Goal: Information Seeking & Learning: Learn about a topic

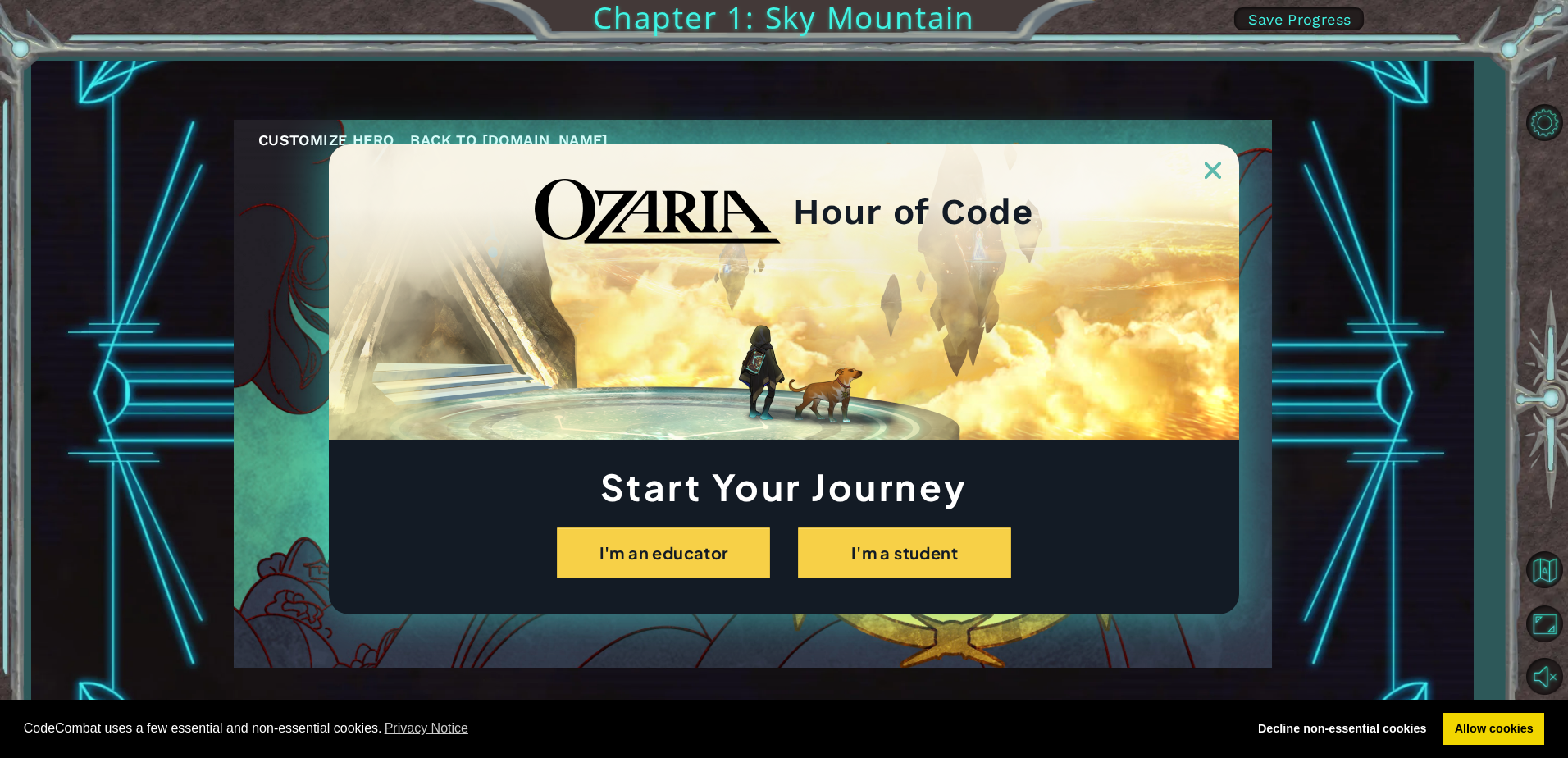
click at [973, 511] on div "Start Your Journey I'm an educator I'm a student" at bounding box center [784, 524] width 911 height 108
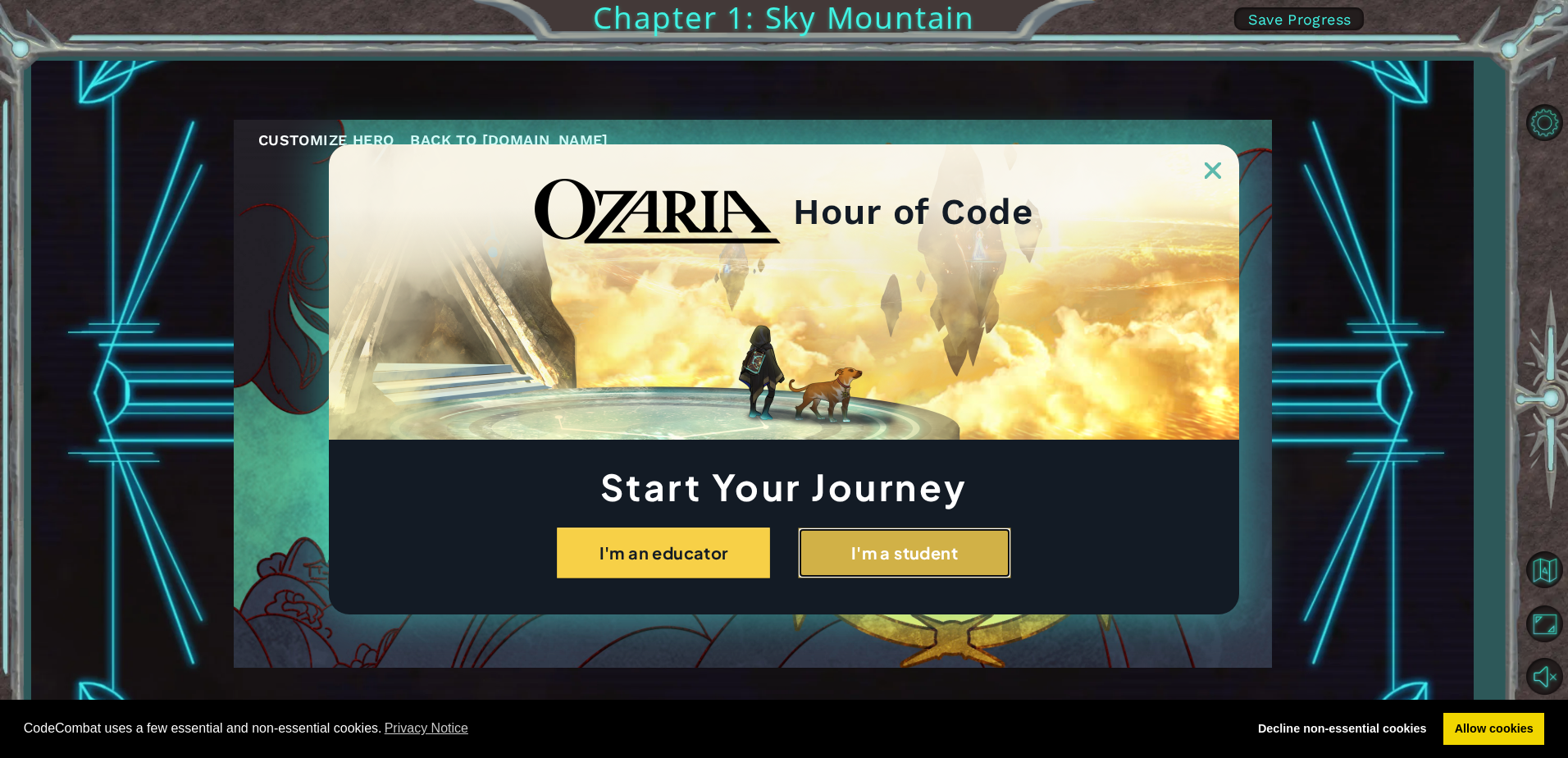
click at [971, 566] on button "I'm a student" at bounding box center [904, 553] width 213 height 51
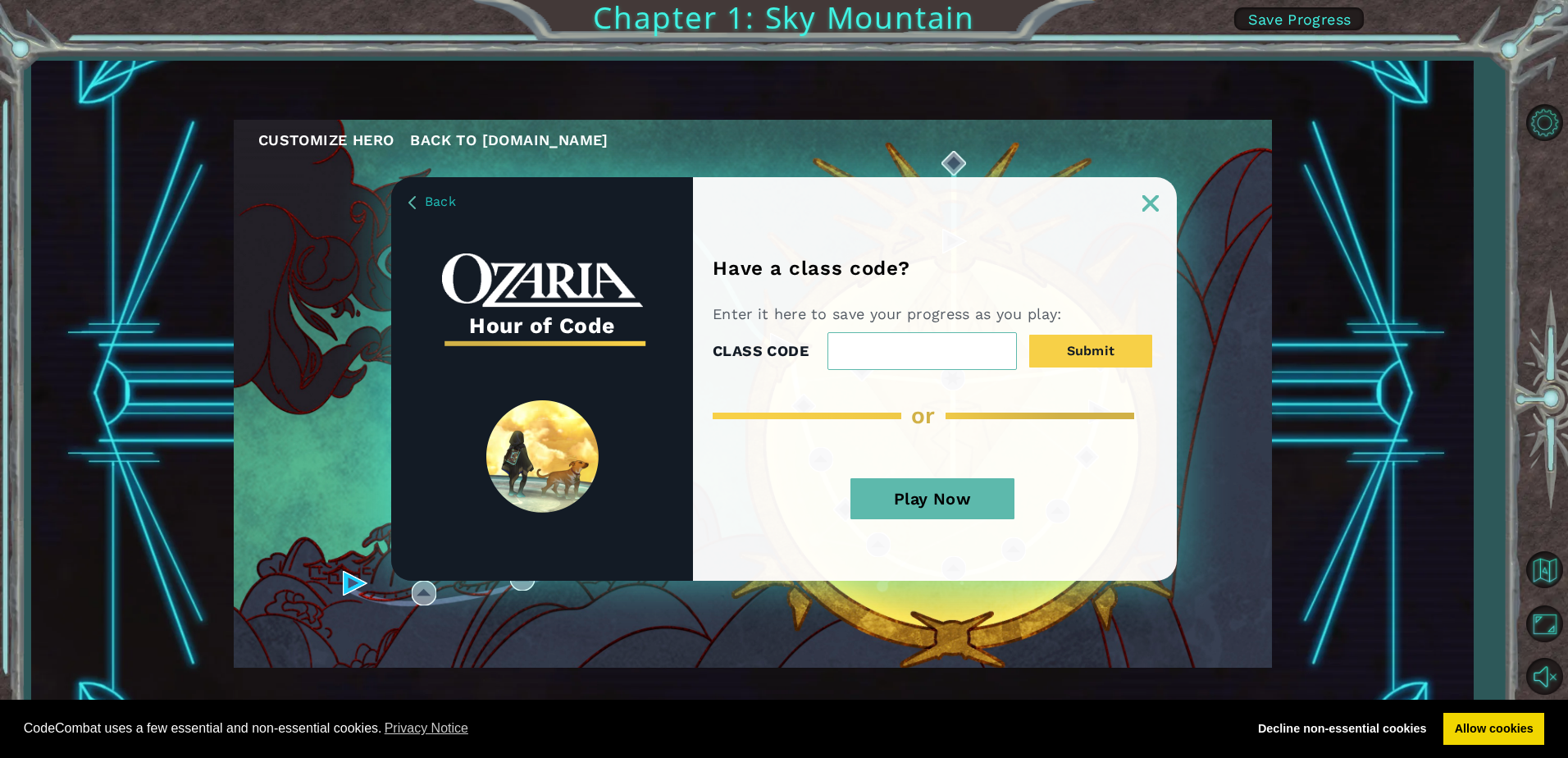
click at [925, 489] on button "Play Now" at bounding box center [932, 499] width 164 height 41
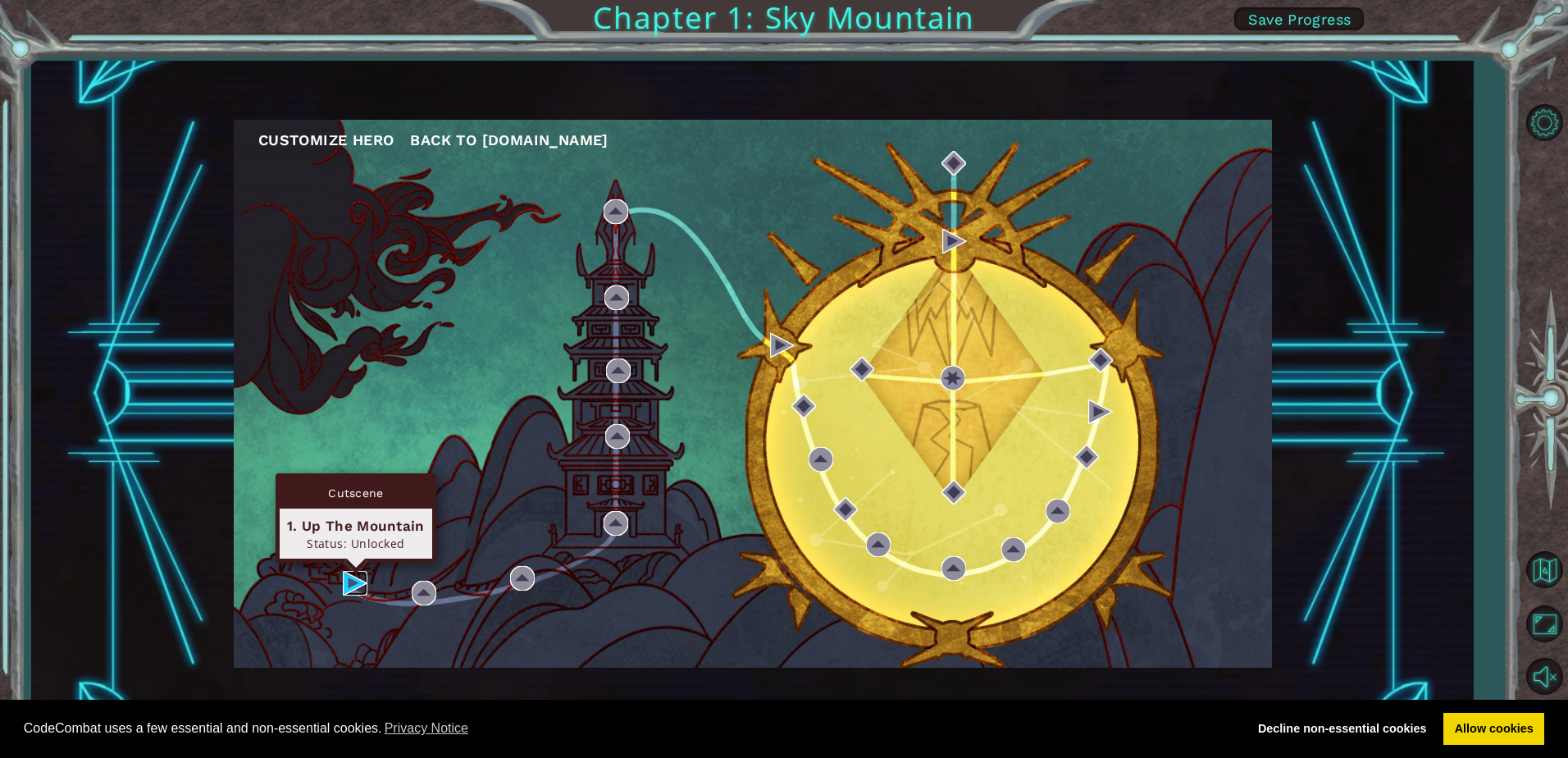
click at [360, 577] on img at bounding box center [355, 583] width 24 height 24
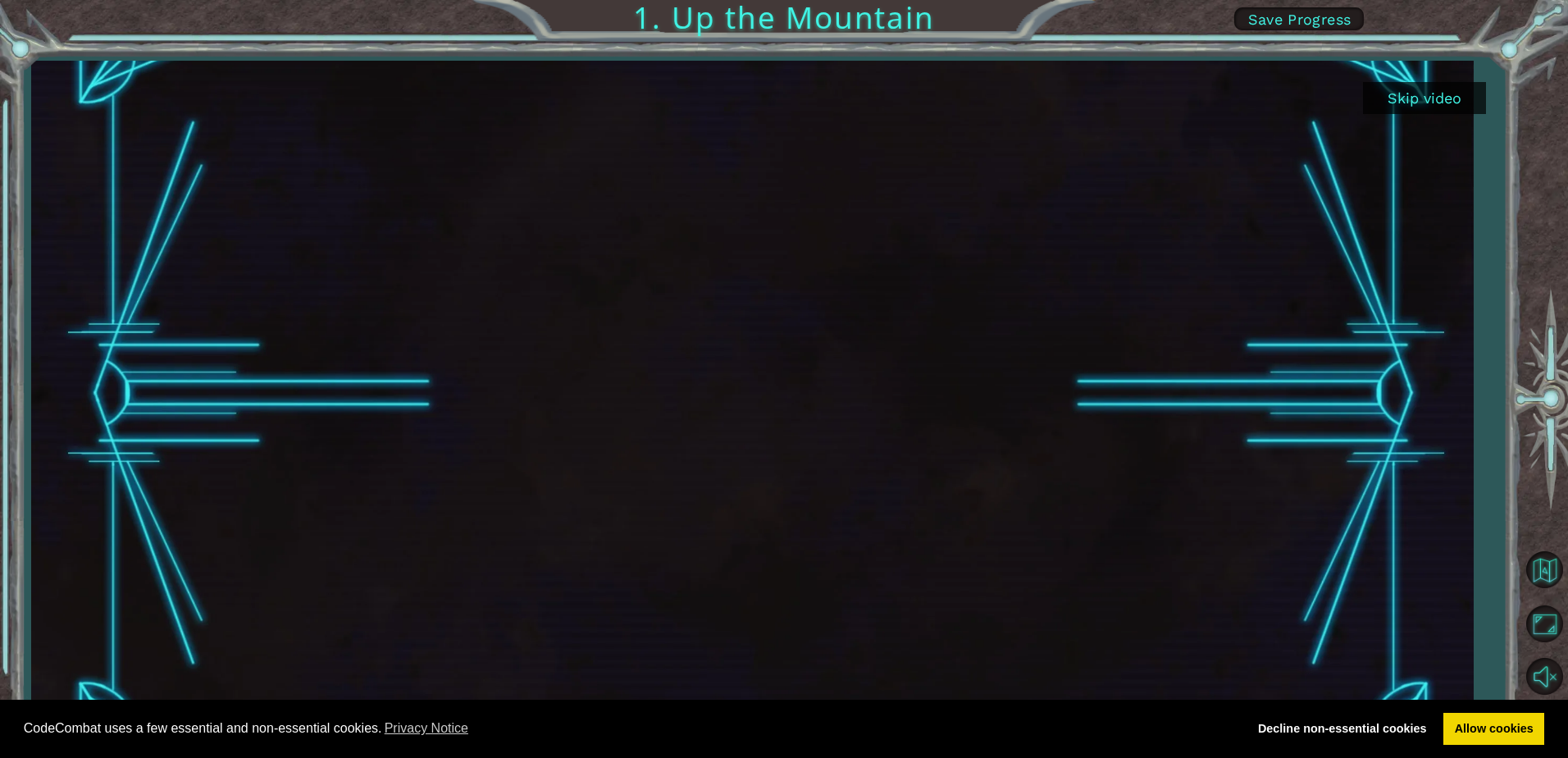
click at [1437, 98] on button "Skip video" at bounding box center [1424, 98] width 123 height 32
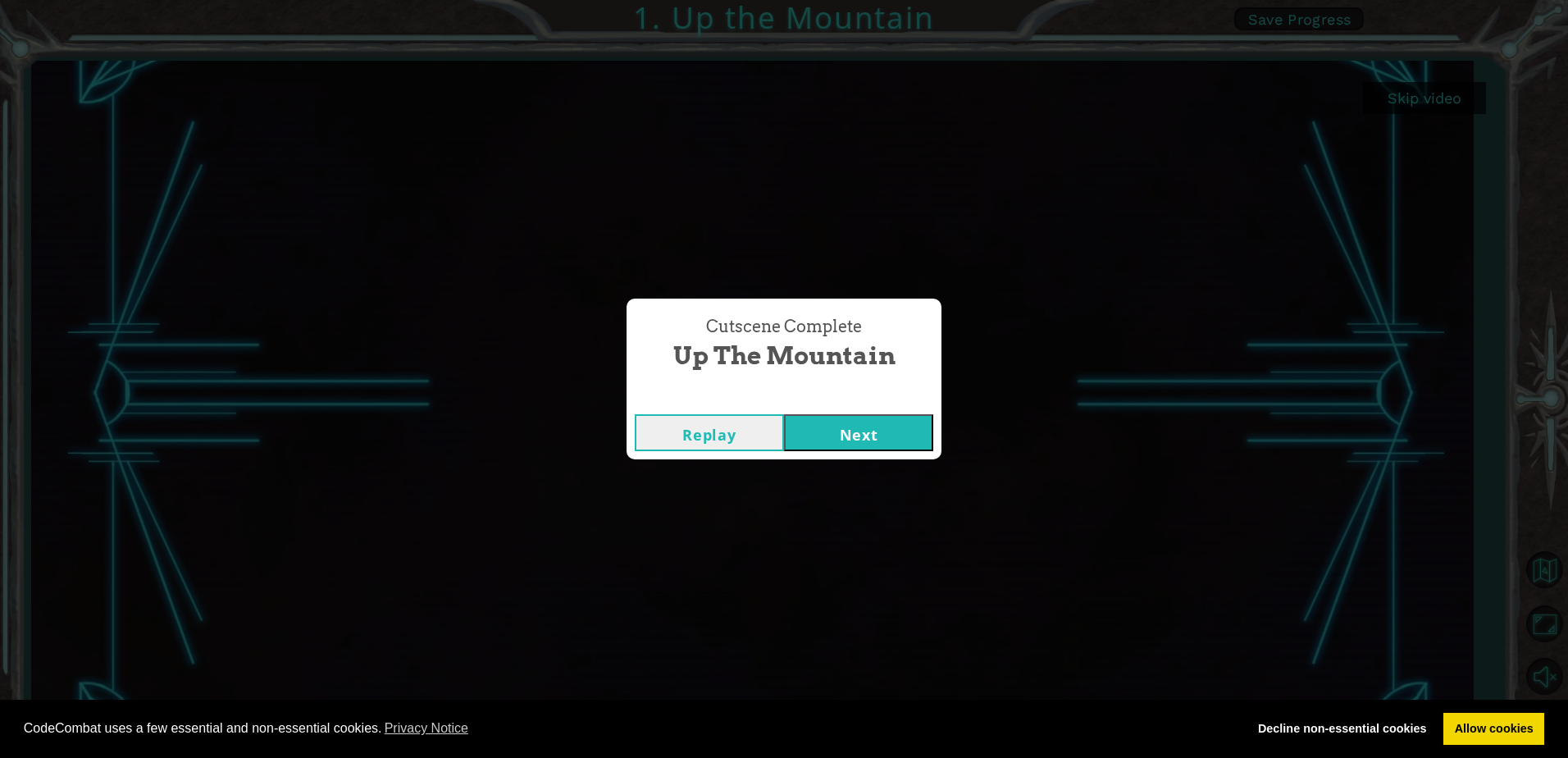
click at [830, 437] on button "Next" at bounding box center [858, 432] width 149 height 37
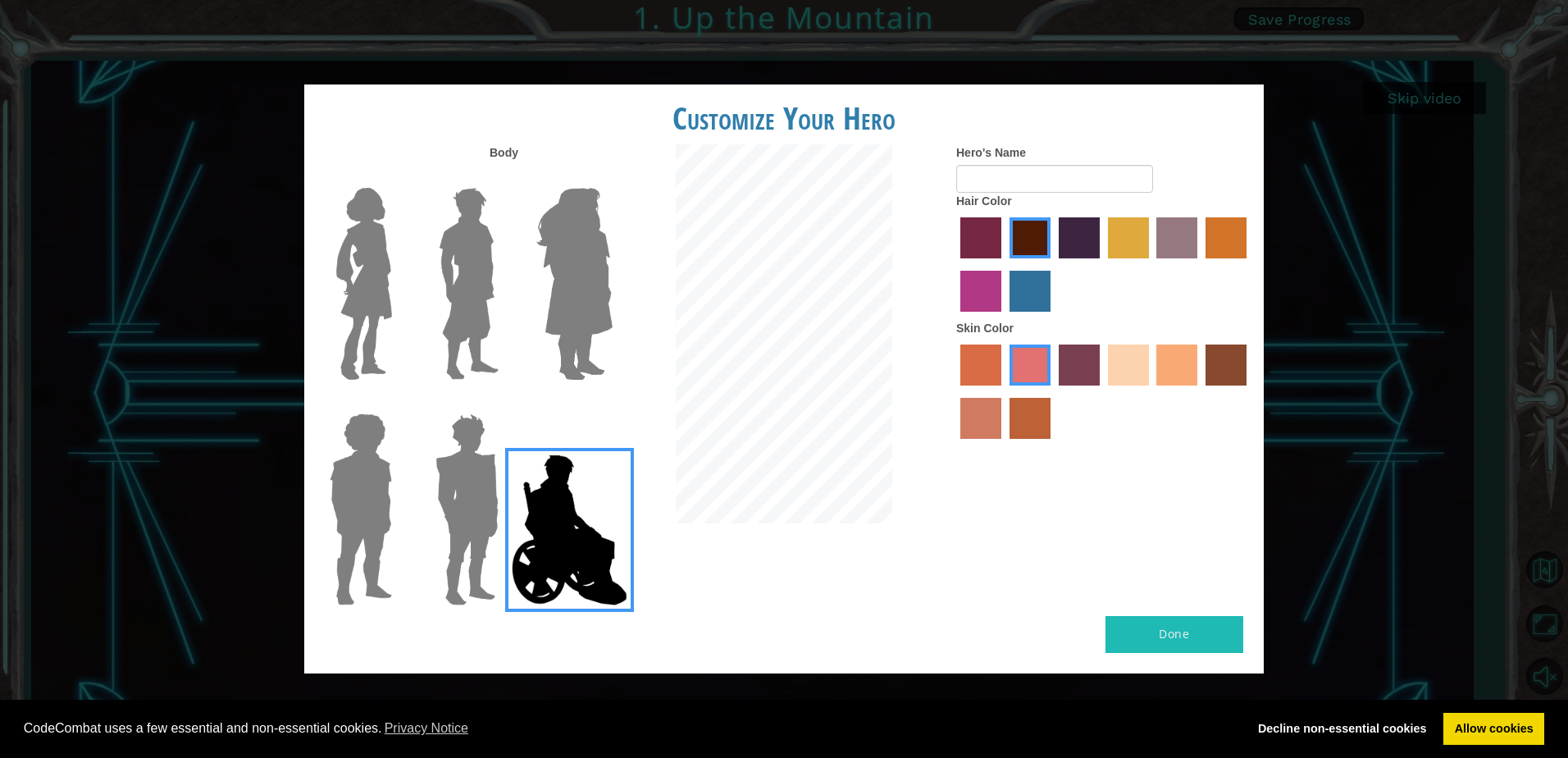
click at [395, 267] on img at bounding box center [363, 284] width 69 height 205
click at [399, 178] on input "Hero Connie" at bounding box center [399, 178] width 0 height 0
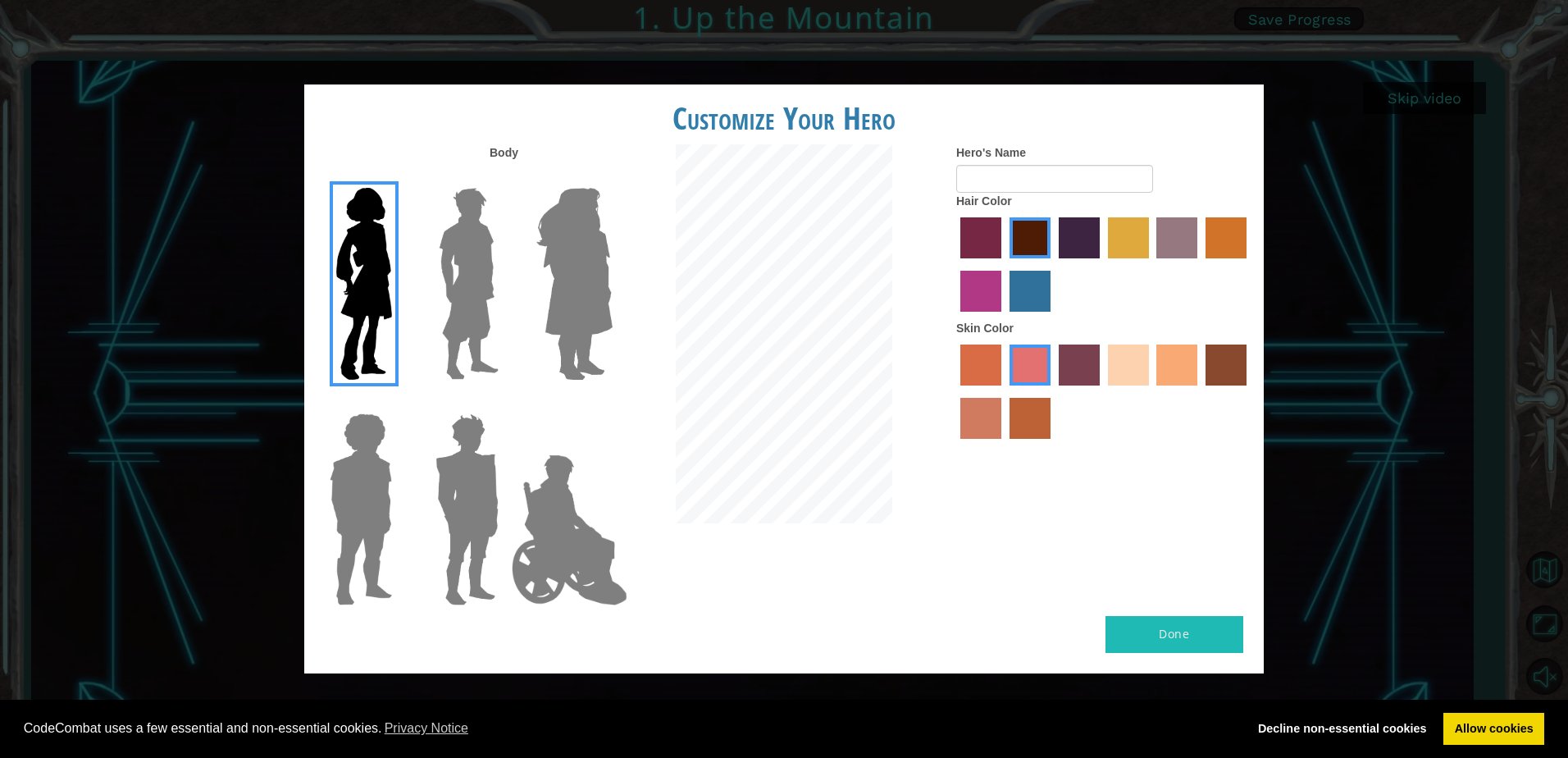
click at [438, 291] on img at bounding box center [469, 284] width 73 height 205
click at [505, 178] on input "Hero Lars" at bounding box center [505, 178] width 0 height 0
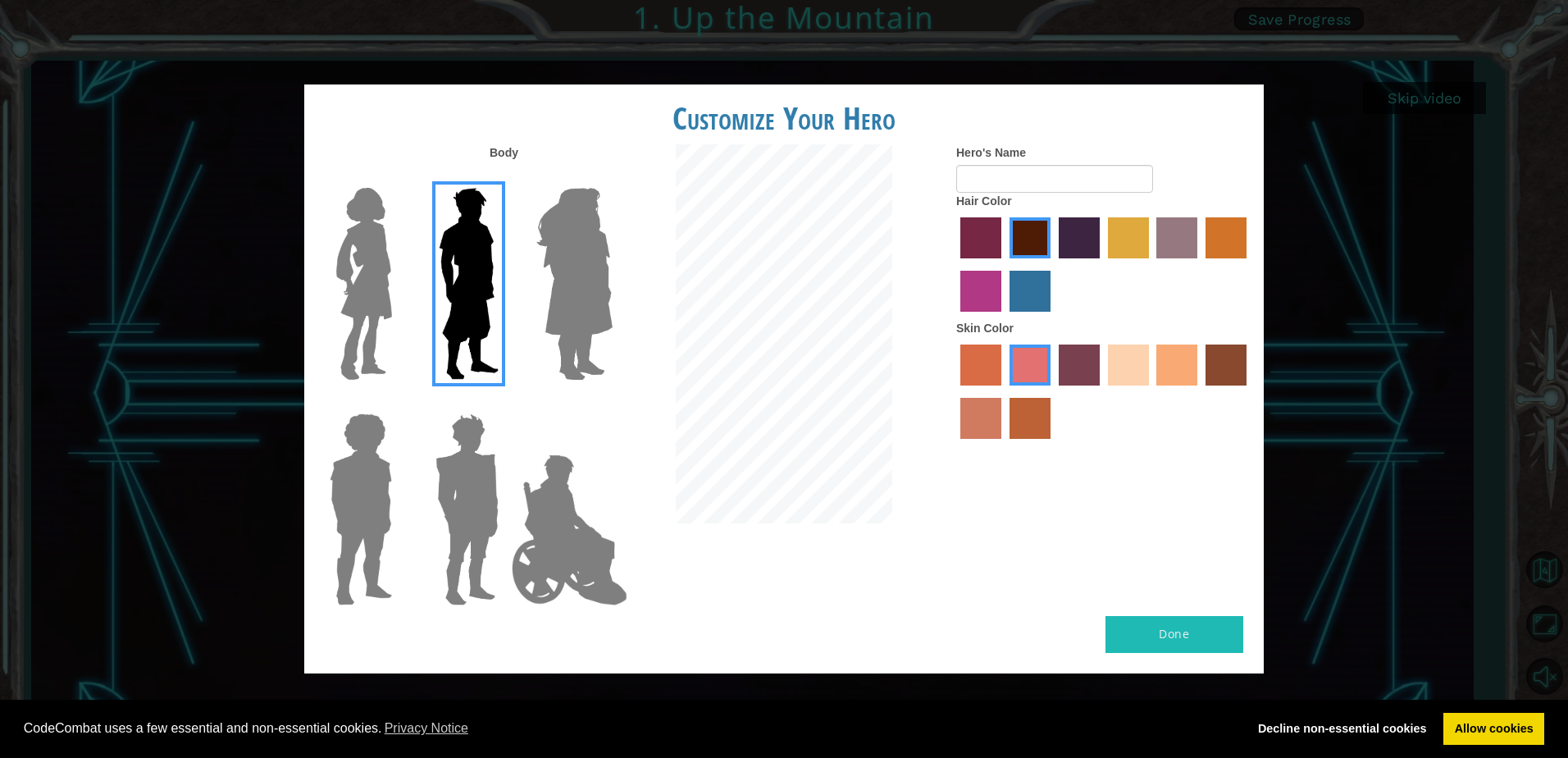
click at [601, 292] on img at bounding box center [574, 284] width 89 height 205
click at [612, 178] on input "Hero Amethyst" at bounding box center [612, 178] width 0 height 0
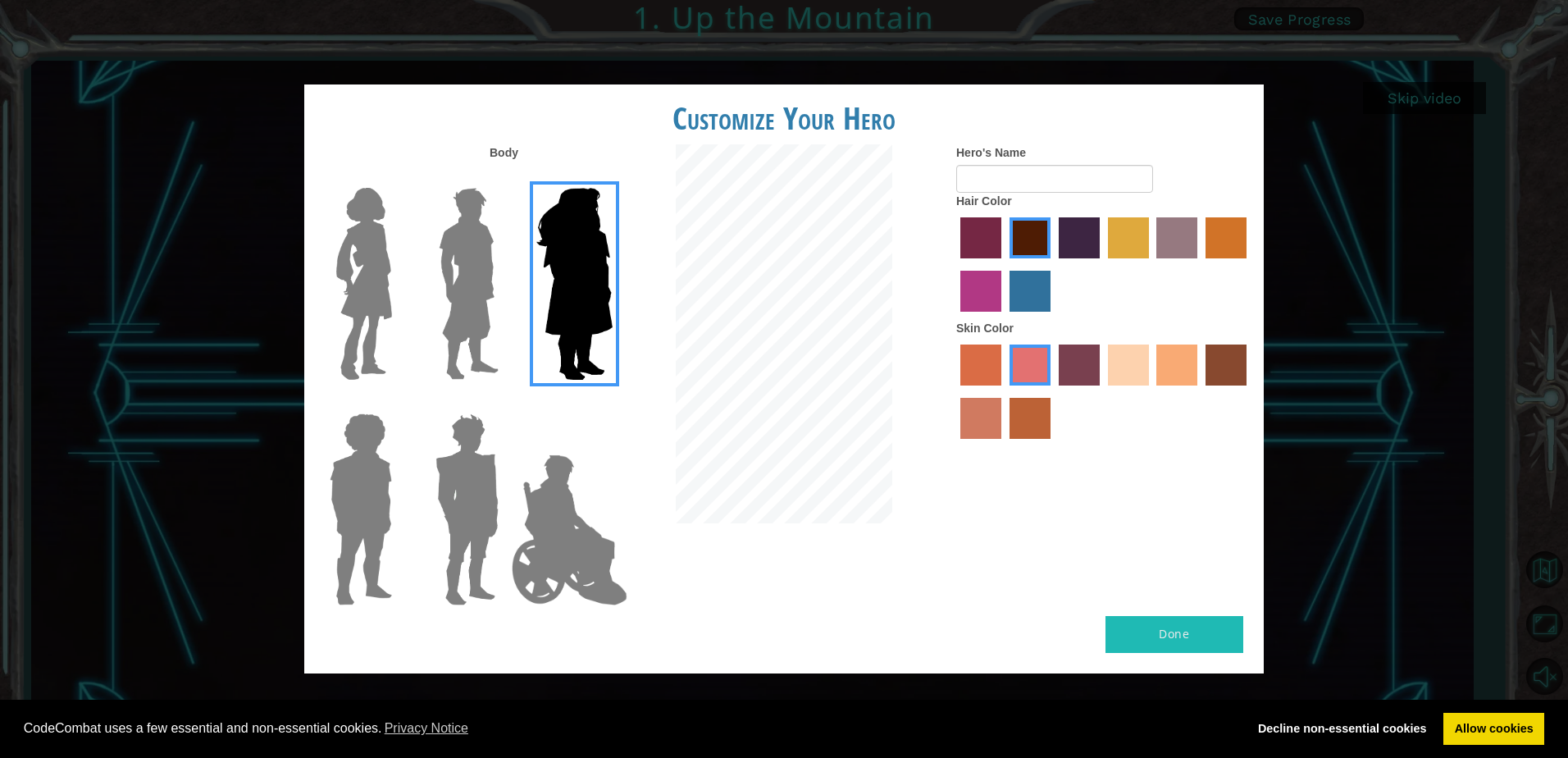
click at [352, 481] on img at bounding box center [361, 509] width 75 height 205
click at [399, 403] on input "Hero Steven" at bounding box center [399, 403] width 0 height 0
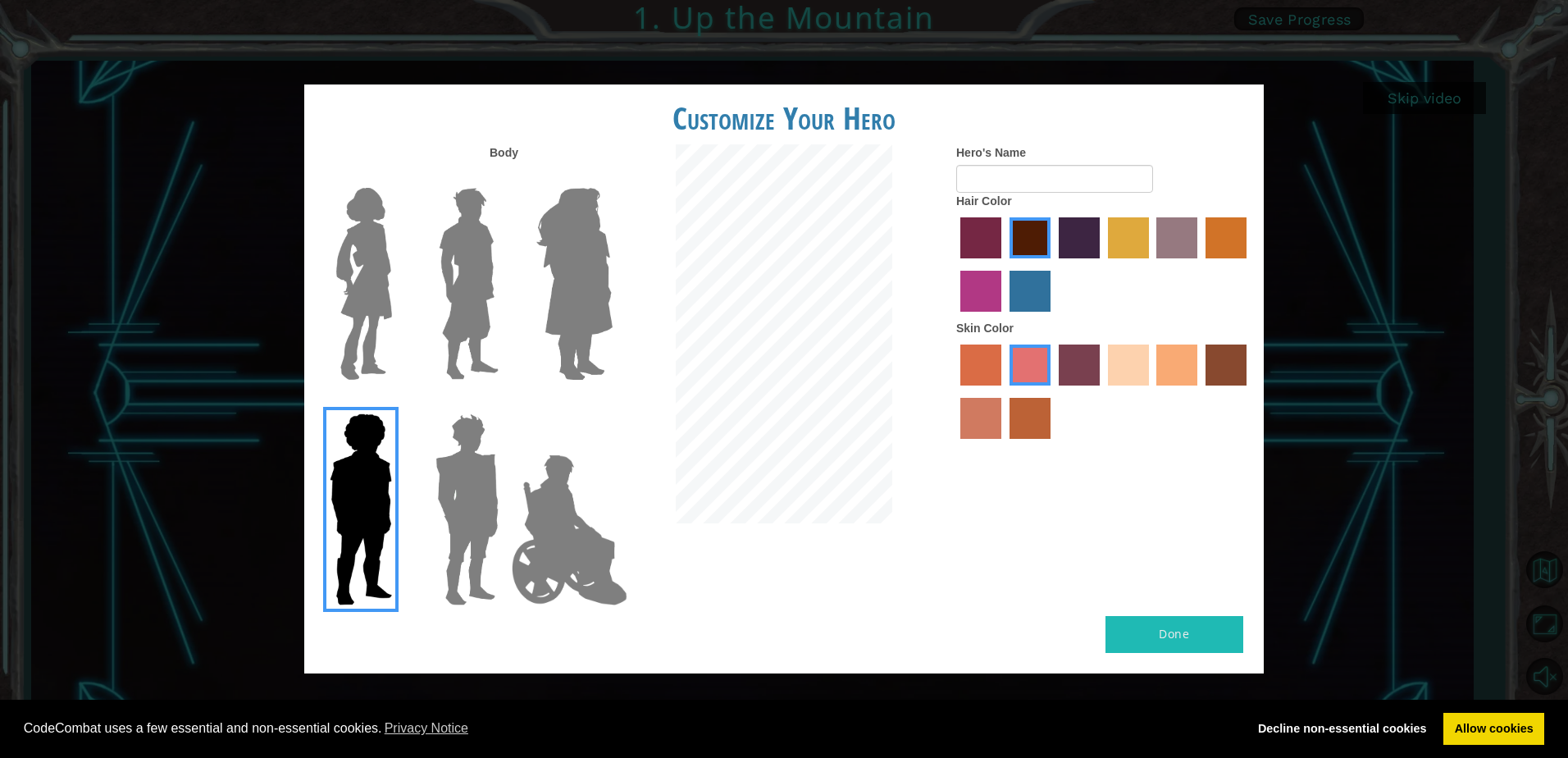
click at [543, 523] on img at bounding box center [569, 530] width 129 height 164
click at [612, 403] on input "Hero Jamie" at bounding box center [612, 403] width 0 height 0
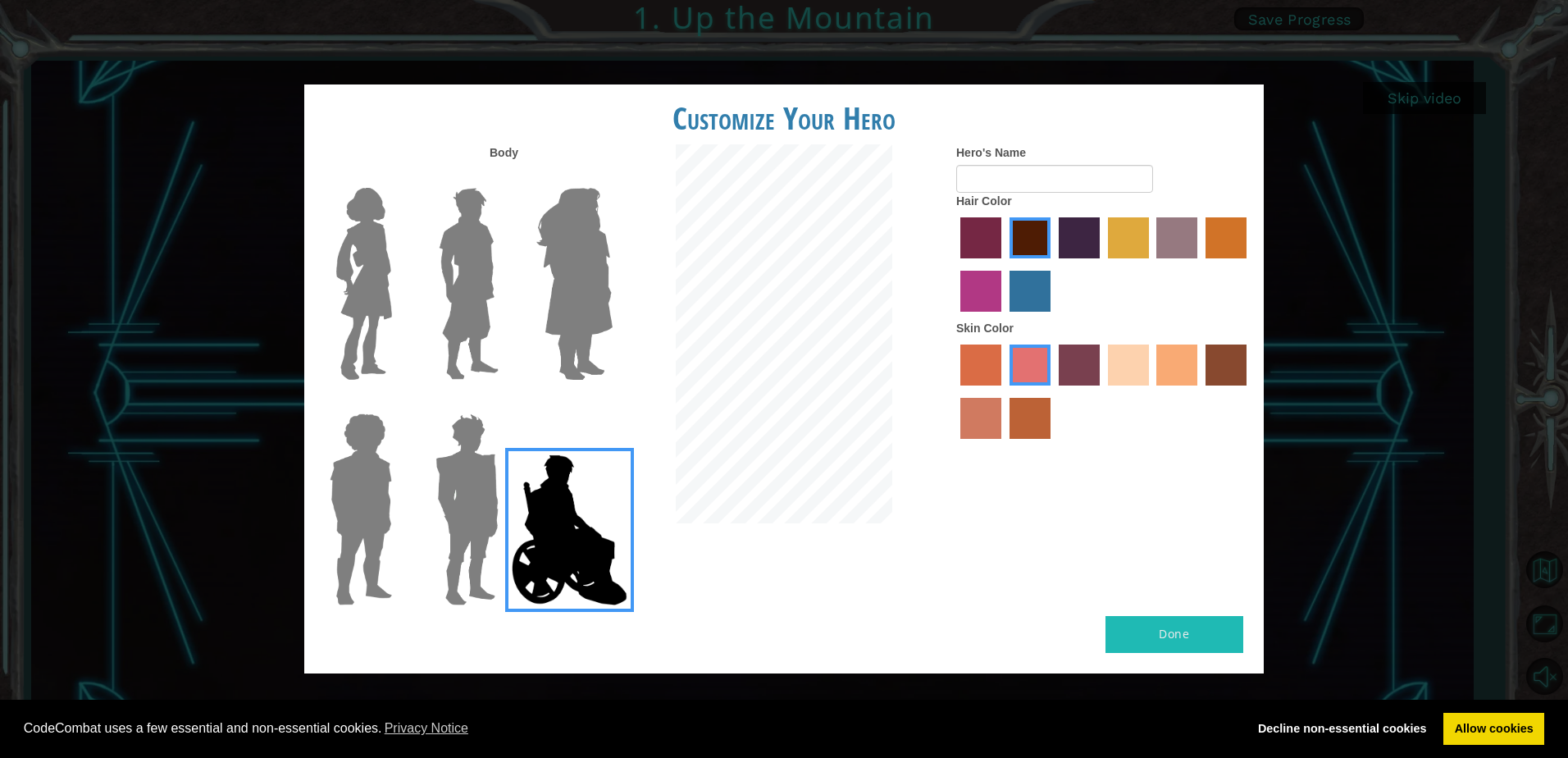
click at [419, 519] on div at bounding box center [465, 503] width 107 height 225
click at [432, 516] on img at bounding box center [467, 509] width 76 height 205
click at [505, 403] on input "Hero Garnet" at bounding box center [505, 403] width 0 height 0
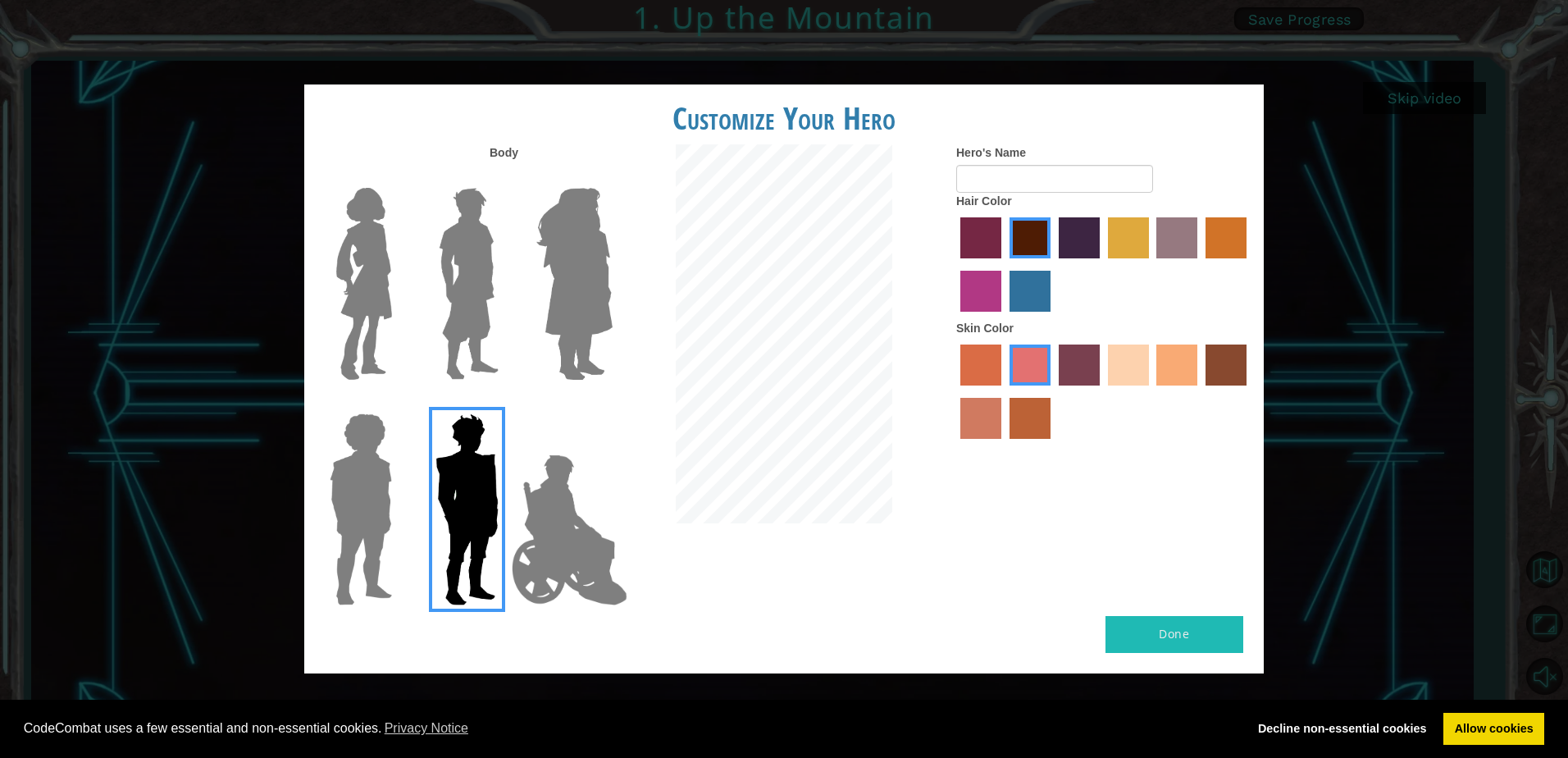
click at [545, 510] on img at bounding box center [569, 530] width 129 height 164
click at [612, 403] on input "Hero Jamie" at bounding box center [612, 403] width 0 height 0
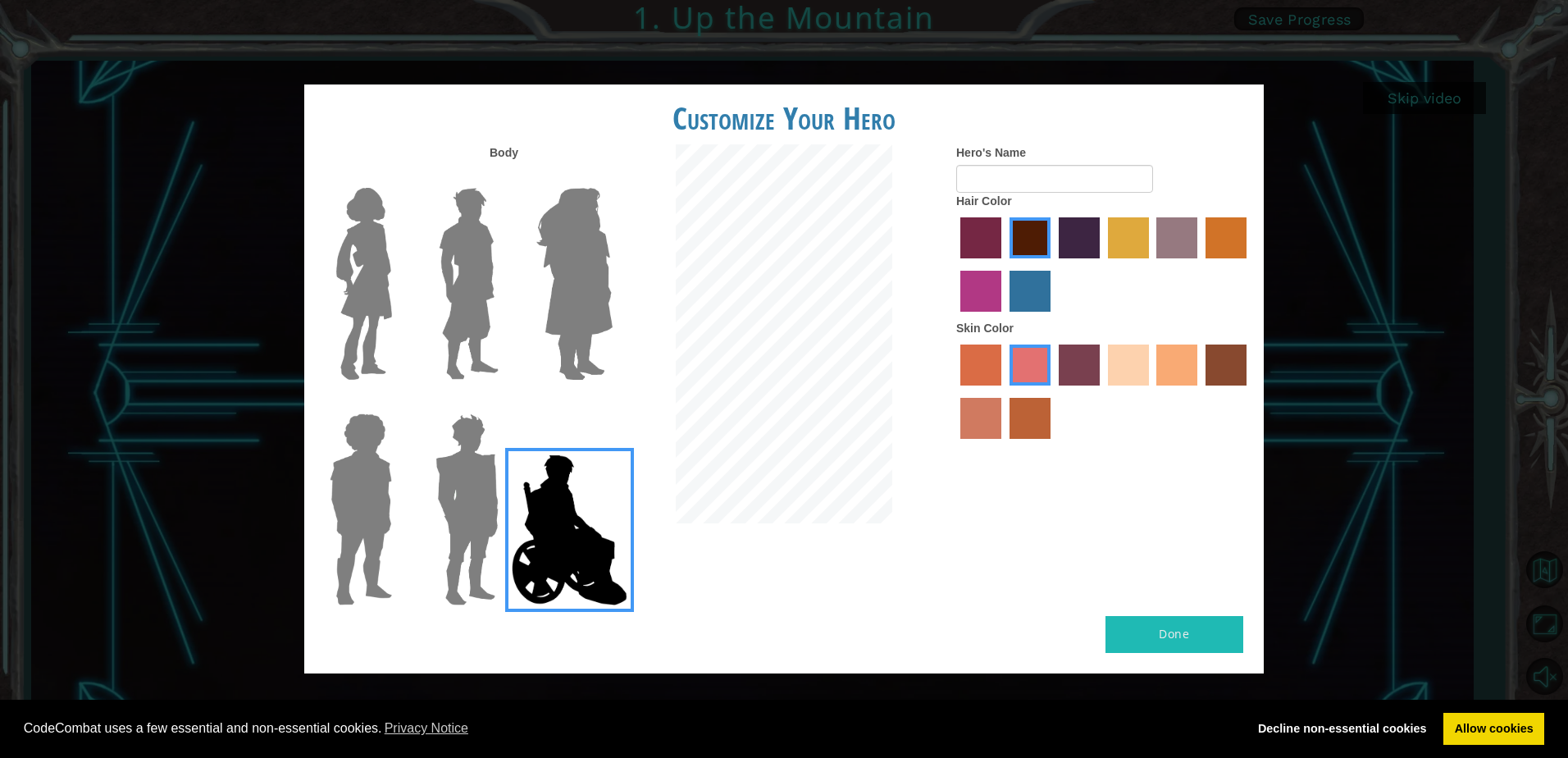
click at [562, 245] on img at bounding box center [574, 284] width 89 height 205
click at [612, 178] on input "Hero Amethyst" at bounding box center [612, 178] width 0 height 0
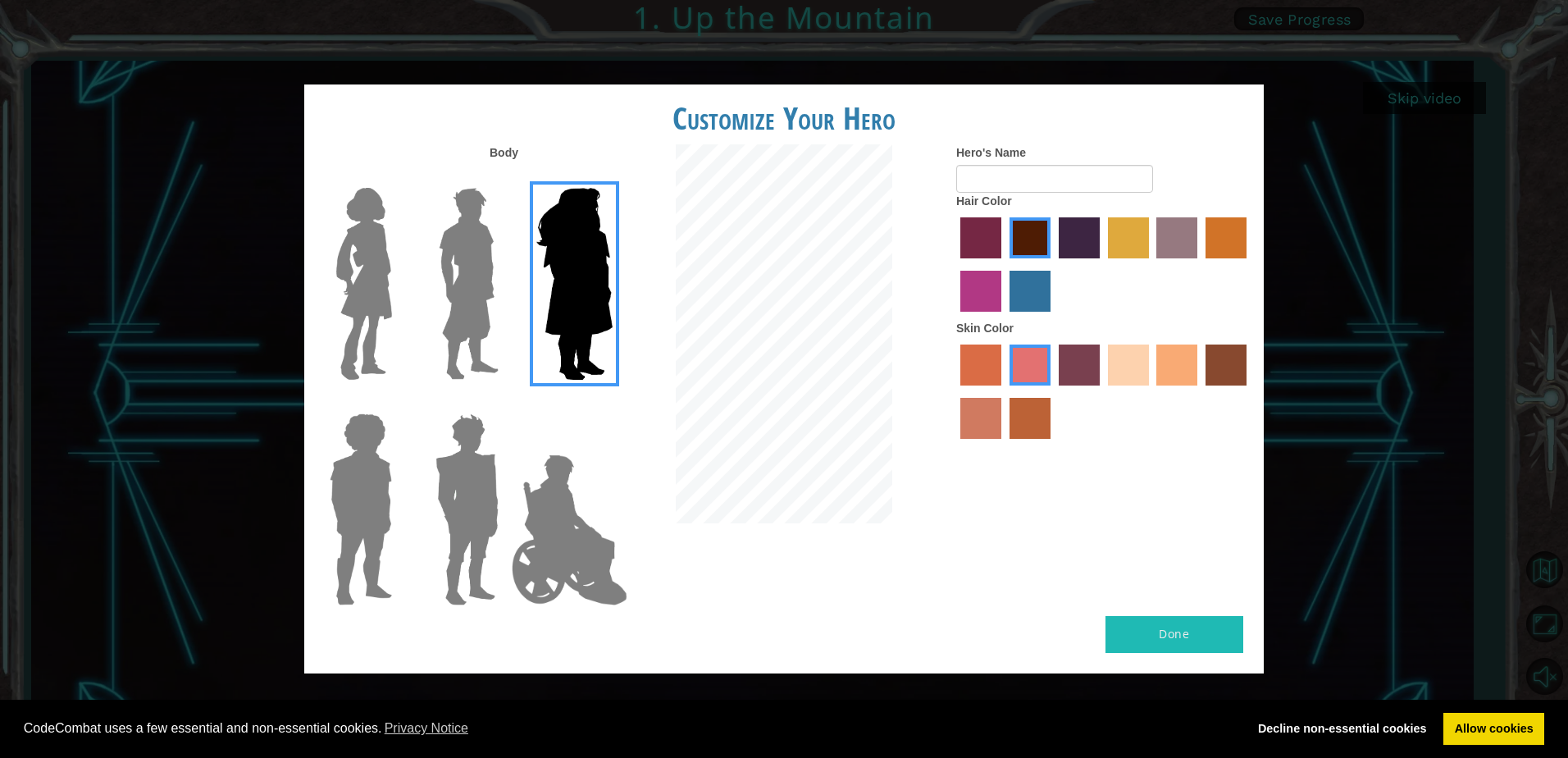
click at [376, 250] on img at bounding box center [363, 284] width 69 height 205
click at [399, 178] on input "Hero Connie" at bounding box center [399, 178] width 0 height 0
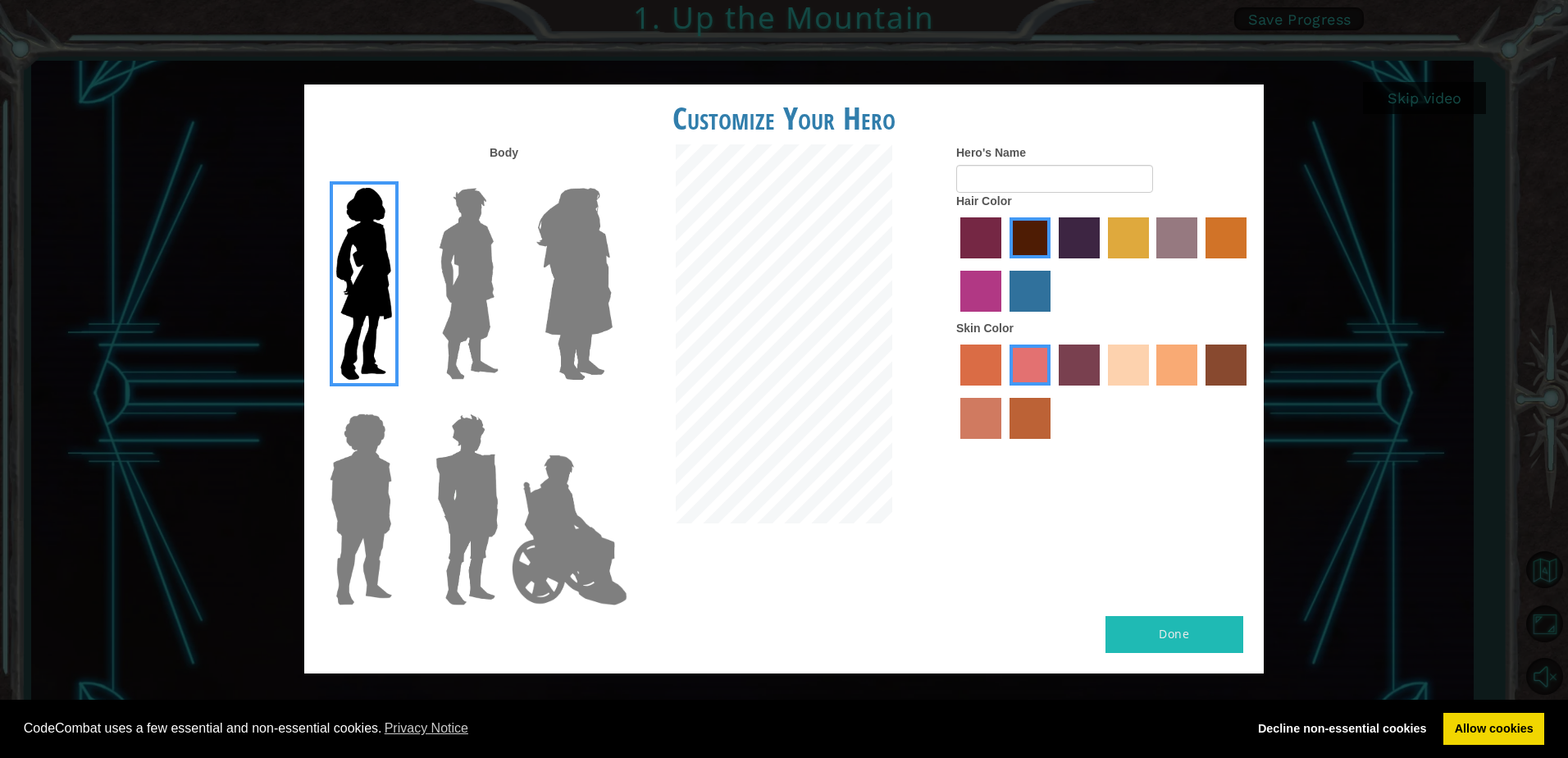
click at [1169, 380] on label "tacao skin color" at bounding box center [1177, 365] width 41 height 41
click at [1152, 392] on input "tacao skin color" at bounding box center [1152, 392] width 0 height 0
click at [1205, 379] on div at bounding box center [1104, 394] width 296 height 107
click at [1217, 354] on label "karma skin color" at bounding box center [1226, 365] width 41 height 41
click at [1200, 392] on input "karma skin color" at bounding box center [1200, 392] width 0 height 0
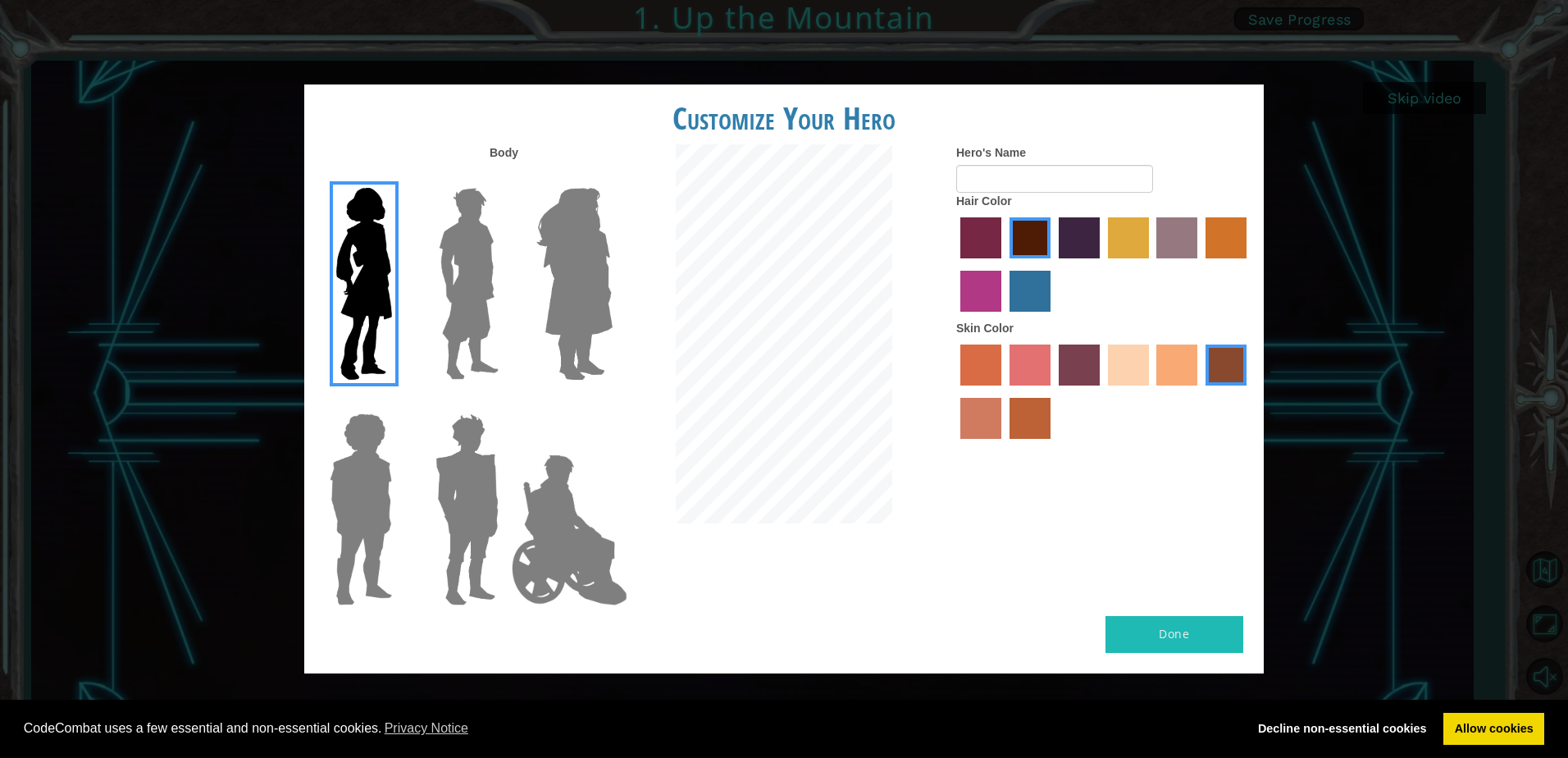
click at [1100, 345] on div at bounding box center [1104, 394] width 296 height 107
click at [1004, 425] on div at bounding box center [1104, 394] width 296 height 107
click at [1081, 361] on label "tosca skin color" at bounding box center [1080, 365] width 41 height 41
click at [1053, 392] on input "tosca skin color" at bounding box center [1053, 392] width 0 height 0
click at [995, 373] on label "sorbus skin color" at bounding box center [981, 365] width 41 height 41
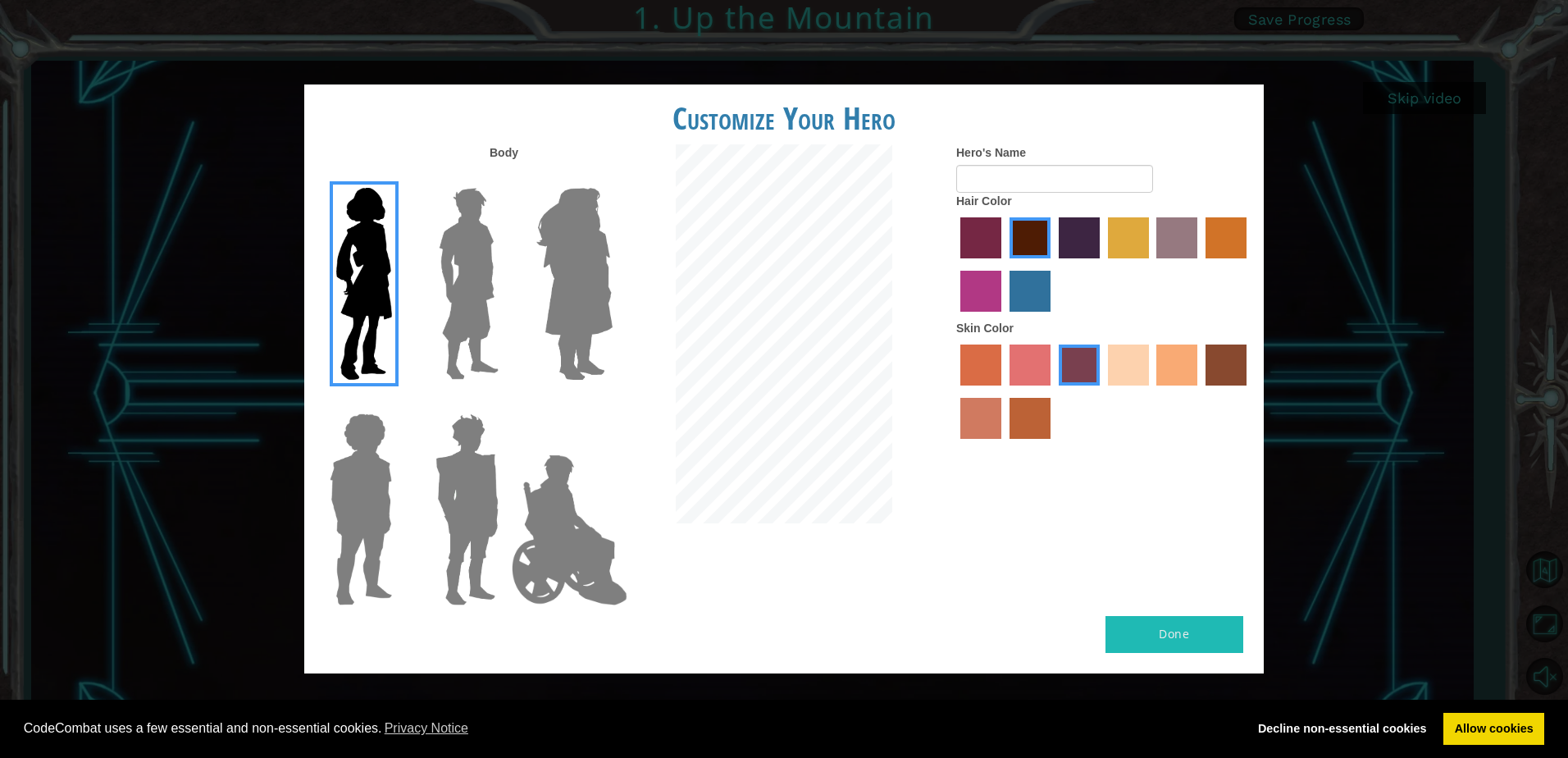
click at [955, 392] on input "sorbus skin color" at bounding box center [955, 392] width 0 height 0
click at [1037, 443] on div at bounding box center [1104, 394] width 296 height 107
click at [1015, 418] on label "smoke tree skin color" at bounding box center [1030, 419] width 41 height 41
click at [1004, 445] on input "smoke tree skin color" at bounding box center [1004, 445] width 0 height 0
click at [992, 428] on label "burning sand skin color" at bounding box center [981, 419] width 41 height 41
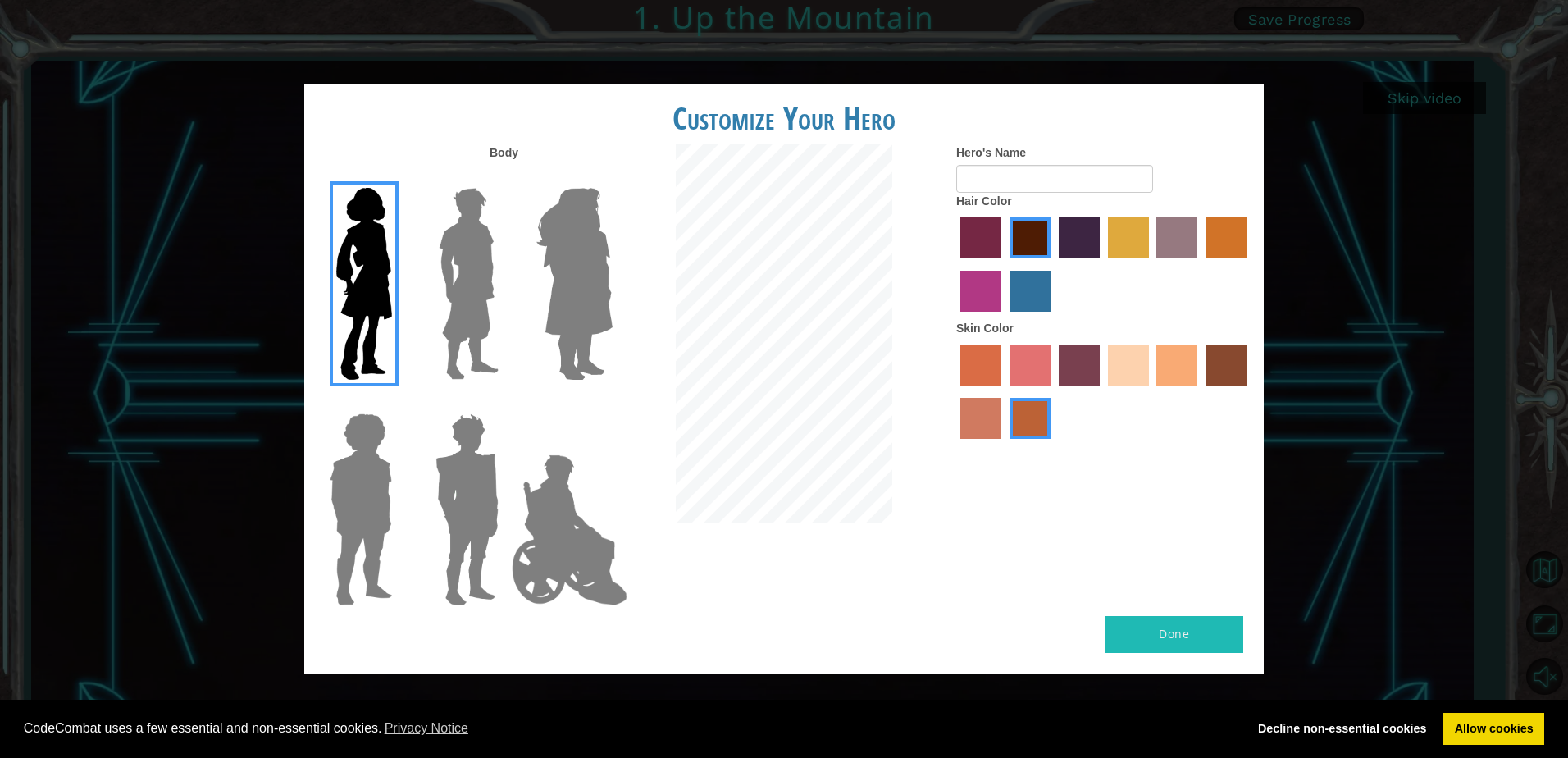
click at [1250, 392] on input "burning sand skin color" at bounding box center [1250, 392] width 0 height 0
click at [1172, 367] on label "tacao skin color" at bounding box center [1177, 365] width 41 height 41
click at [1152, 392] on input "tacao skin color" at bounding box center [1152, 392] width 0 height 0
click at [1160, 370] on label "tacao skin color" at bounding box center [1177, 365] width 41 height 41
click at [1152, 392] on input "tacao skin color" at bounding box center [1152, 392] width 0 height 0
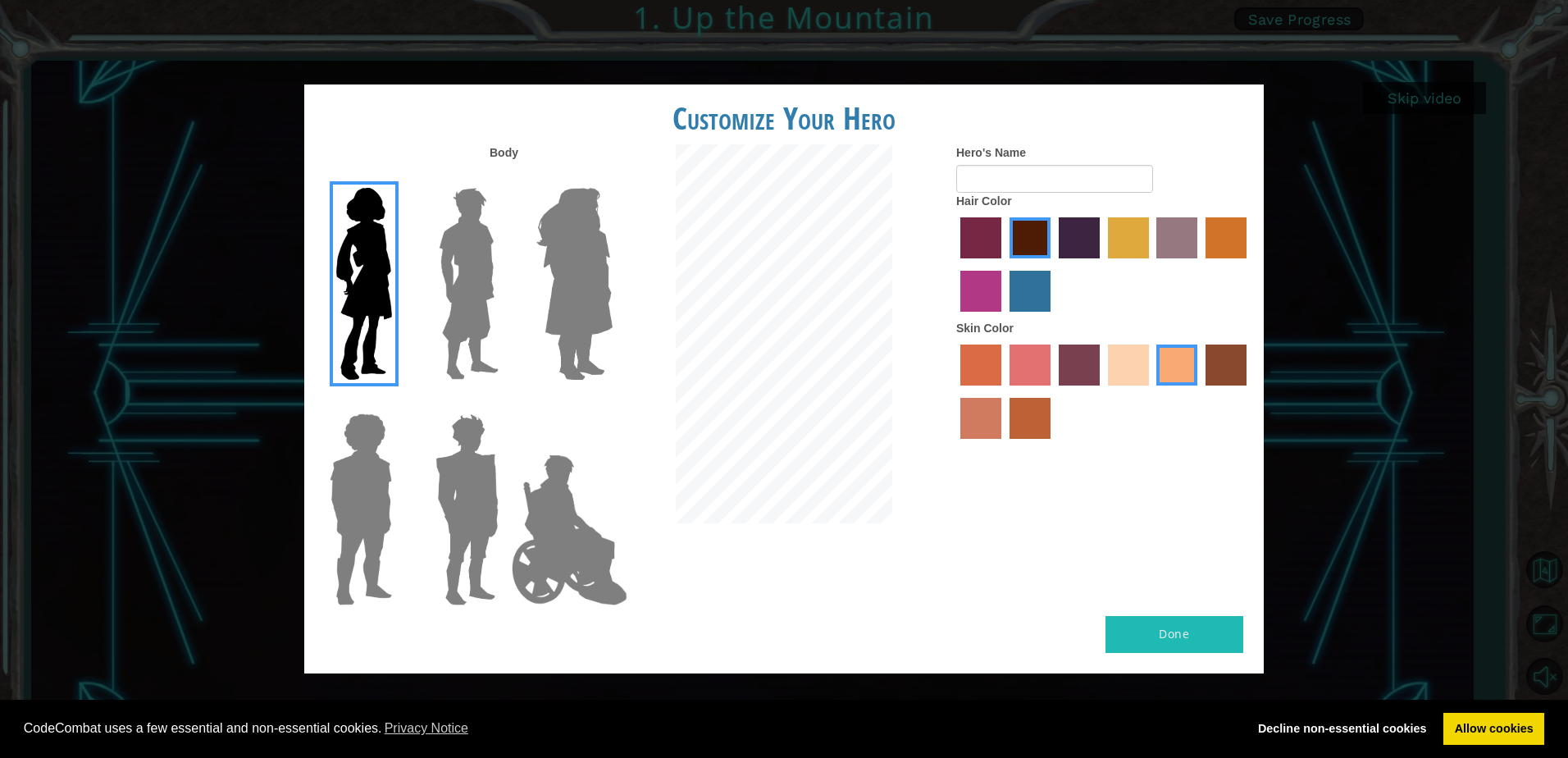
click at [1099, 369] on label "tosca skin color" at bounding box center [1080, 365] width 41 height 41
click at [1053, 392] on input "tosca skin color" at bounding box center [1053, 392] width 0 height 0
click at [1132, 364] on label "sandy beach skin color" at bounding box center [1129, 365] width 41 height 41
click at [1102, 392] on input "sandy beach skin color" at bounding box center [1102, 392] width 0 height 0
click at [1169, 364] on label "tacao skin color" at bounding box center [1177, 365] width 41 height 41
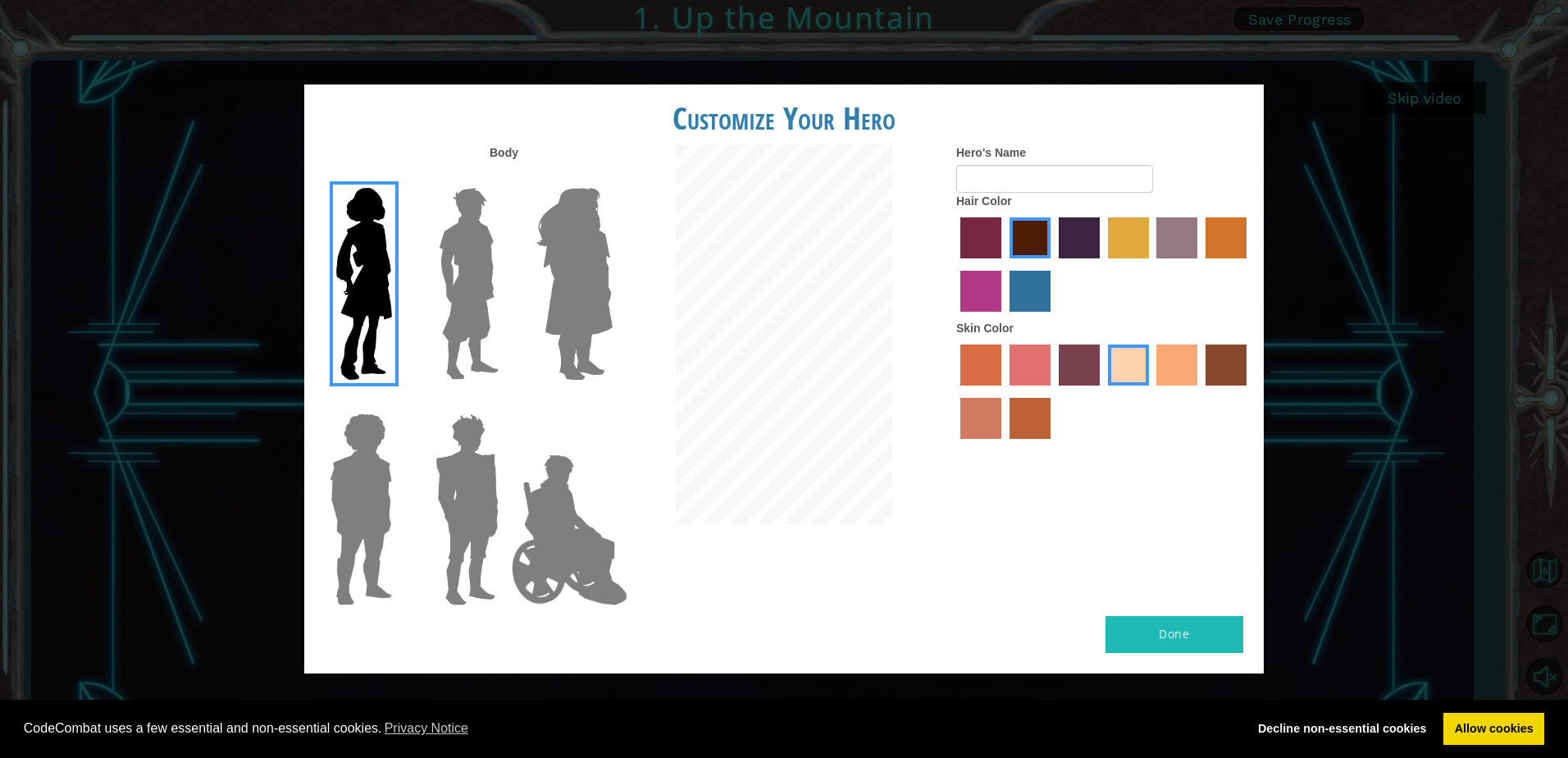
click at [1152, 392] on input "tacao skin color" at bounding box center [1152, 392] width 0 height 0
click at [1031, 176] on input "Hero's Name" at bounding box center [1055, 179] width 197 height 28
type input "[PERSON_NAME]"
click at [1135, 218] on label "tulip tree hair color" at bounding box center [1129, 239] width 41 height 41
click at [1102, 264] on input "tulip tree hair color" at bounding box center [1102, 264] width 0 height 0
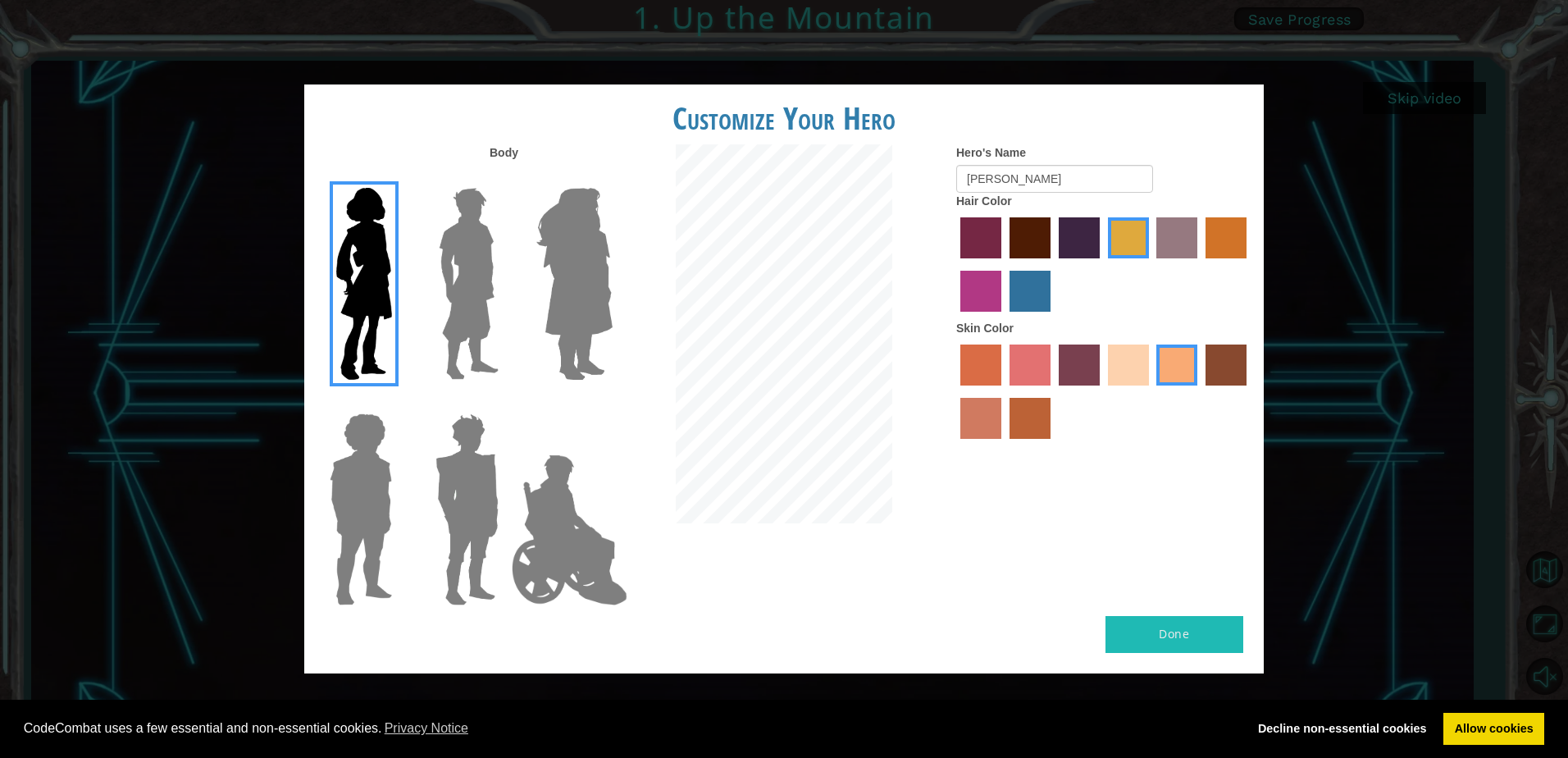
click at [1022, 246] on label "maroon hair color" at bounding box center [1030, 239] width 41 height 41
click at [1004, 264] on input "maroon hair color" at bounding box center [1004, 264] width 0 height 0
click at [1219, 240] on label "gold drop hair color" at bounding box center [1226, 239] width 41 height 41
click at [1200, 264] on input "gold drop hair color" at bounding box center [1200, 264] width 0 height 0
click at [1039, 234] on label "maroon hair color" at bounding box center [1030, 239] width 41 height 41
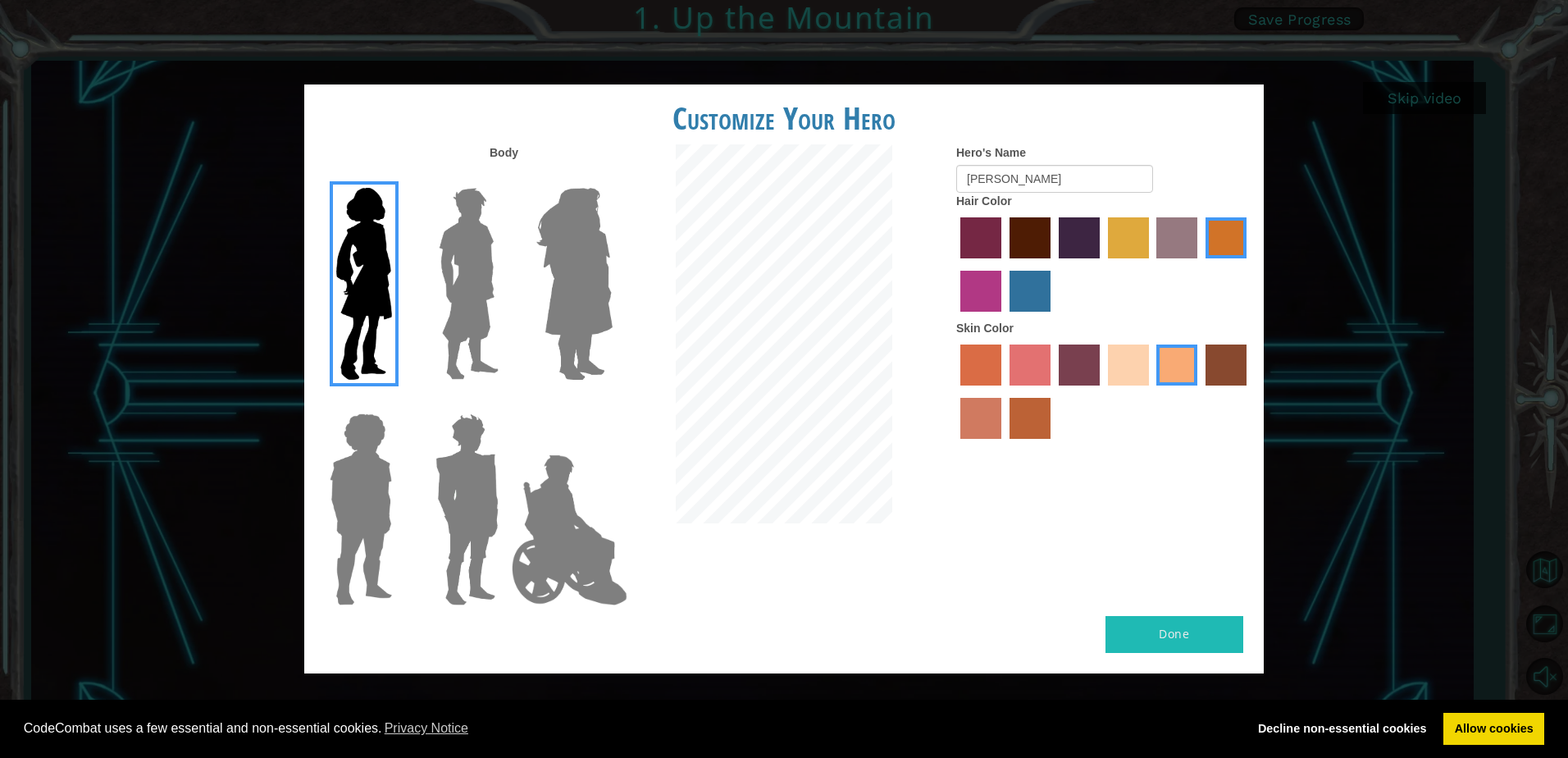
click at [1004, 264] on input "maroon hair color" at bounding box center [1004, 264] width 0 height 0
click at [1107, 361] on div at bounding box center [1104, 394] width 296 height 107
click at [1124, 394] on div at bounding box center [1104, 394] width 296 height 107
click at [1139, 374] on label "sandy beach skin color" at bounding box center [1129, 365] width 41 height 41
click at [1102, 392] on input "sandy beach skin color" at bounding box center [1102, 392] width 0 height 0
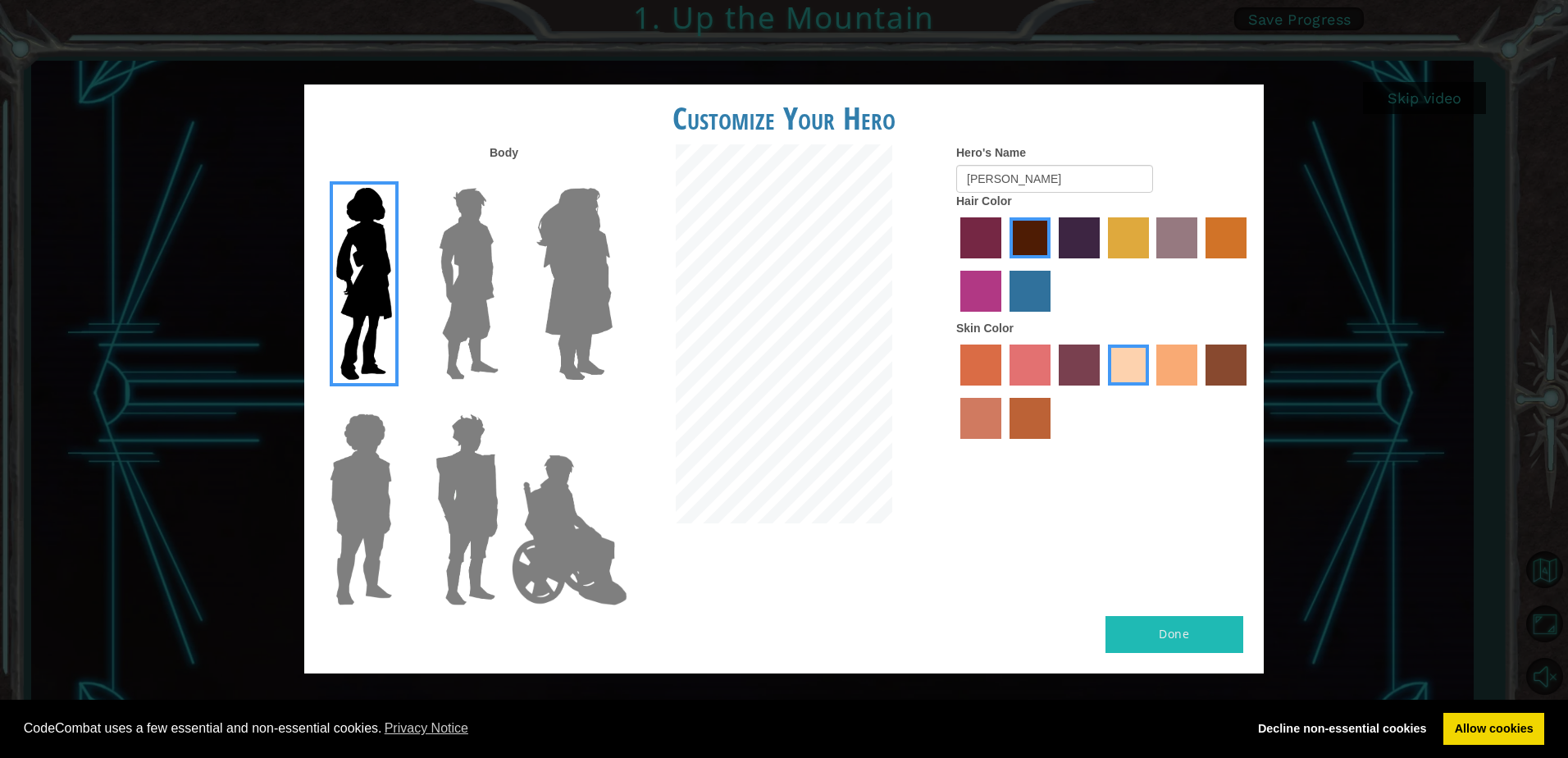
click at [1066, 369] on label "tosca skin color" at bounding box center [1080, 365] width 41 height 41
click at [1053, 392] on input "tosca skin color" at bounding box center [1053, 392] width 0 height 0
drag, startPoint x: 1221, startPoint y: 364, endPoint x: 1205, endPoint y: 367, distance: 16.3
click at [1210, 367] on label "karma skin color" at bounding box center [1226, 365] width 41 height 41
click at [1200, 392] on input "karma skin color" at bounding box center [1200, 392] width 0 height 0
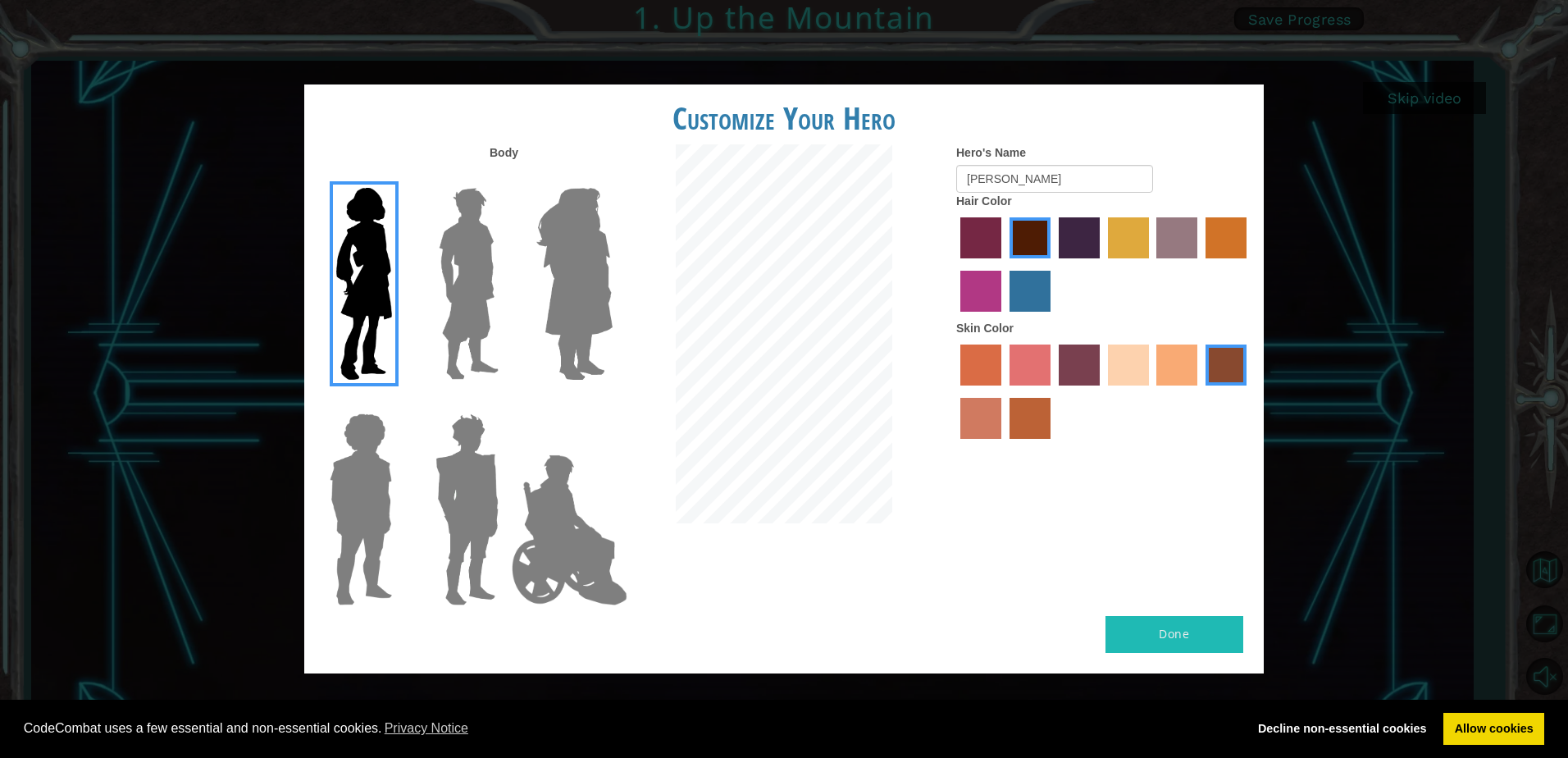
click at [1165, 369] on label "tacao skin color" at bounding box center [1177, 365] width 41 height 41
click at [1152, 392] on input "tacao skin color" at bounding box center [1152, 392] width 0 height 0
click at [1022, 416] on label "smoke tree skin color" at bounding box center [1030, 419] width 41 height 41
click at [1004, 445] on input "smoke tree skin color" at bounding box center [1004, 445] width 0 height 0
click at [992, 302] on label "medium red violet hair color" at bounding box center [981, 291] width 41 height 41
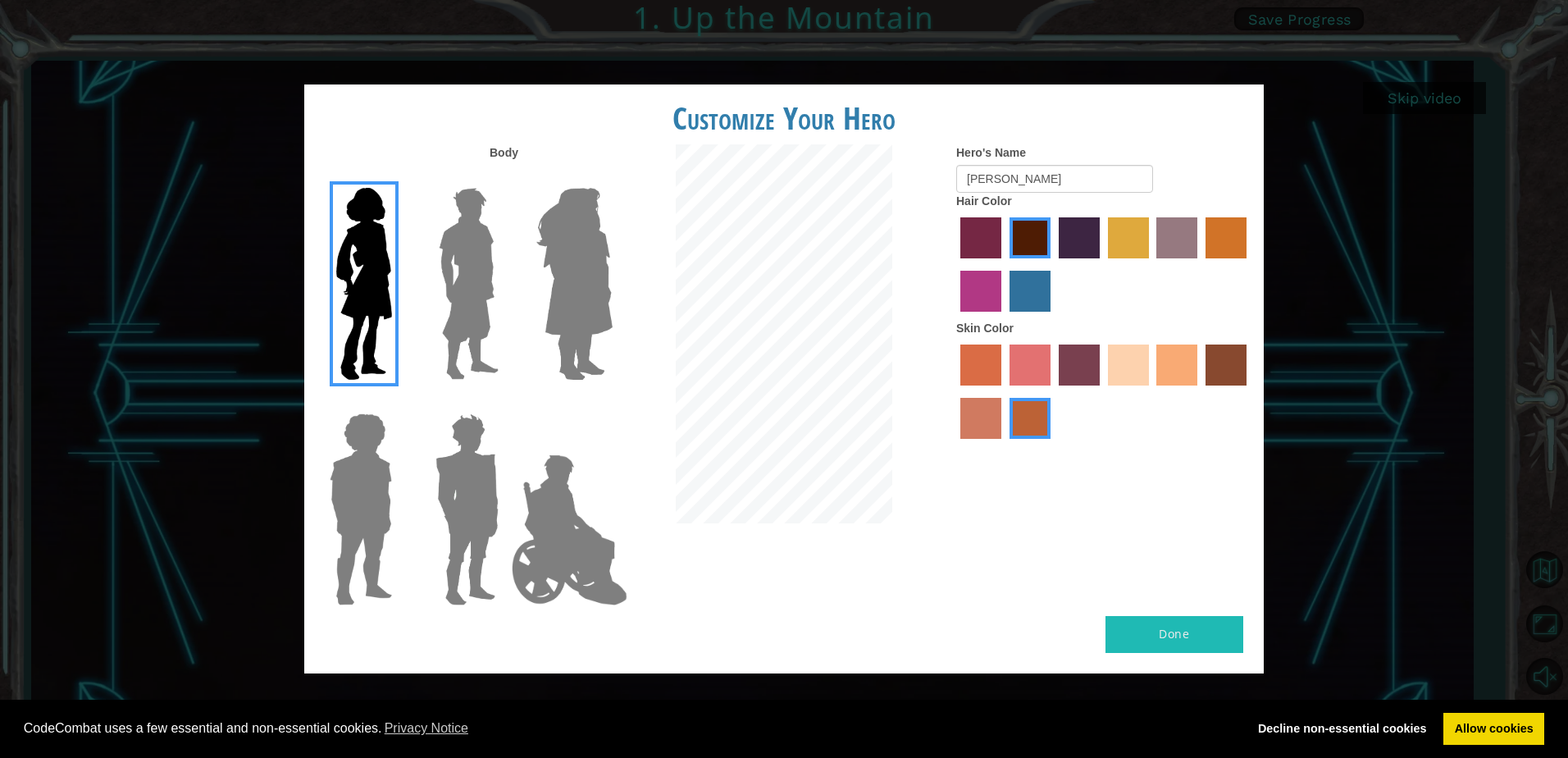
click at [1250, 264] on input "medium red violet hair color" at bounding box center [1250, 264] width 0 height 0
click at [1194, 239] on label "bazaar hair color" at bounding box center [1177, 239] width 41 height 41
click at [1152, 264] on input "bazaar hair color" at bounding box center [1152, 264] width 0 height 0
click at [1243, 235] on label "gold drop hair color" at bounding box center [1226, 239] width 41 height 41
click at [1200, 264] on input "gold drop hair color" at bounding box center [1200, 264] width 0 height 0
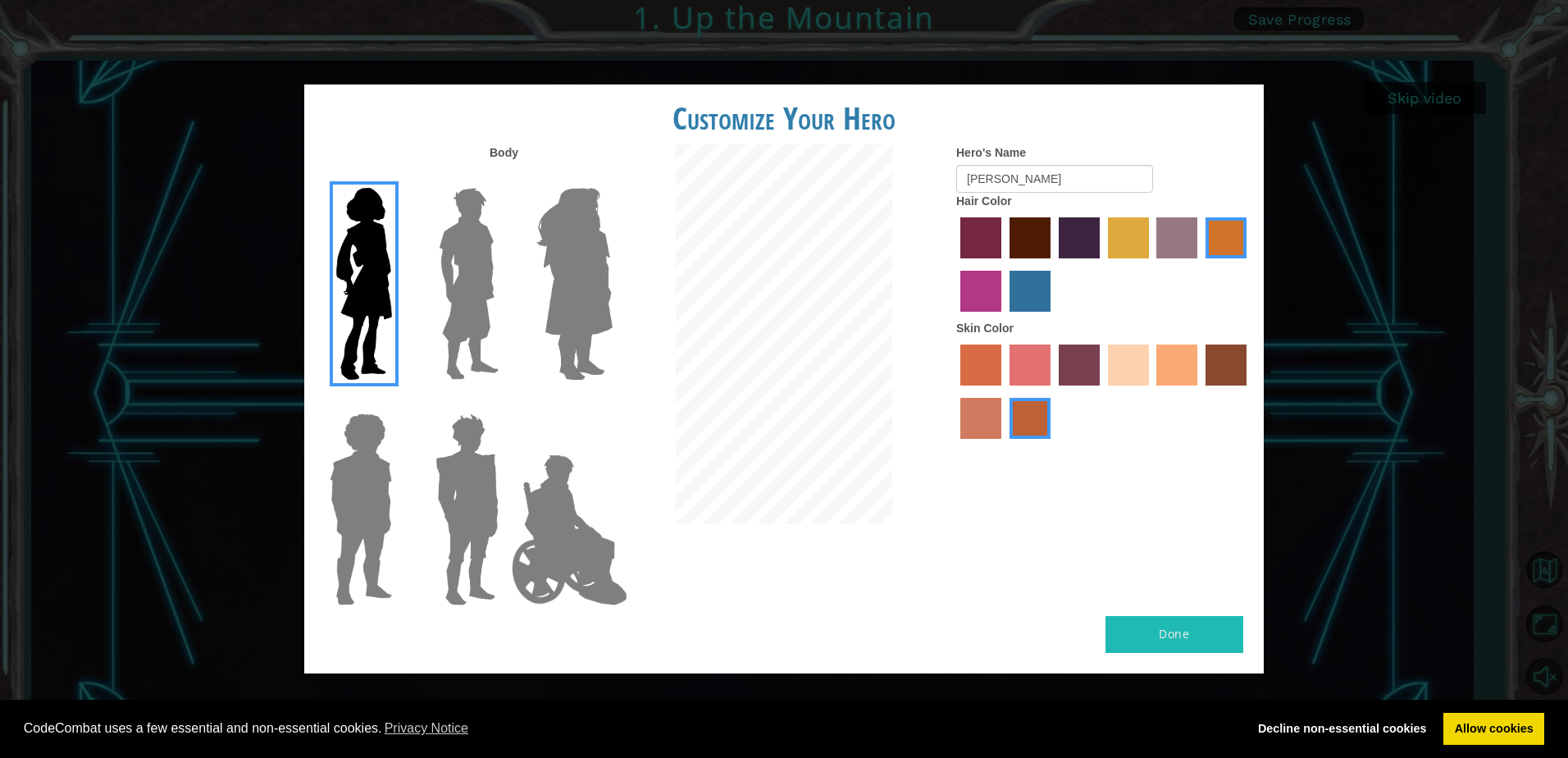
click at [1122, 233] on label "tulip tree hair color" at bounding box center [1129, 239] width 41 height 41
click at [1102, 264] on input "tulip tree hair color" at bounding box center [1102, 264] width 0 height 0
click at [1016, 251] on label "maroon hair color" at bounding box center [1030, 239] width 41 height 41
click at [1004, 264] on input "maroon hair color" at bounding box center [1004, 264] width 0 height 0
click at [1173, 224] on label "bazaar hair color" at bounding box center [1177, 239] width 41 height 41
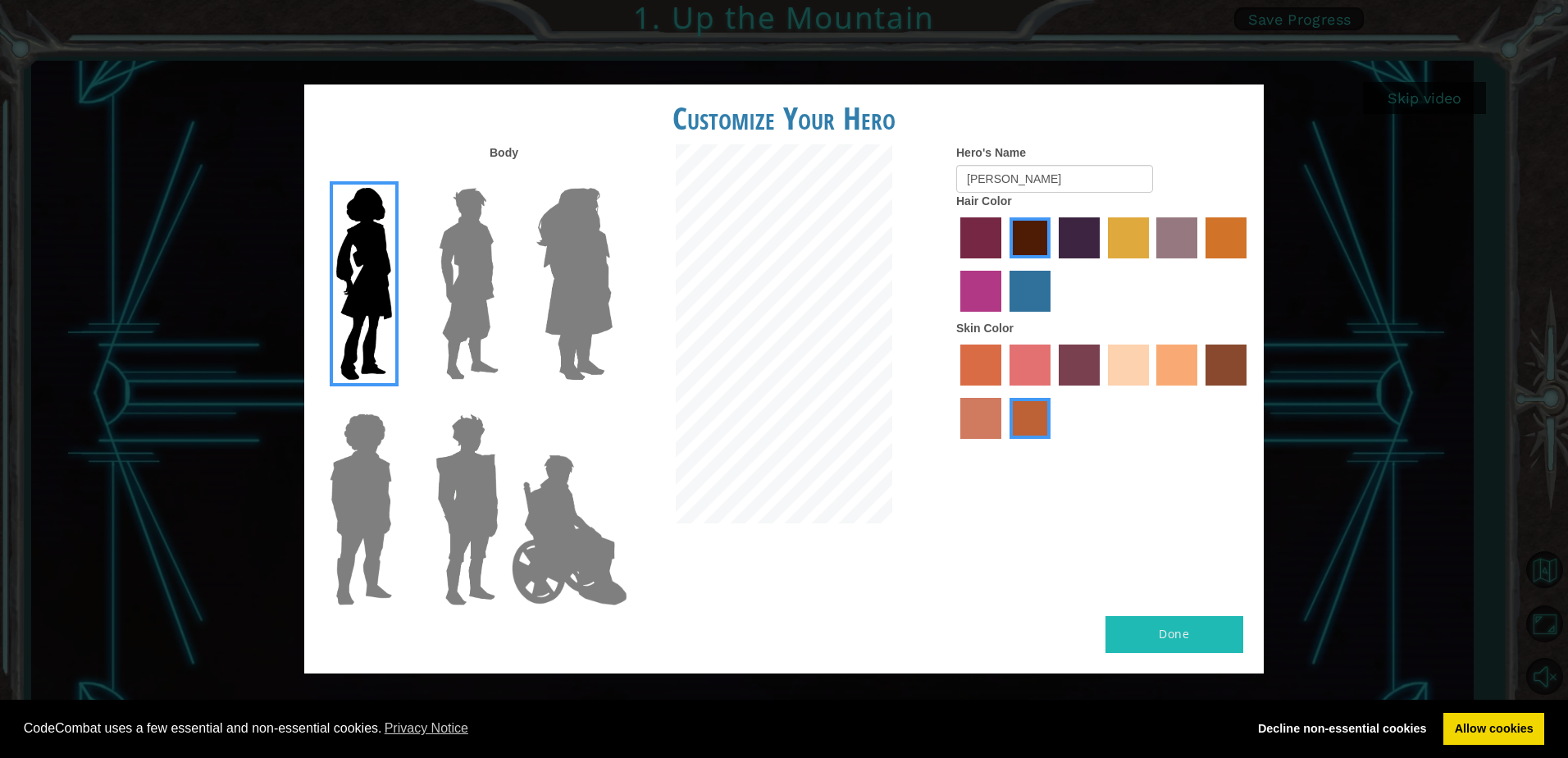
click at [1152, 264] on input "bazaar hair color" at bounding box center [1152, 264] width 0 height 0
click at [1025, 251] on label "maroon hair color" at bounding box center [1030, 239] width 41 height 41
click at [1004, 264] on input "maroon hair color" at bounding box center [1004, 264] width 0 height 0
click at [1030, 291] on label "lachmara hair color" at bounding box center [1030, 291] width 41 height 41
click at [1004, 317] on input "lachmara hair color" at bounding box center [1004, 317] width 0 height 0
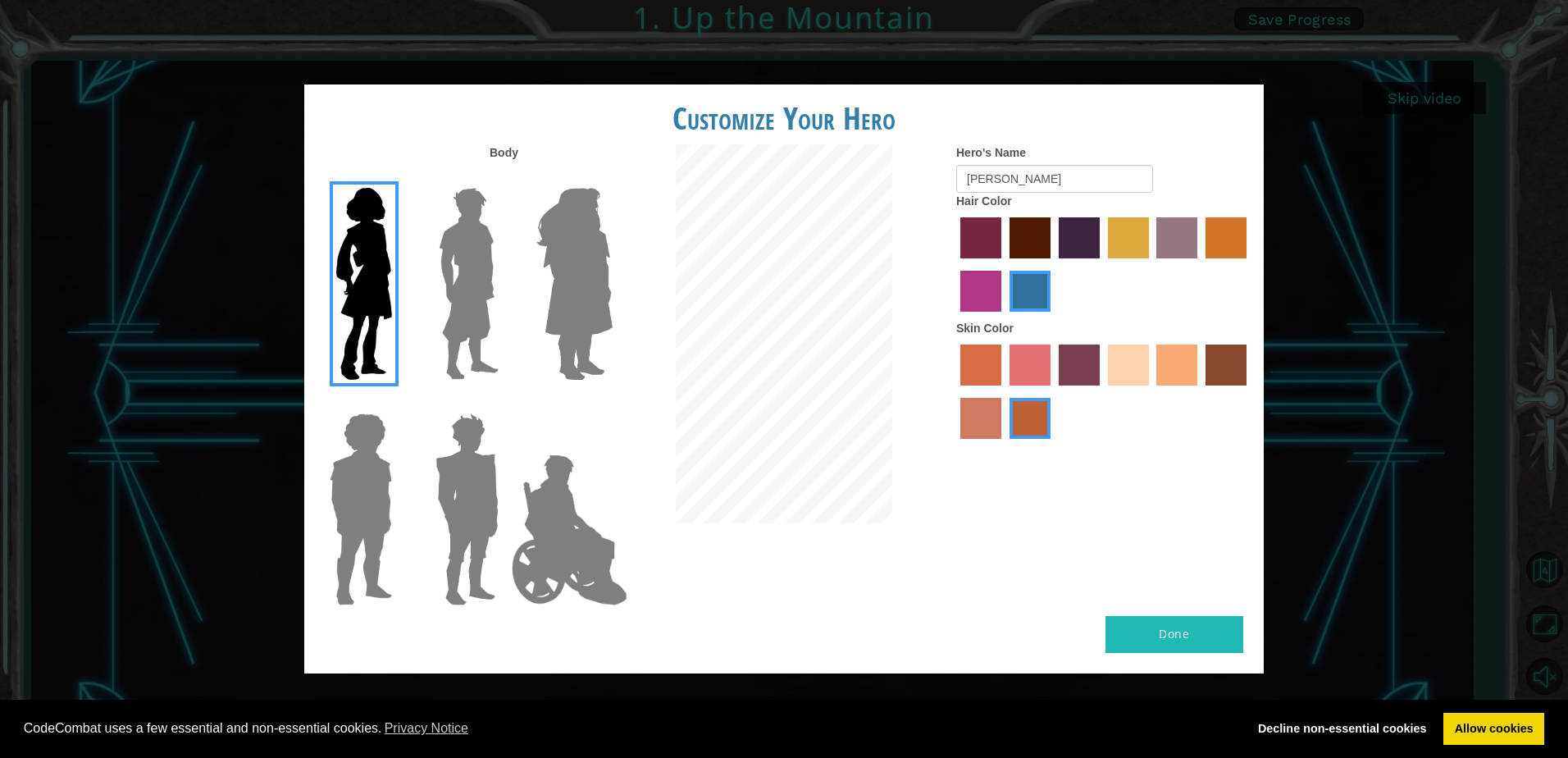
click at [1040, 232] on label "maroon hair color" at bounding box center [1030, 239] width 41 height 41
click at [1004, 264] on input "maroon hair color" at bounding box center [1004, 264] width 0 height 0
click at [1183, 367] on label "tacao skin color" at bounding box center [1177, 365] width 41 height 41
click at [1152, 392] on input "tacao skin color" at bounding box center [1152, 392] width 0 height 0
click at [1022, 370] on label "froly skin color" at bounding box center [1030, 365] width 41 height 41
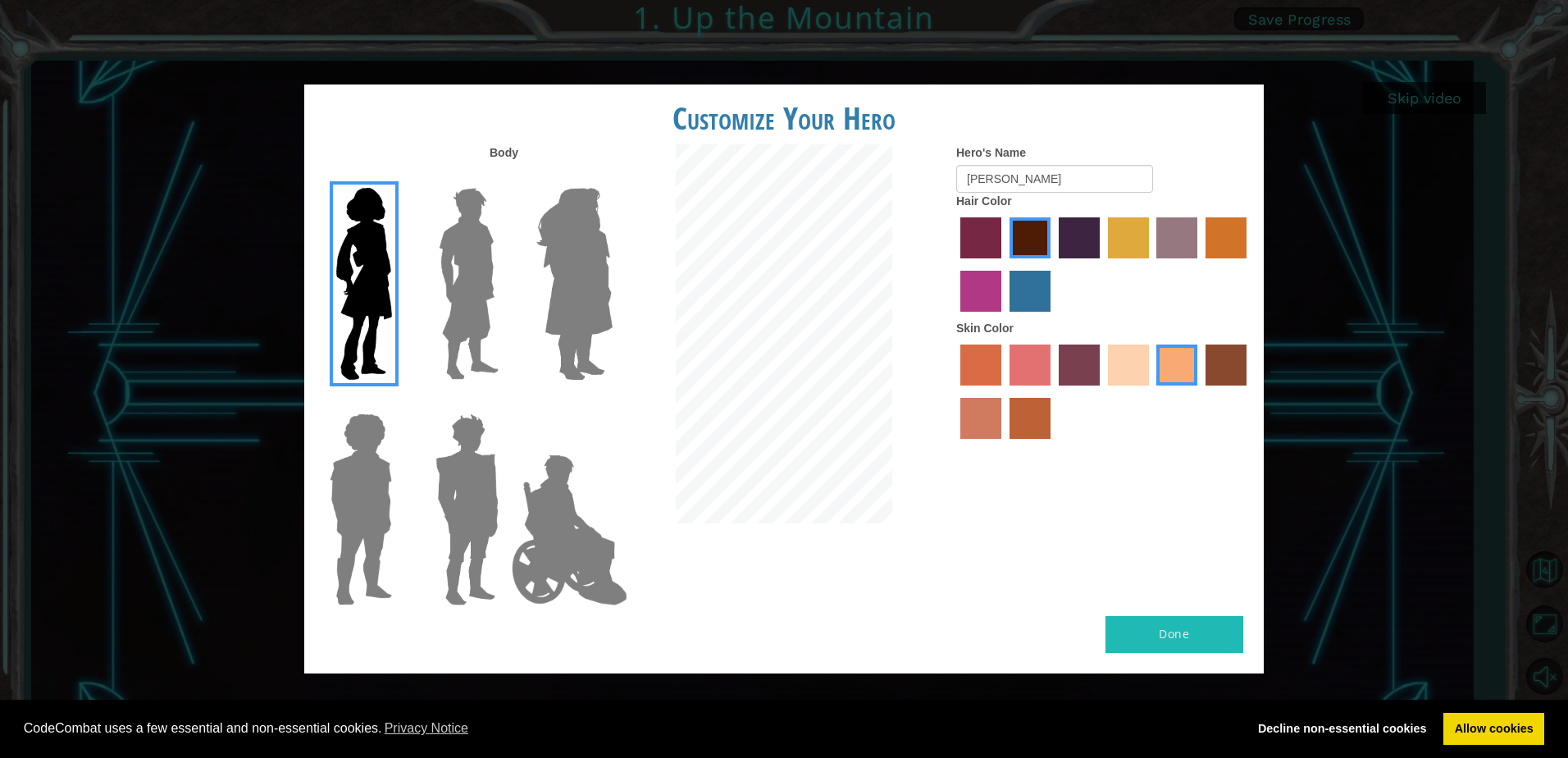
click at [1004, 392] on input "froly skin color" at bounding box center [1004, 392] width 0 height 0
click at [1172, 379] on label "tacao skin color" at bounding box center [1177, 365] width 41 height 41
click at [1152, 392] on input "tacao skin color" at bounding box center [1152, 392] width 0 height 0
click at [1185, 630] on button "Done" at bounding box center [1175, 634] width 138 height 37
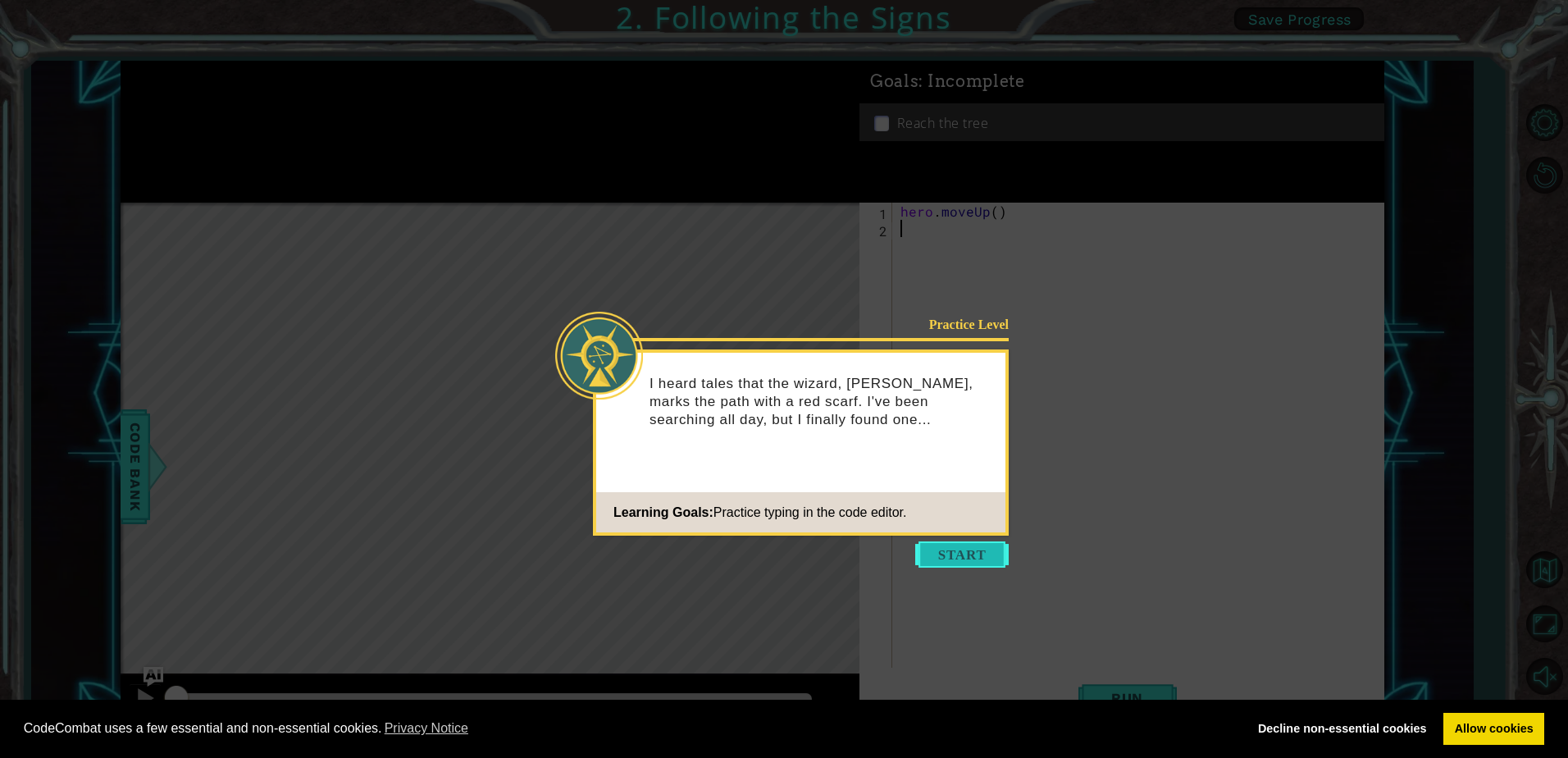
click at [983, 564] on button "Start" at bounding box center [962, 555] width 94 height 26
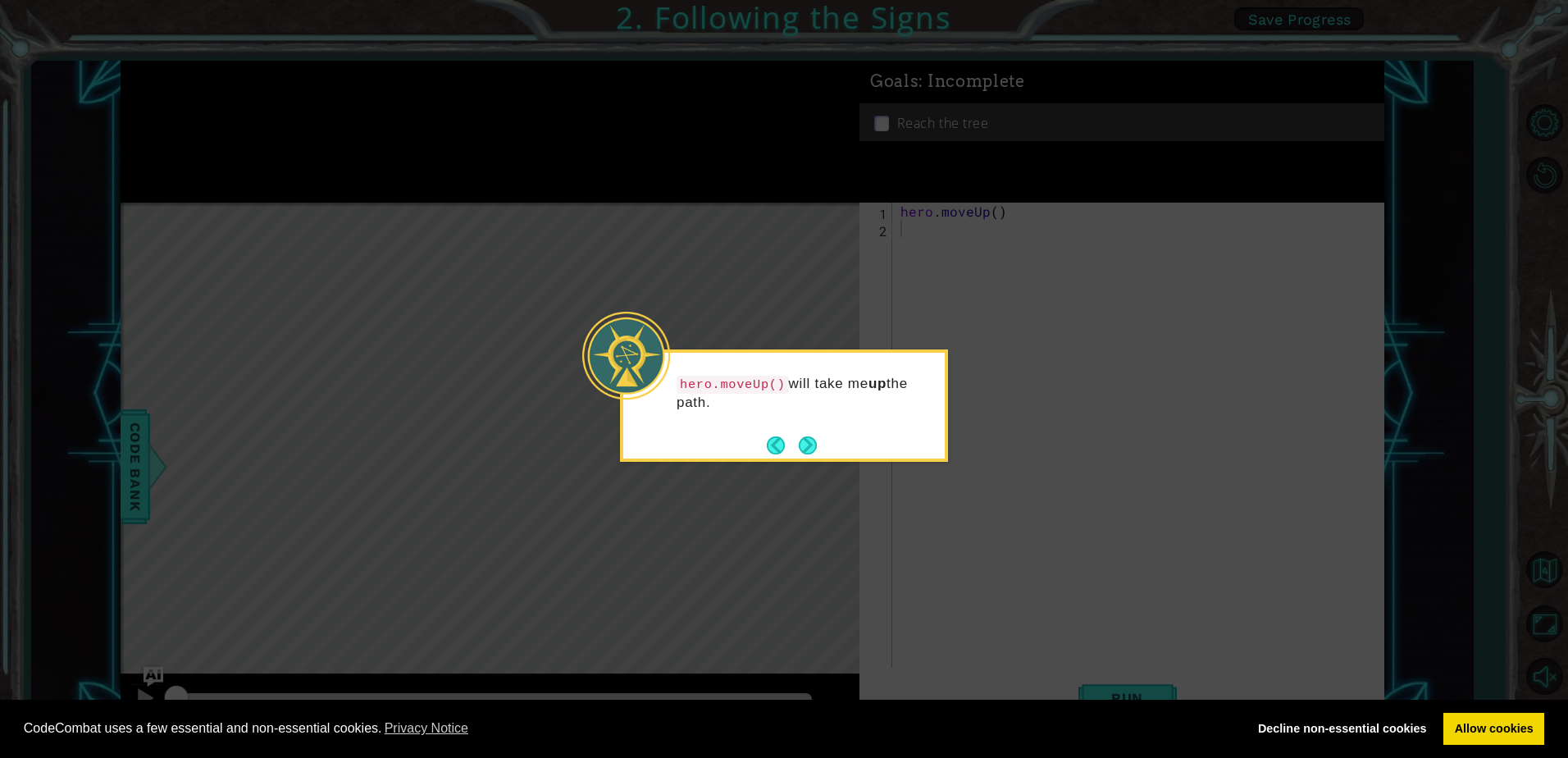
click at [820, 441] on div "hero.moveUp() will take me up the path." at bounding box center [784, 398] width 321 height 90
click at [814, 443] on button "Next" at bounding box center [807, 445] width 18 height 18
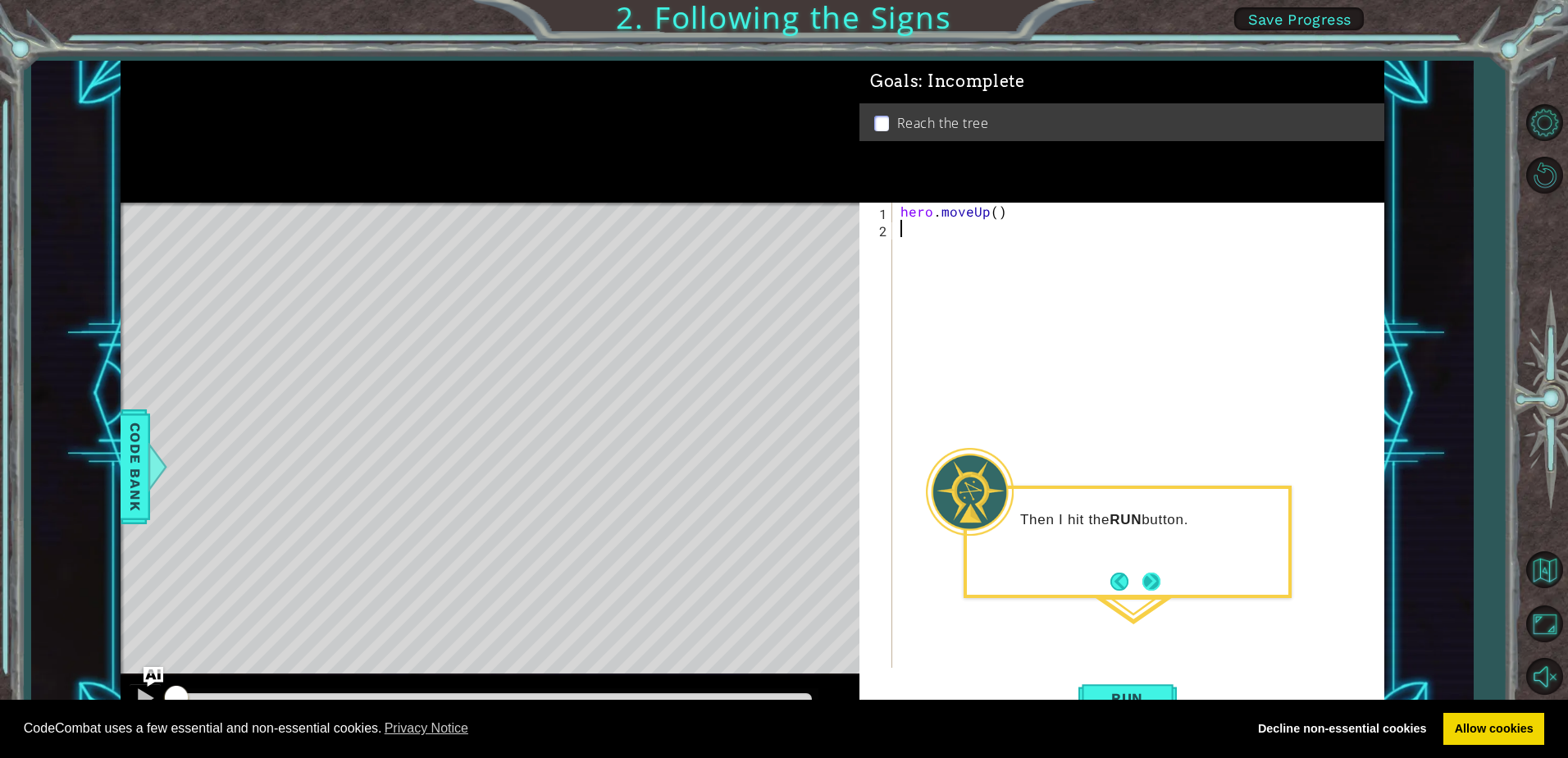
click at [1155, 588] on button "Next" at bounding box center [1151, 581] width 18 height 18
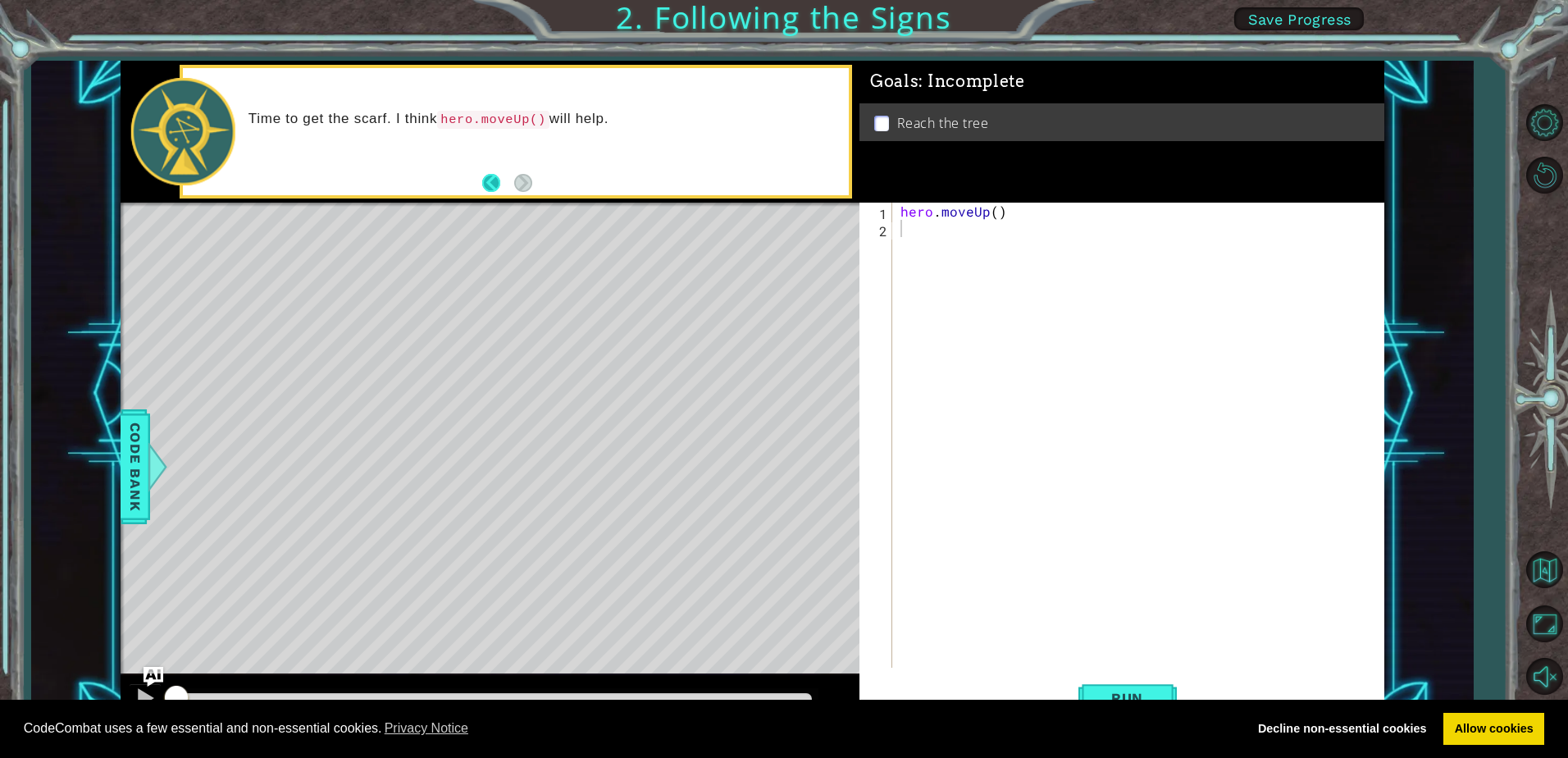
click at [488, 189] on button "Back" at bounding box center [499, 182] width 32 height 18
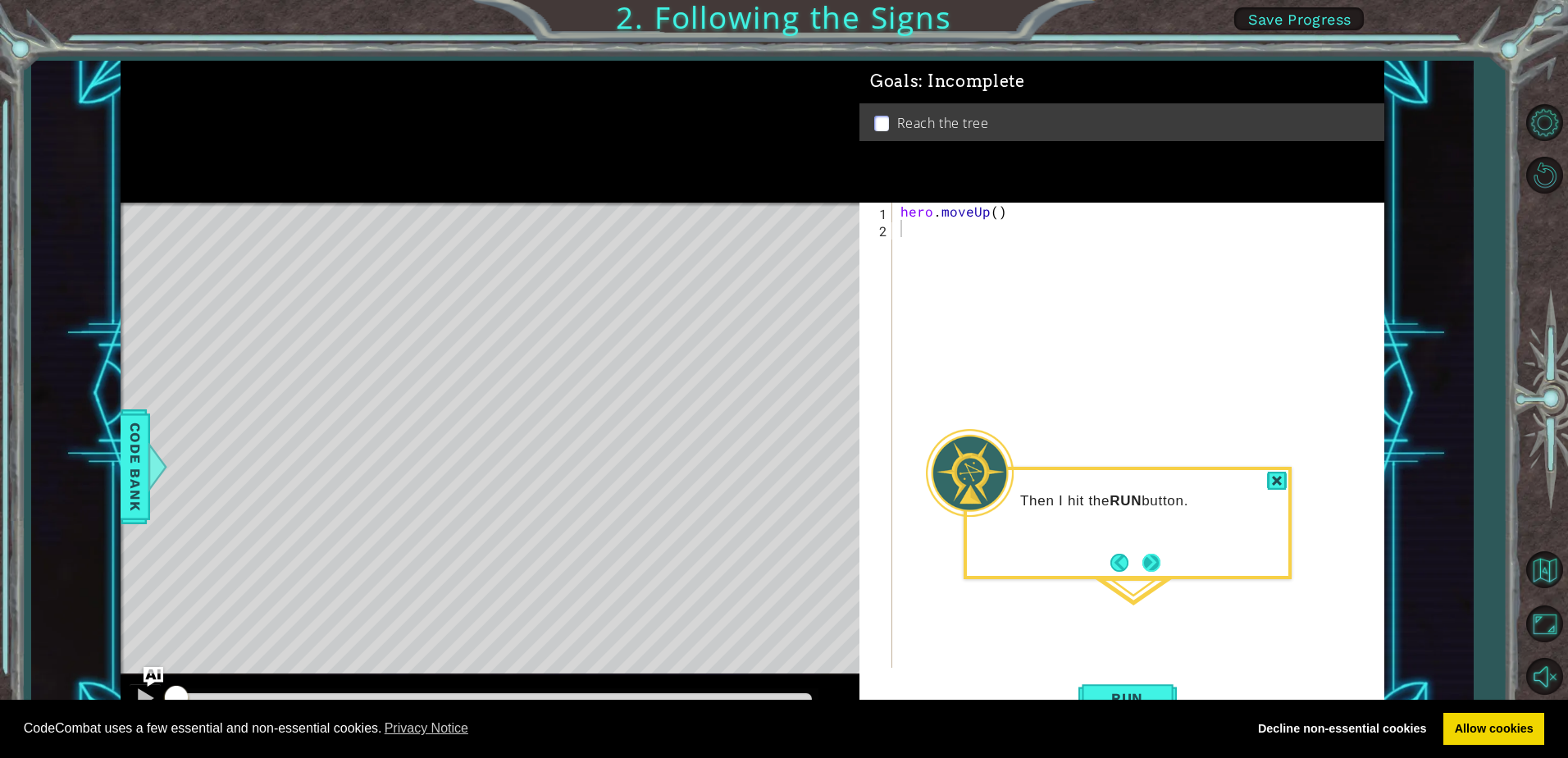
click at [1152, 560] on button "Next" at bounding box center [1152, 563] width 19 height 19
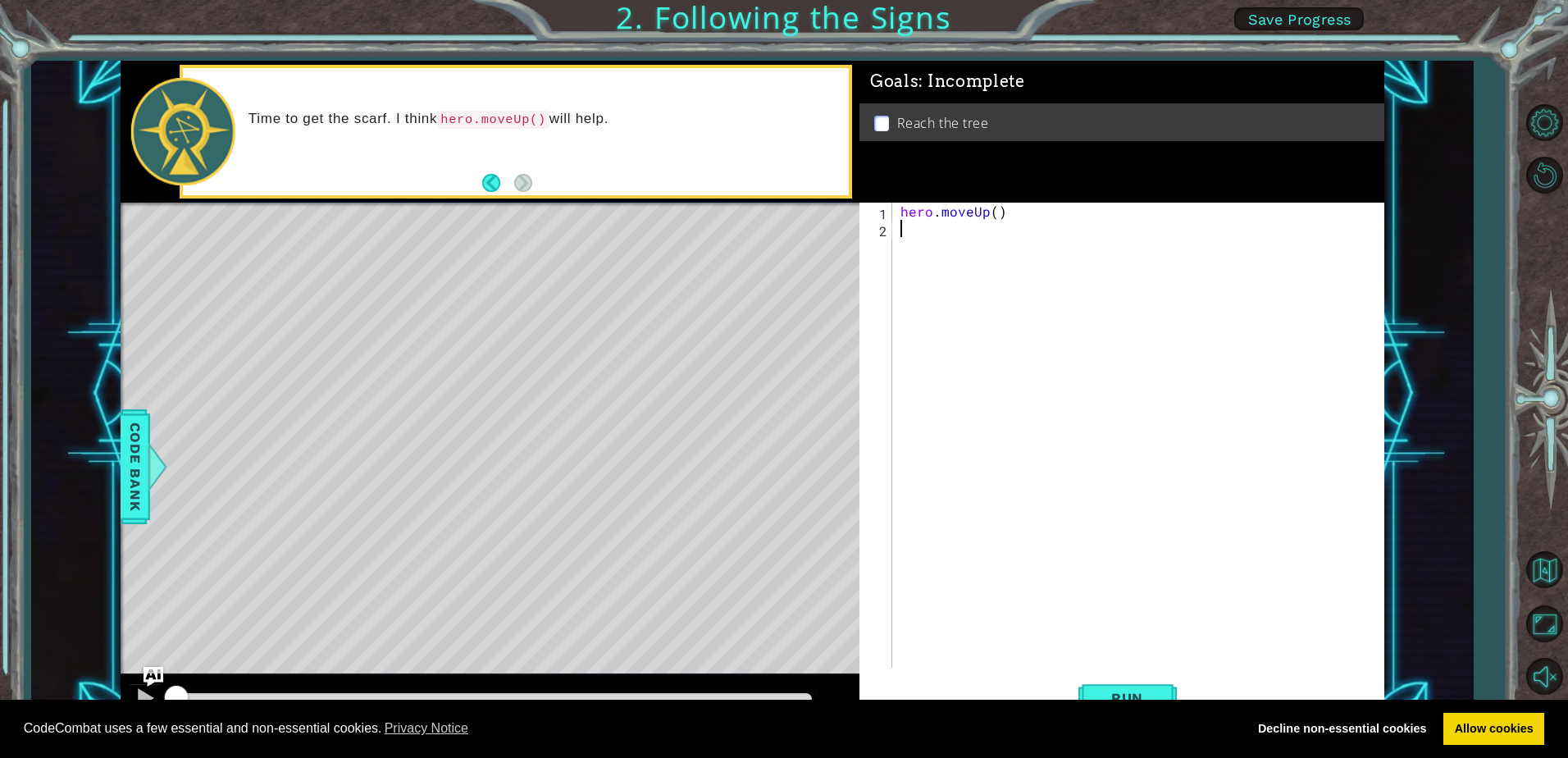
click at [1079, 302] on div "hero . moveUp ( )" at bounding box center [1143, 453] width 490 height 500
type textarea "her"
click at [1112, 694] on span "Run" at bounding box center [1127, 698] width 65 height 16
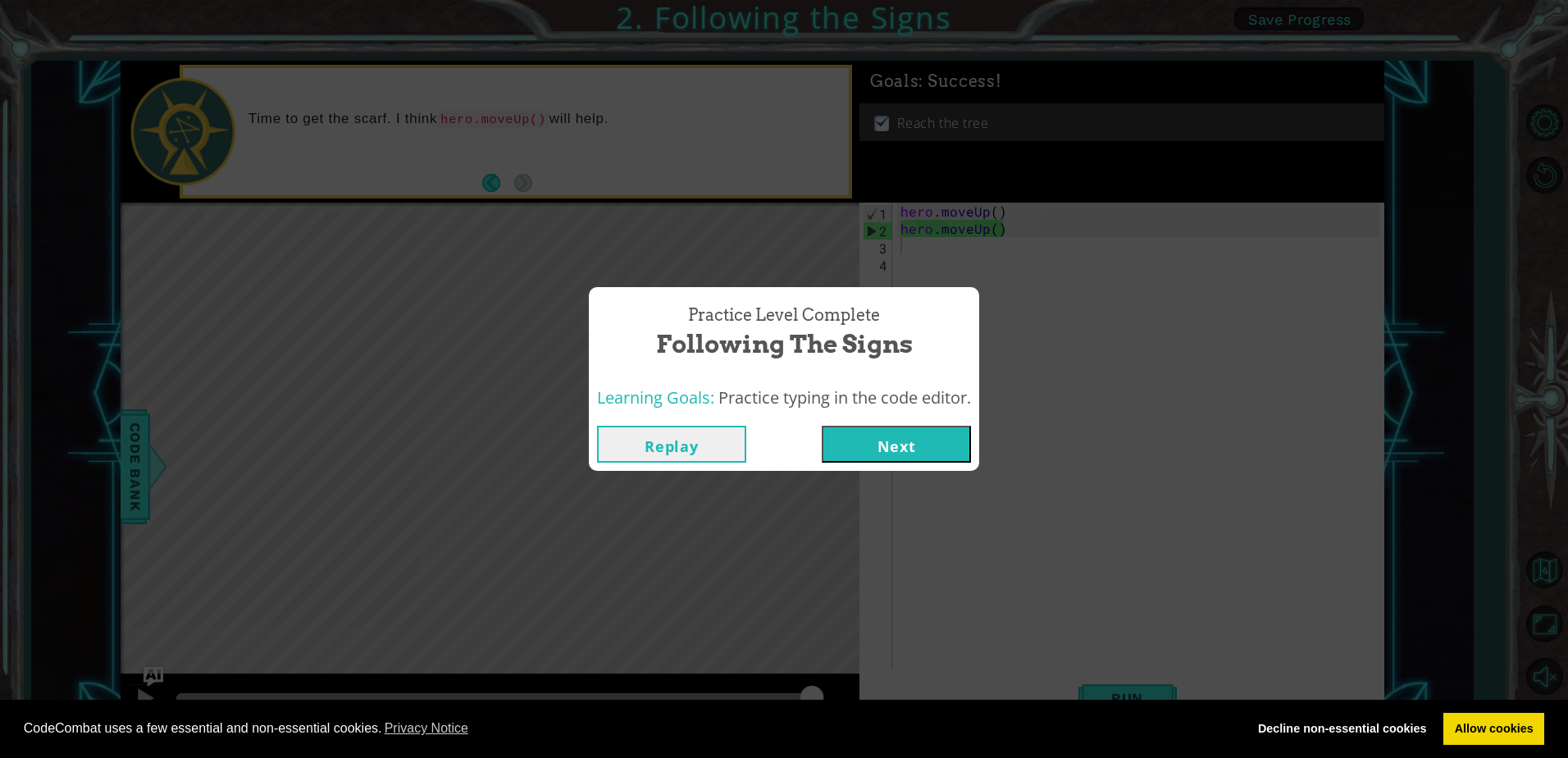
click at [863, 432] on button "Next" at bounding box center [896, 443] width 149 height 37
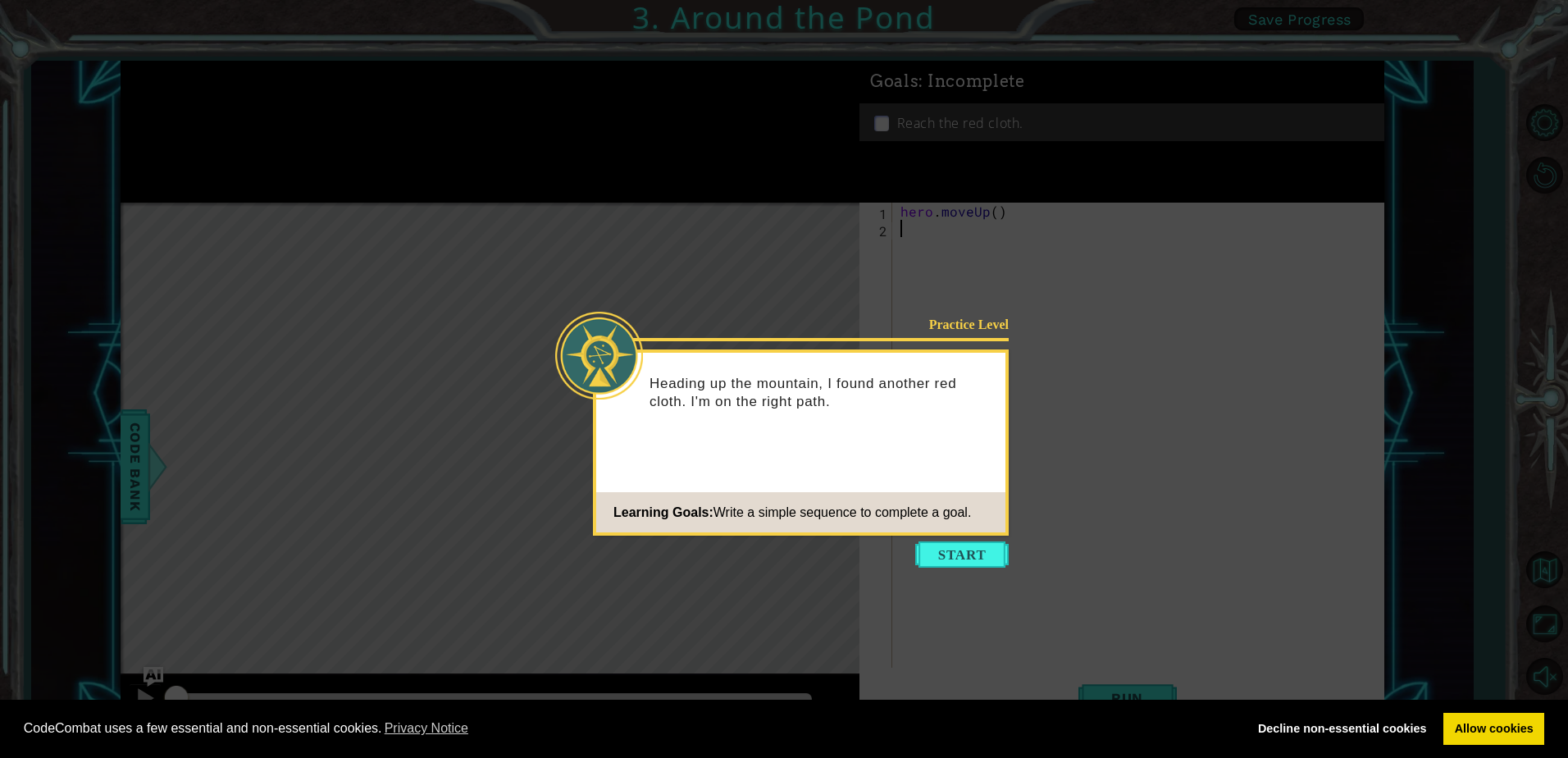
click at [922, 540] on icon at bounding box center [784, 379] width 1568 height 758
click at [958, 552] on button "Start" at bounding box center [962, 555] width 94 height 26
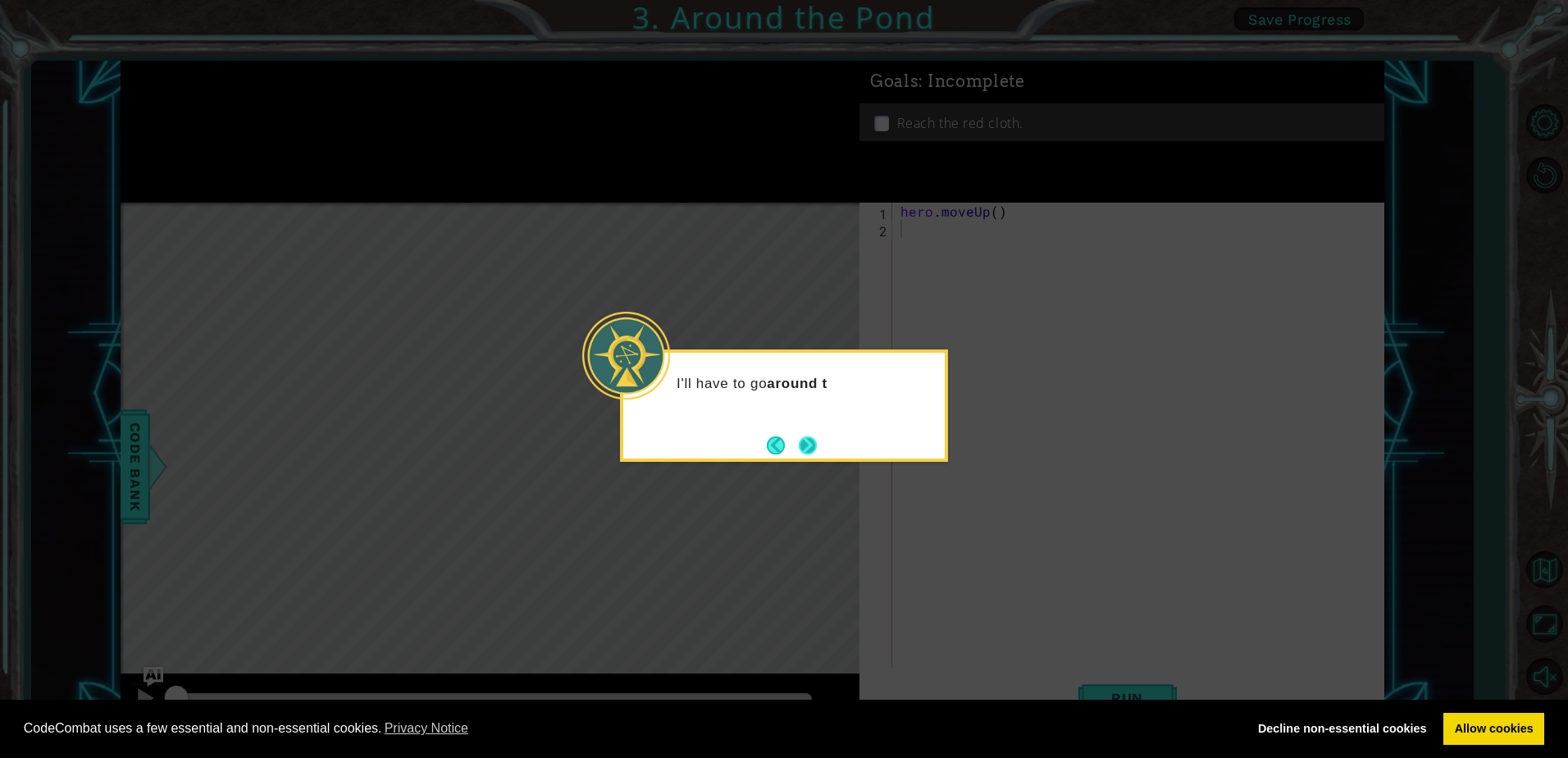
click at [817, 450] on button "Next" at bounding box center [807, 445] width 18 height 18
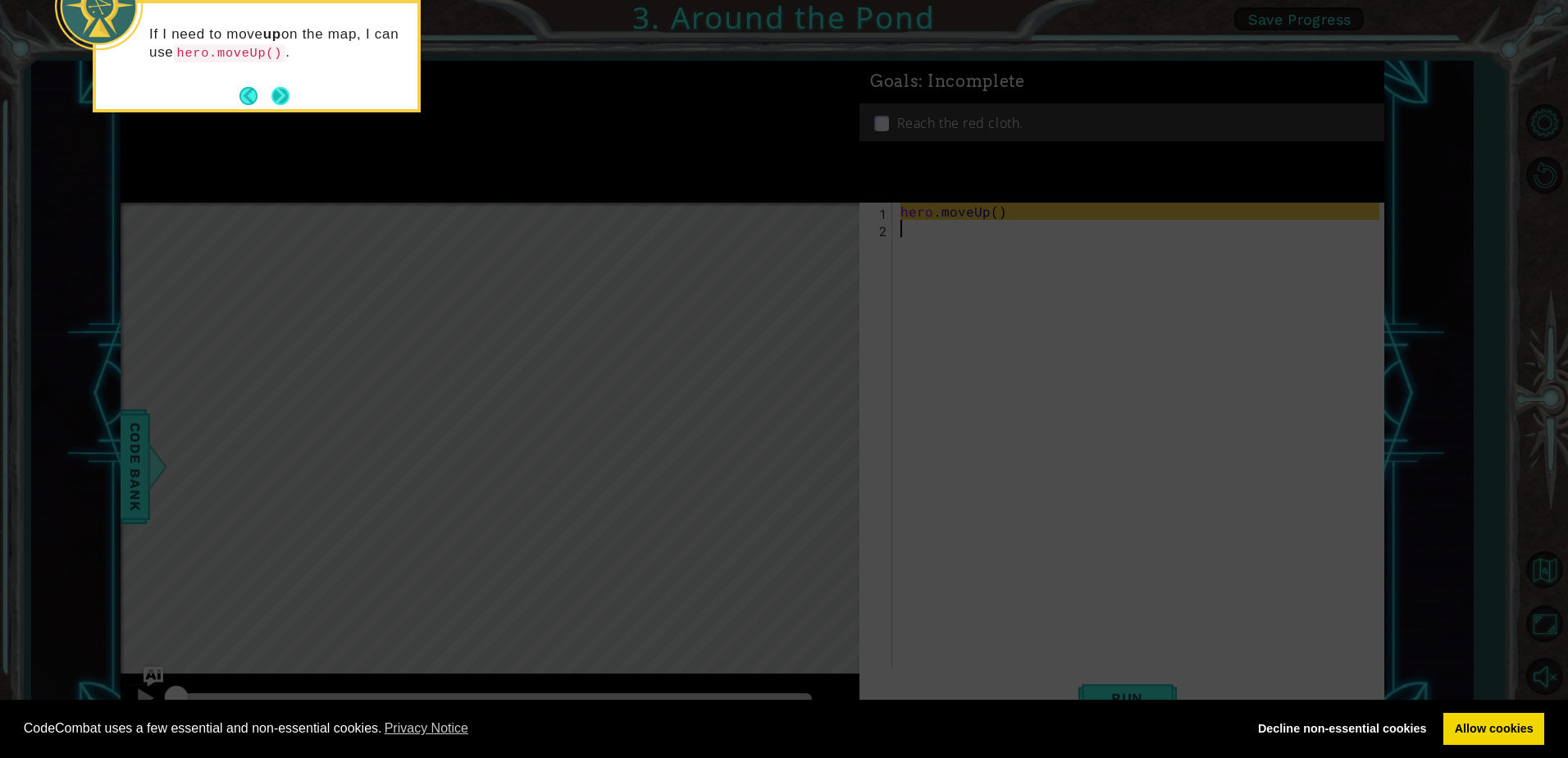
click at [277, 92] on button "Next" at bounding box center [280, 96] width 18 height 18
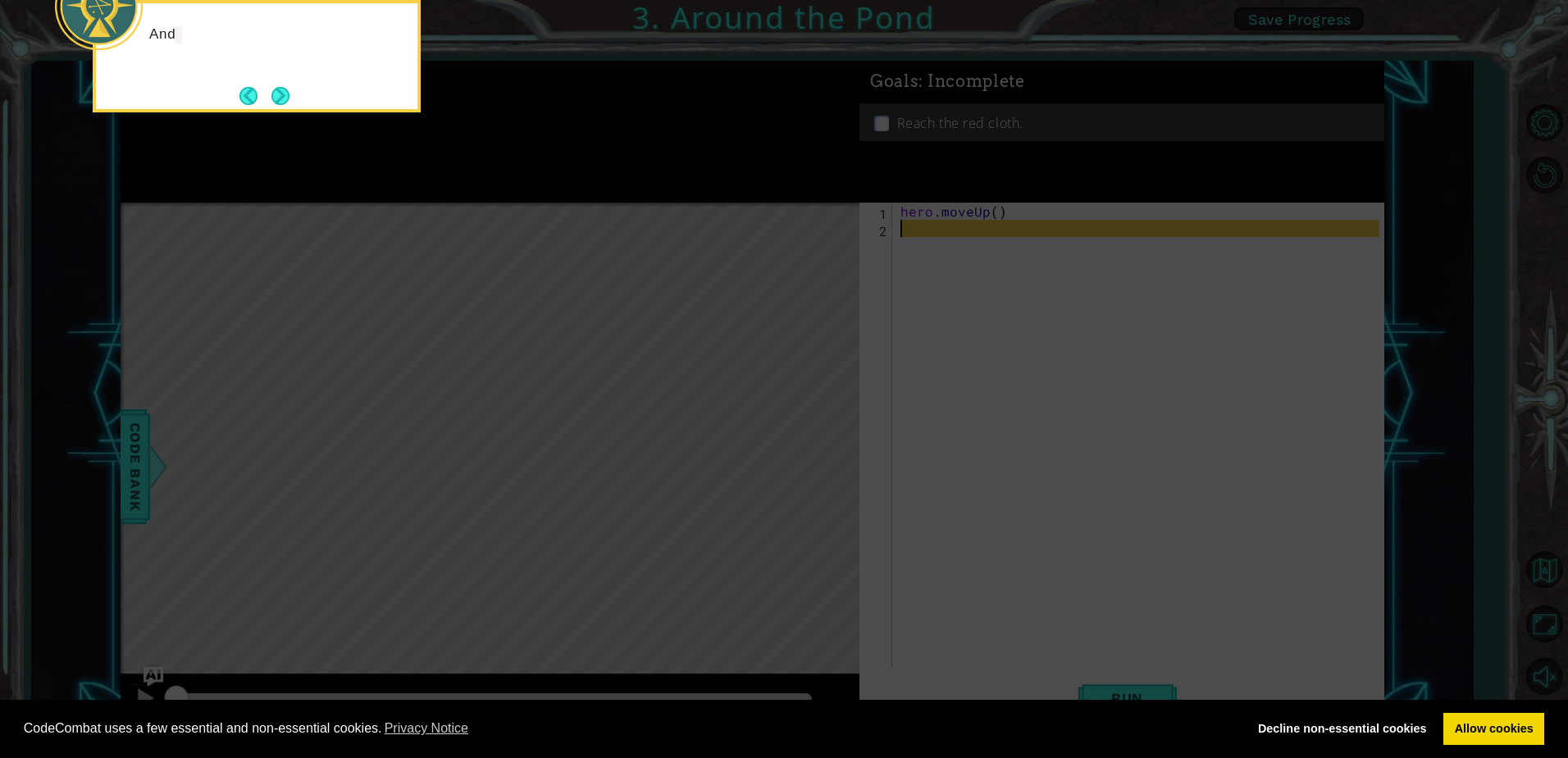
click at [277, 92] on button "Next" at bounding box center [280, 96] width 18 height 18
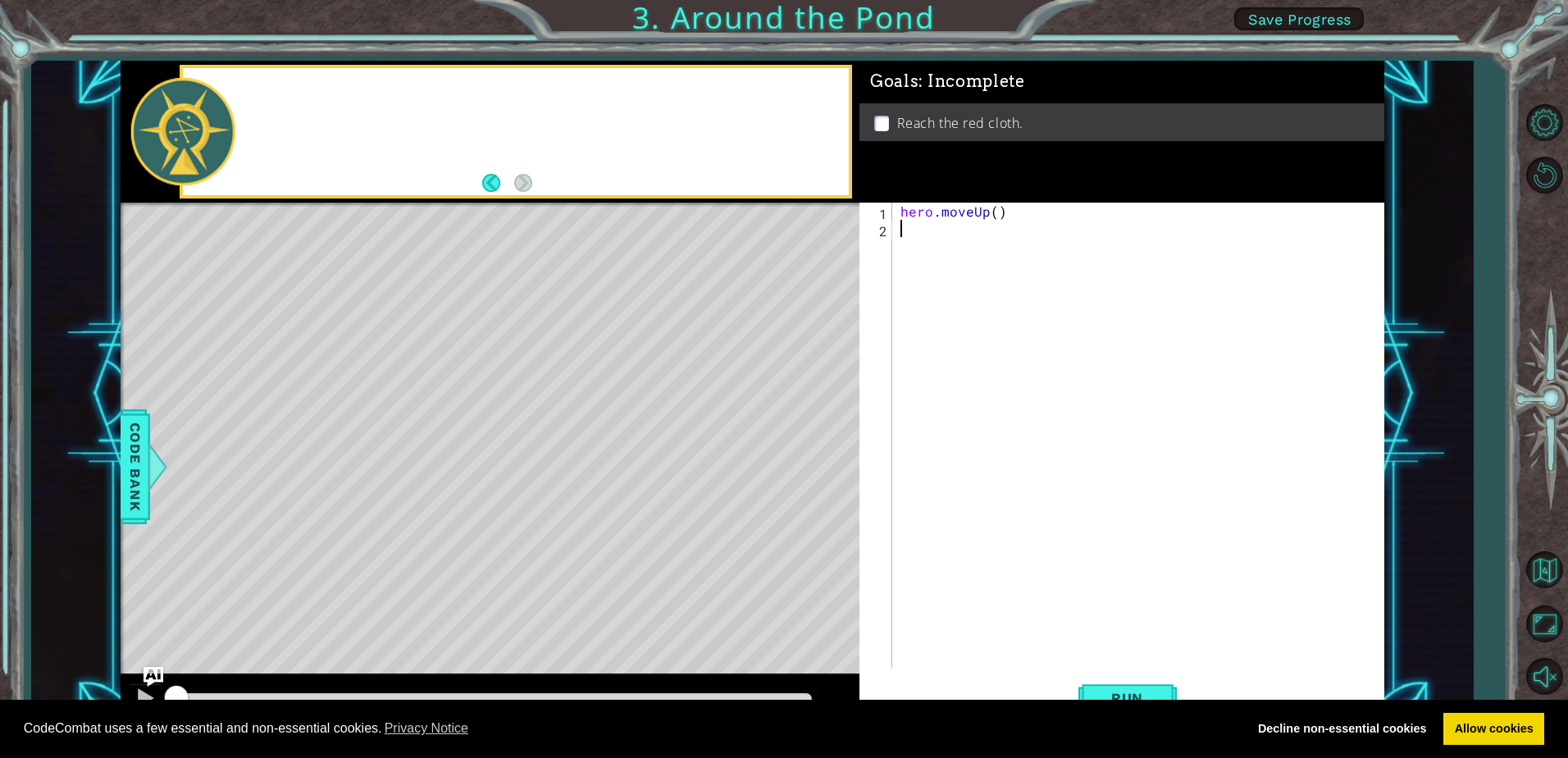
click at [277, 92] on div at bounding box center [515, 131] width 666 height 127
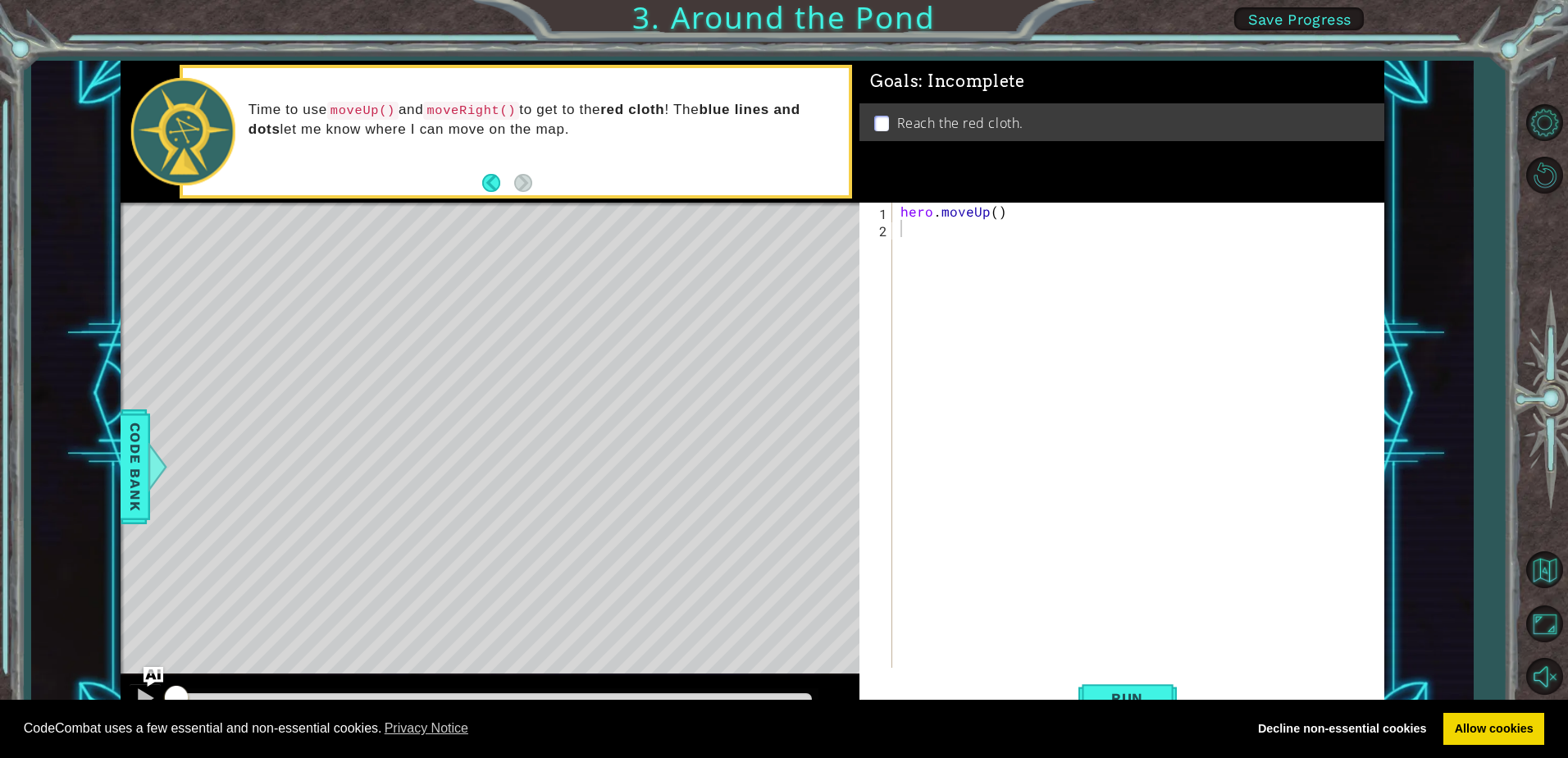
click at [1014, 234] on div "hero . moveUp ( )" at bounding box center [1143, 453] width 490 height 500
type textarea "he"
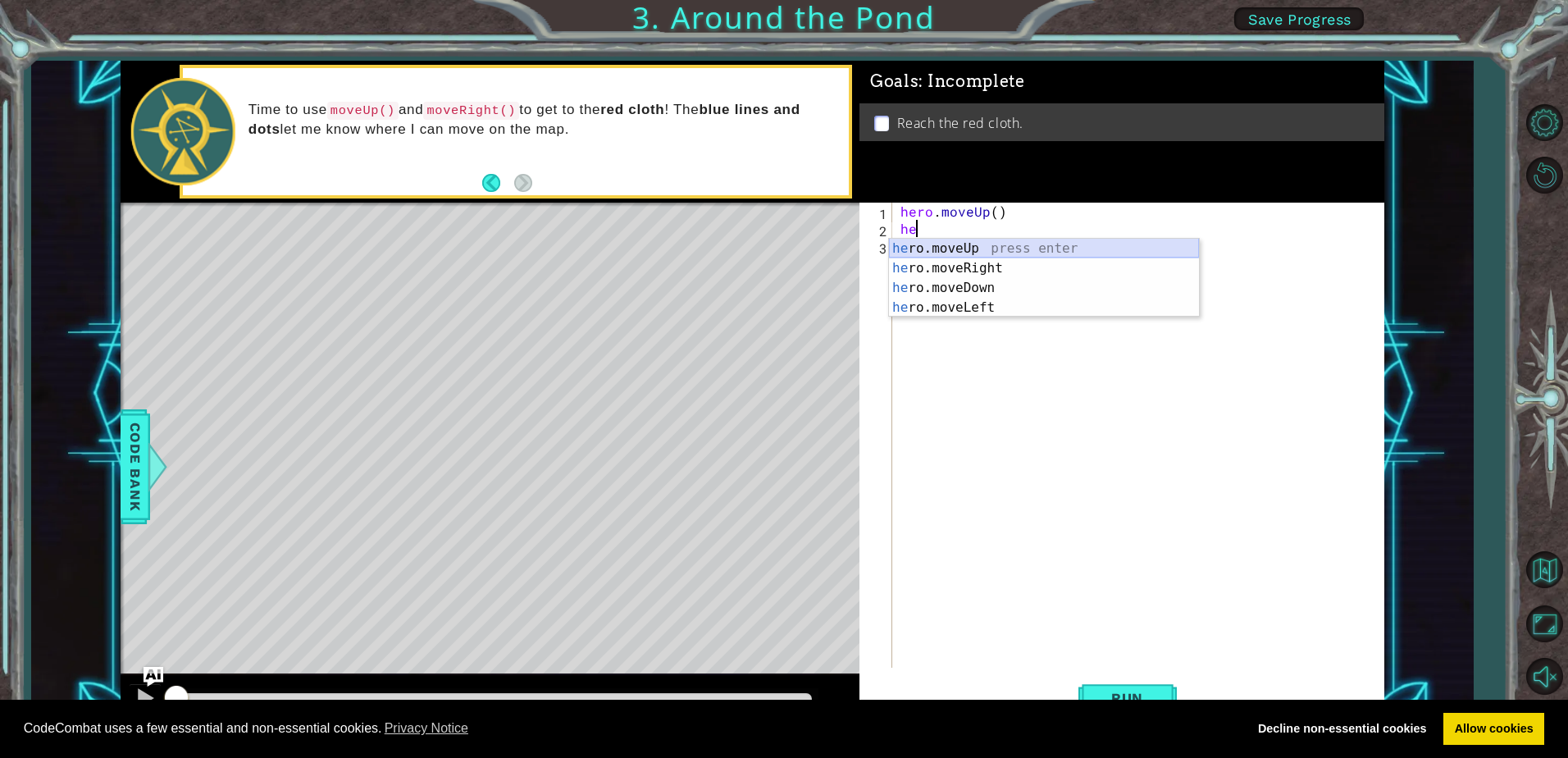
click at [978, 243] on div "he ro.moveUp press enter he ro.moveRight press enter he ro.moveDown press enter…" at bounding box center [1044, 298] width 310 height 118
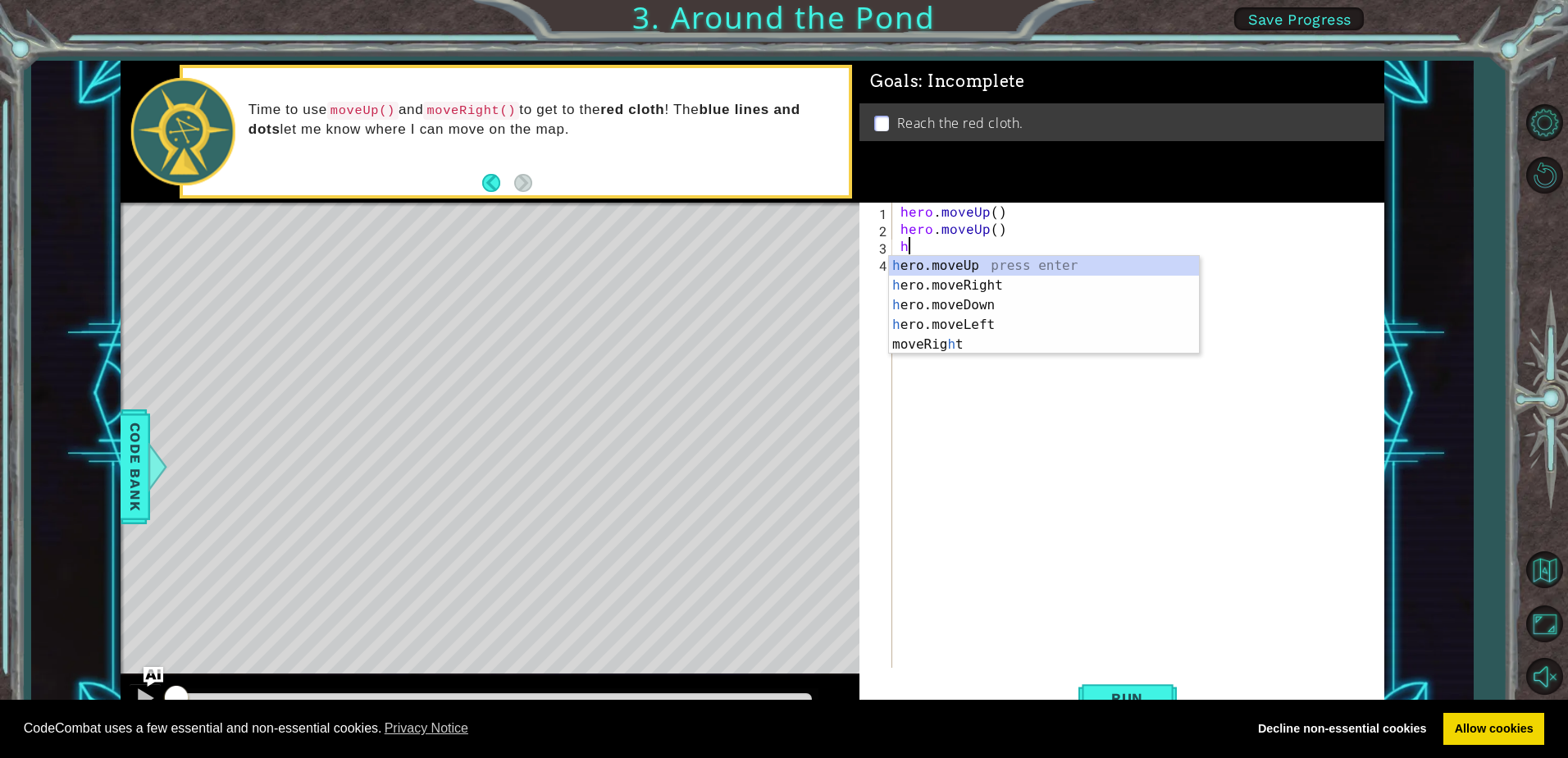
type textarea "he"
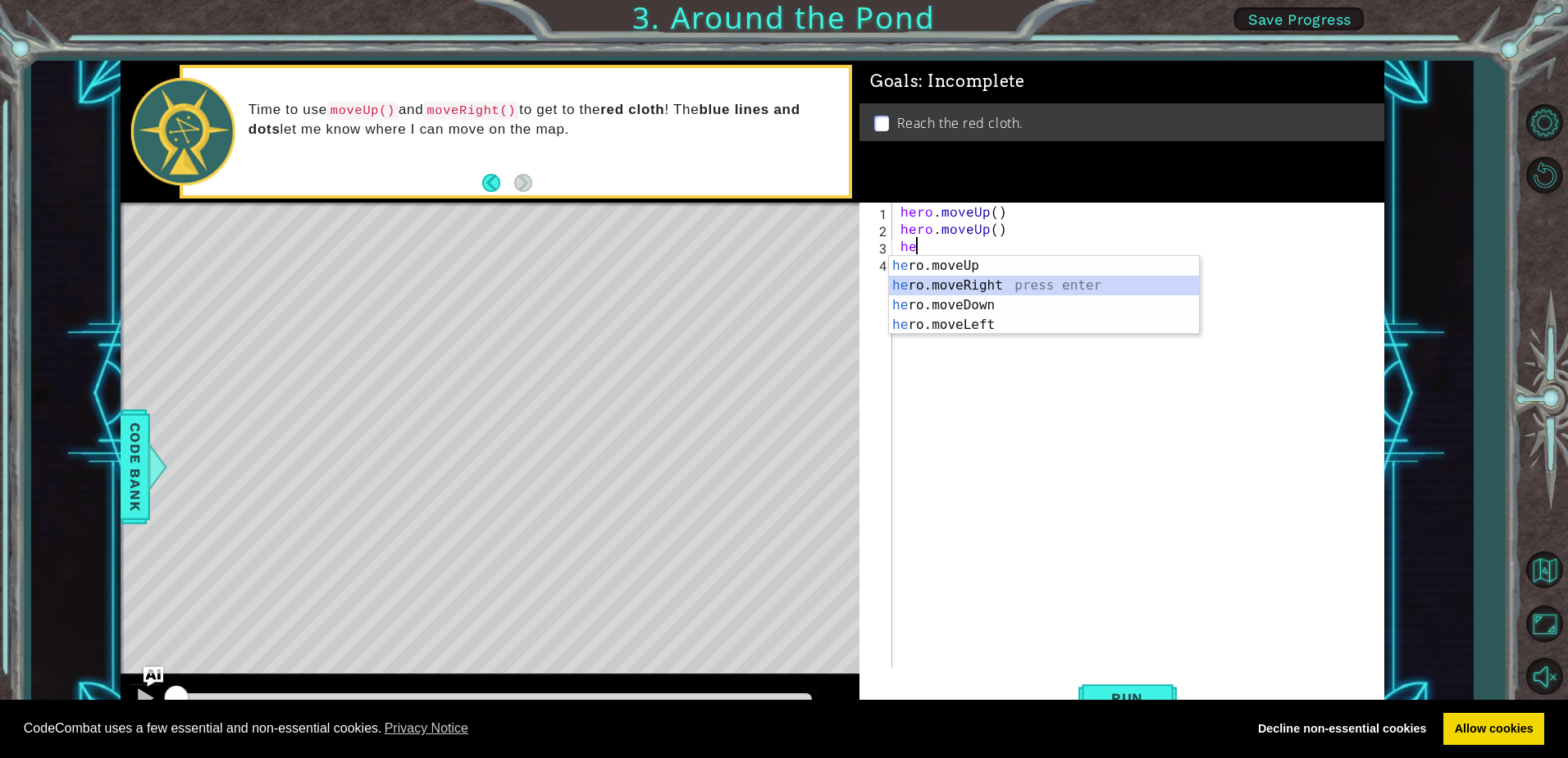
click at [981, 293] on div "he ro.moveUp press enter he ro.moveRight press enter he ro.moveDown press enter…" at bounding box center [1044, 316] width 310 height 118
type textarea "he"
click at [962, 289] on div "he ro.moveUp press enter he ro.moveRight press enter he ro.moveDown press enter…" at bounding box center [1044, 333] width 310 height 118
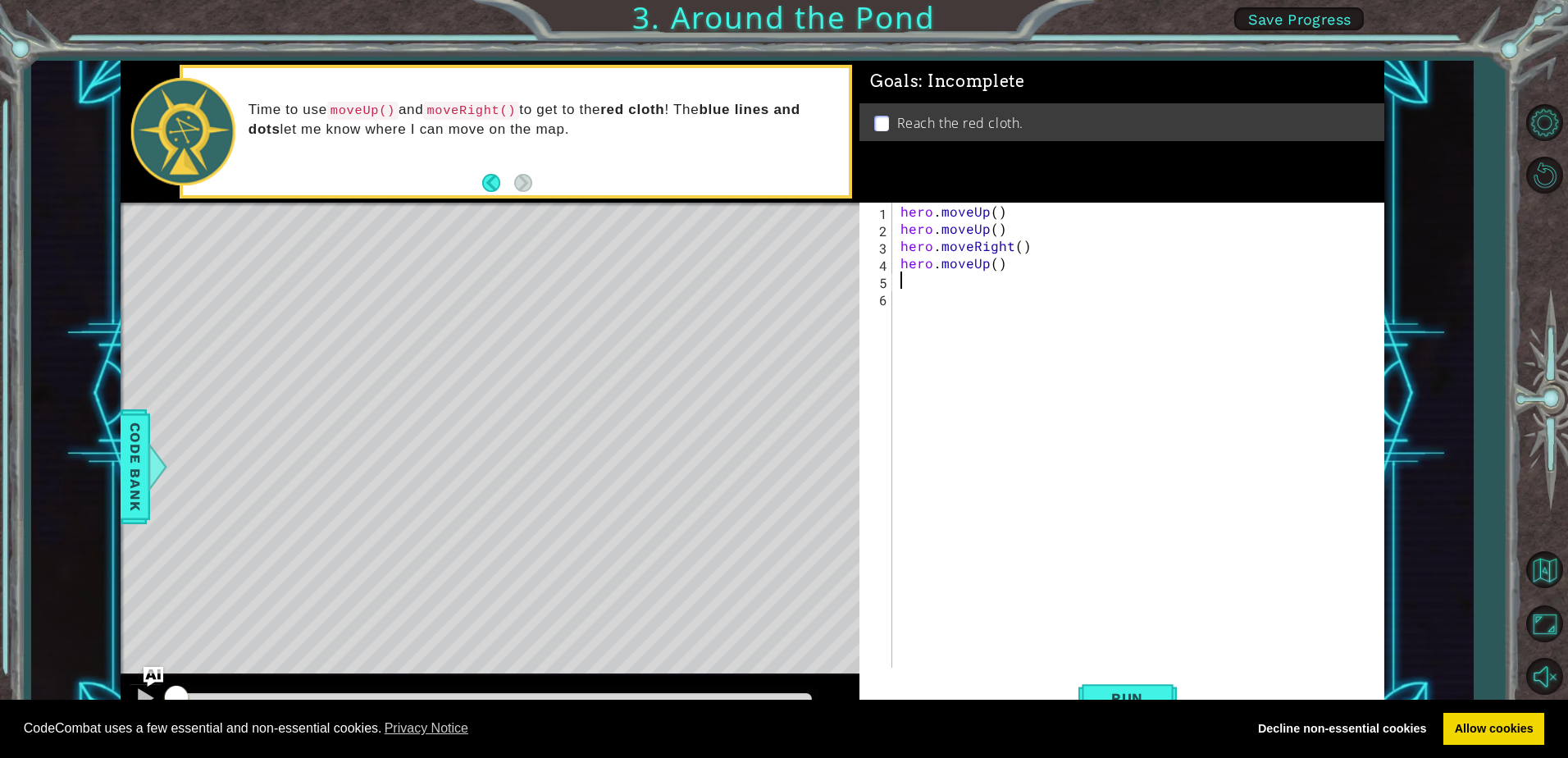
type textarea "h"
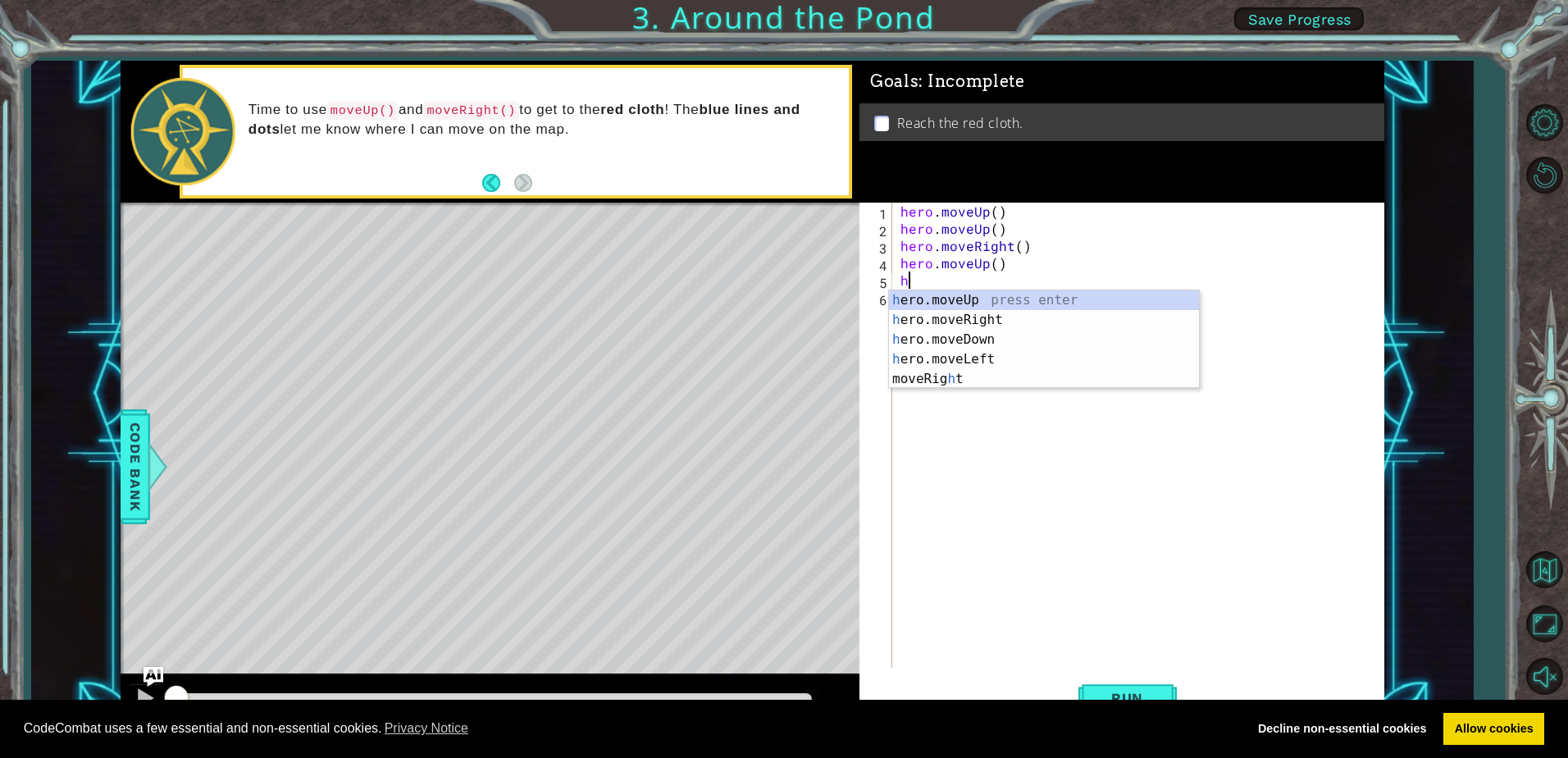
type textarea "#"
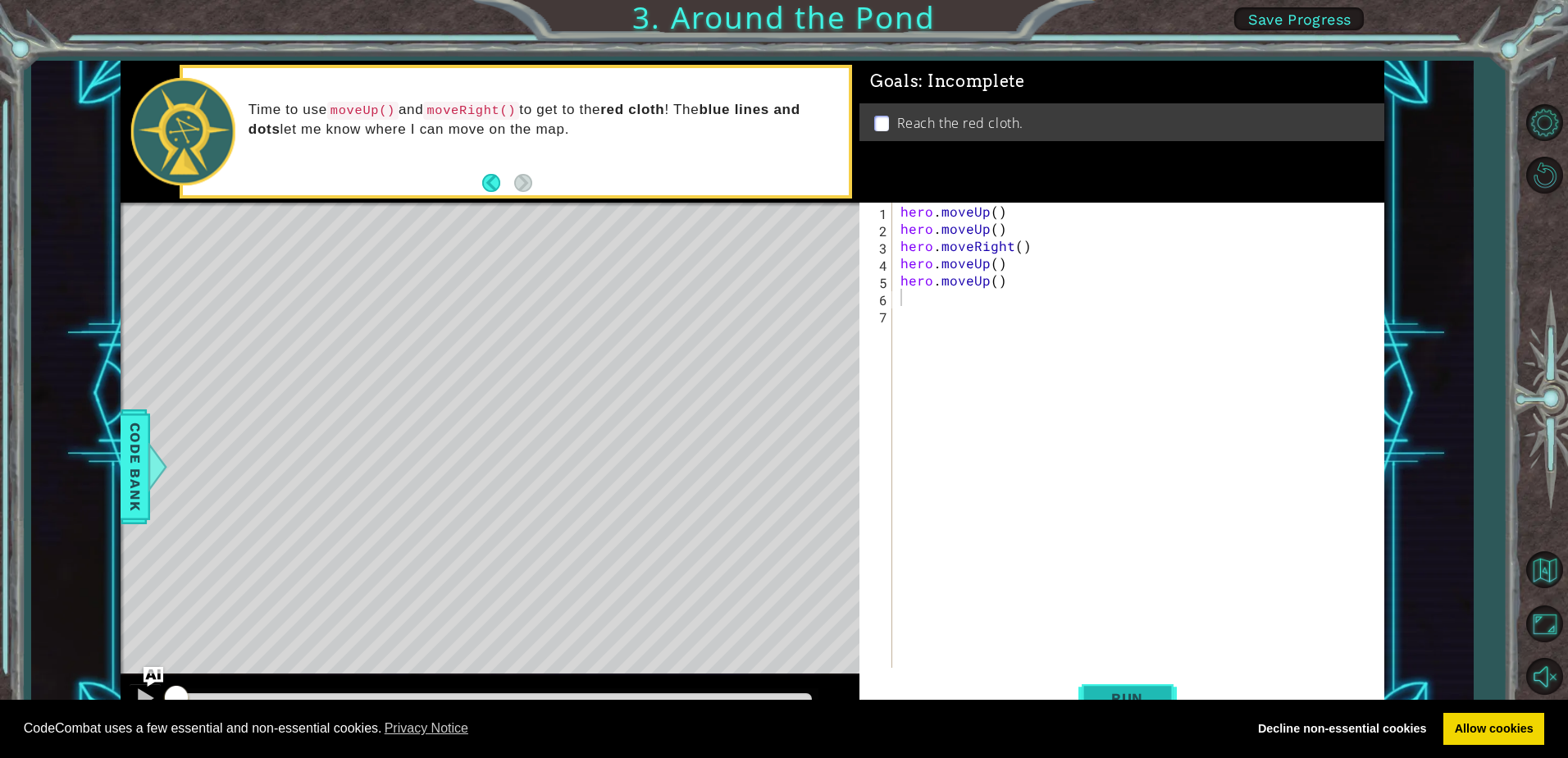
click at [1113, 681] on button "Run" at bounding box center [1128, 699] width 99 height 53
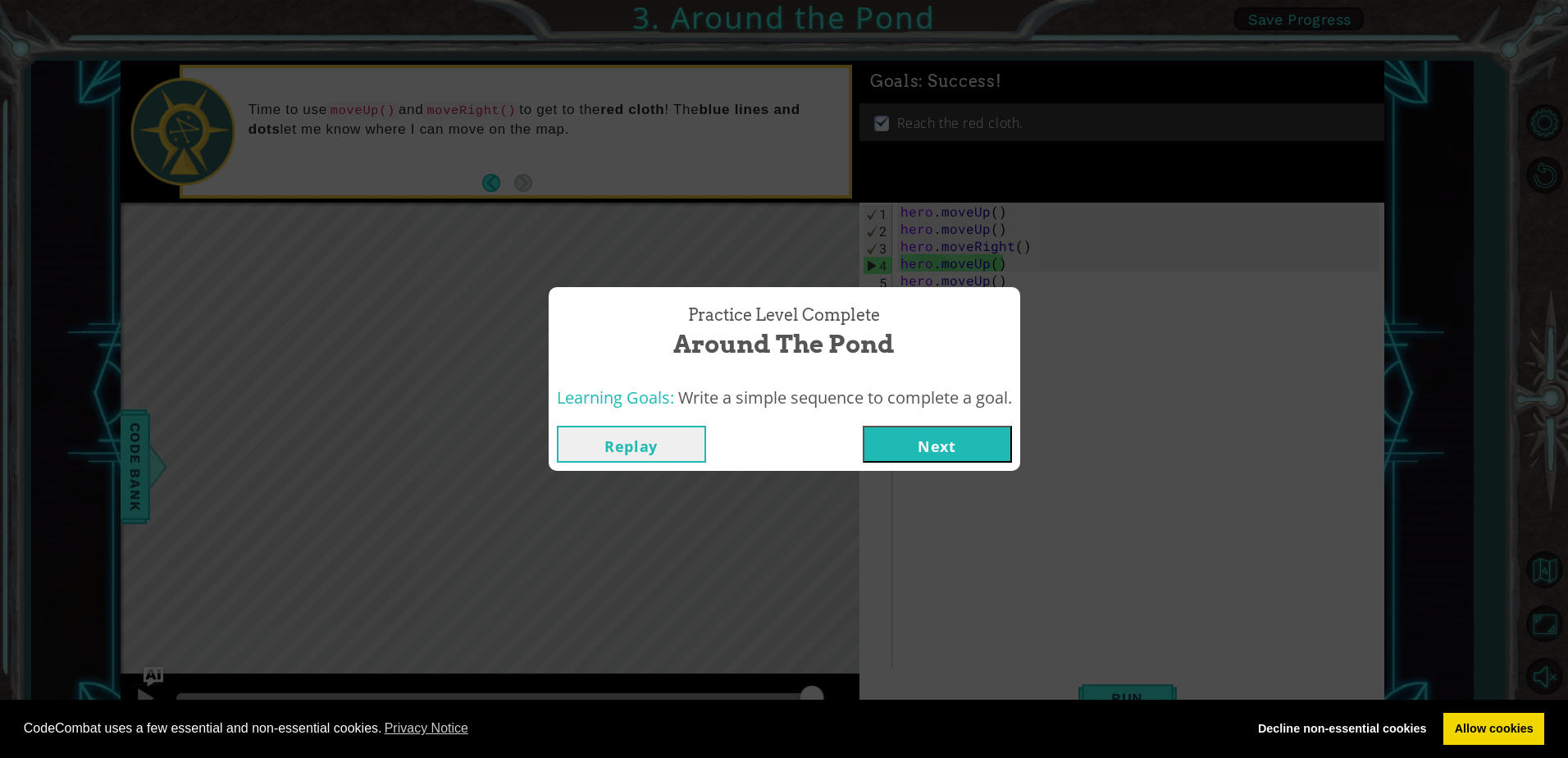
click at [989, 432] on button "Next" at bounding box center [937, 443] width 149 height 37
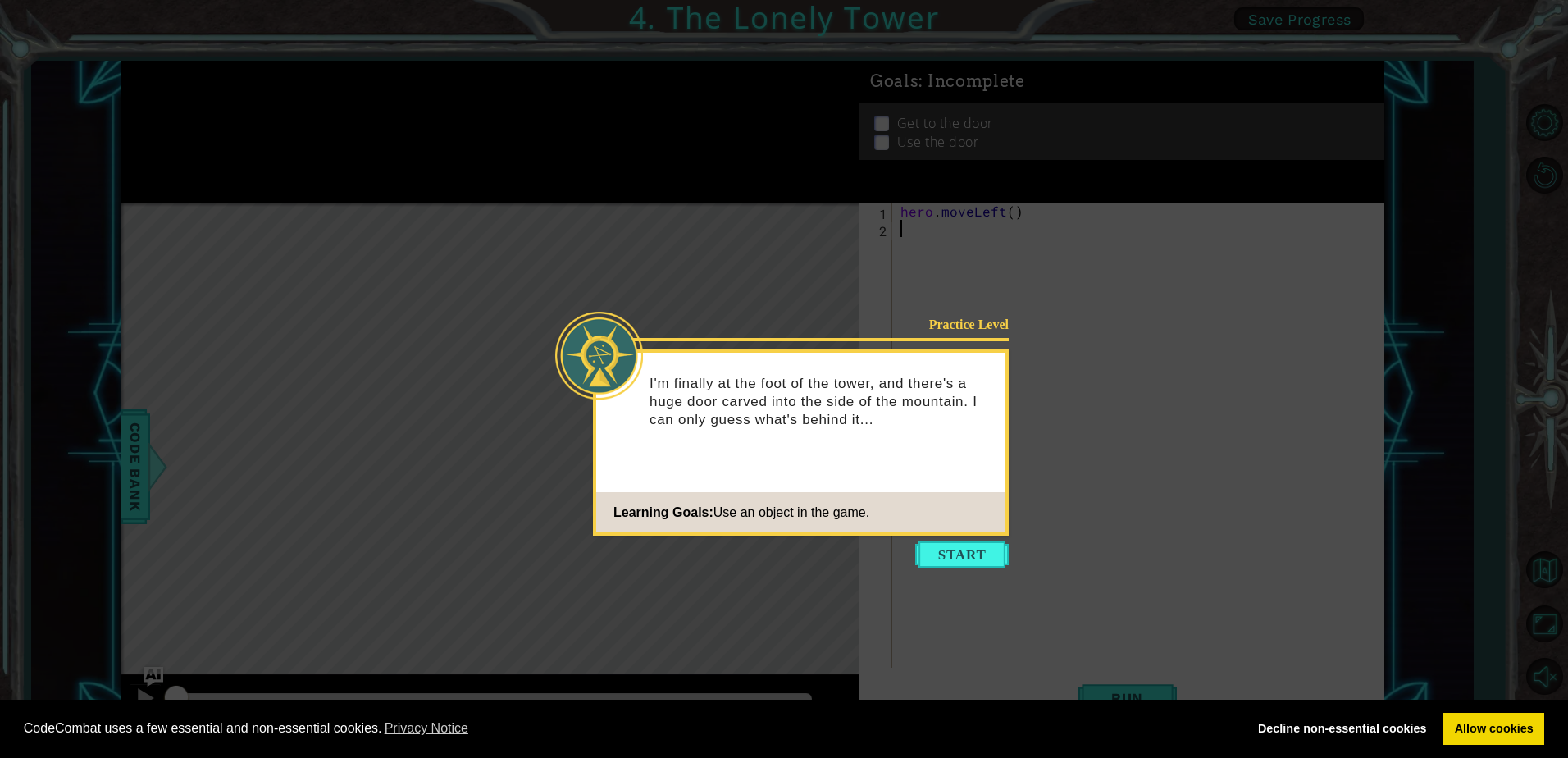
click at [971, 535] on div "Practice Level I'm finally at the foot of the tower, and there's a huge door ca…" at bounding box center [801, 442] width 416 height 186
click at [971, 541] on icon at bounding box center [784, 379] width 1568 height 758
click at [966, 565] on button "Start" at bounding box center [962, 555] width 94 height 26
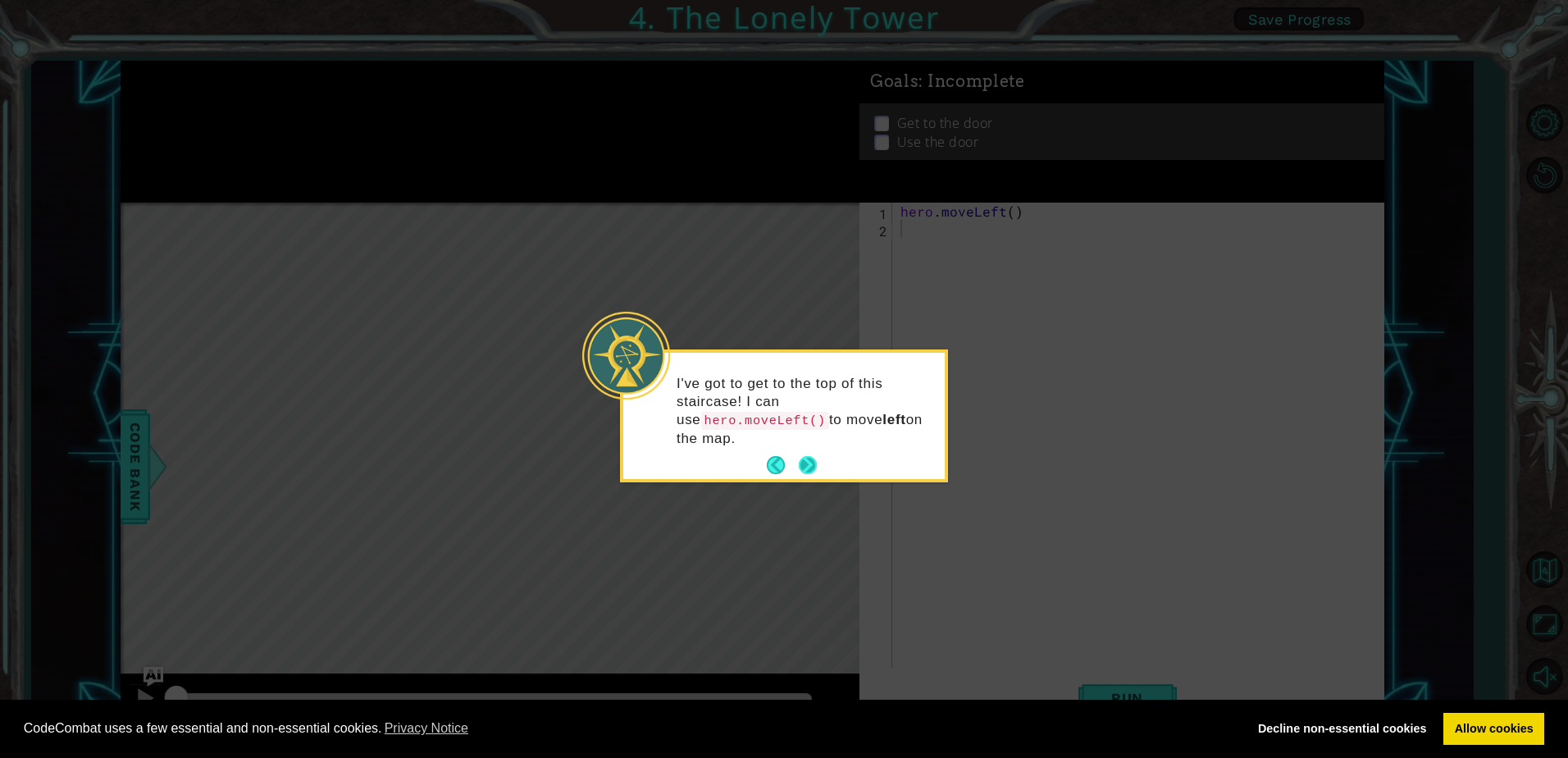
click at [802, 456] on button "Next" at bounding box center [807, 465] width 18 height 18
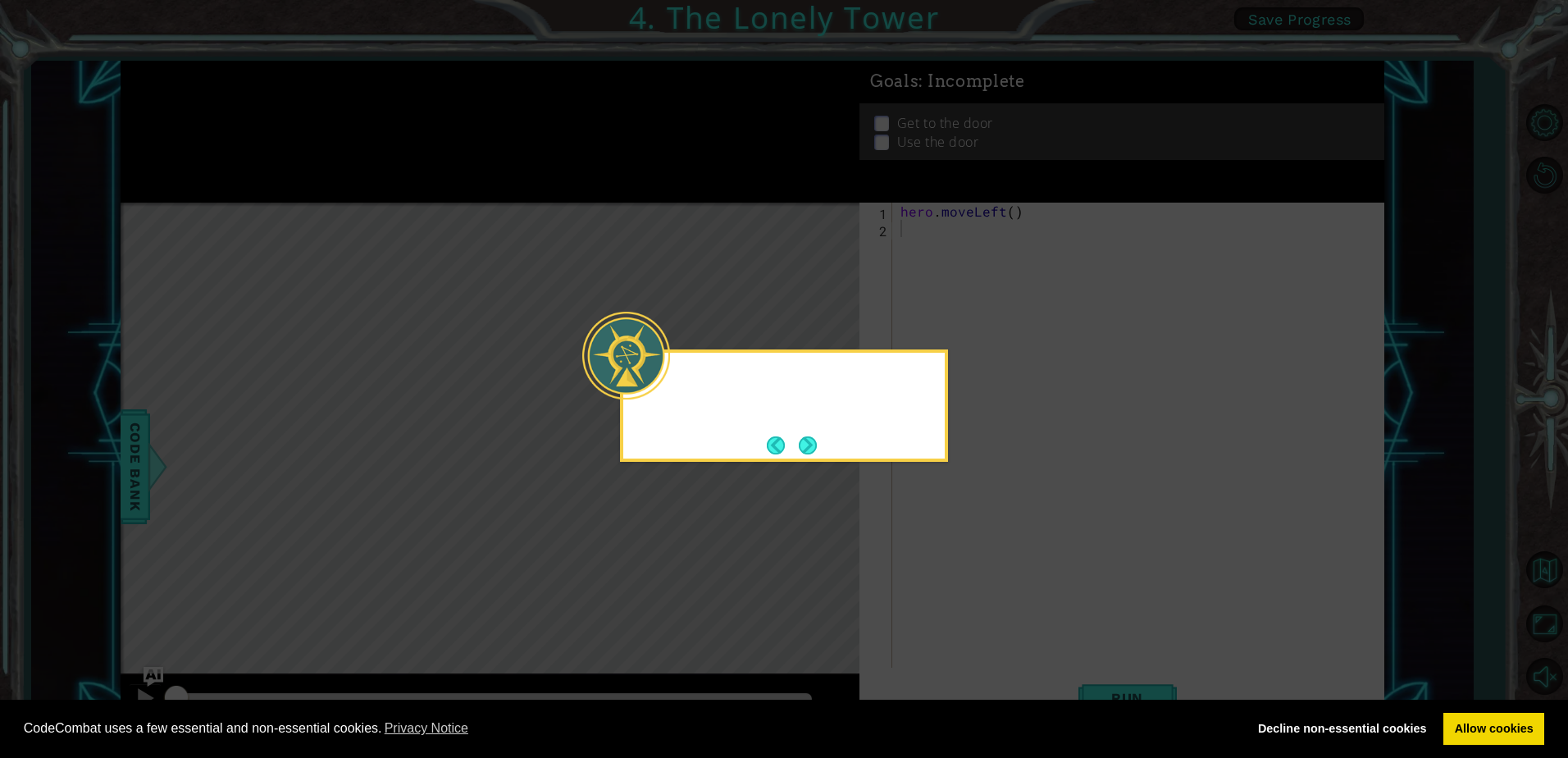
click at [802, 451] on button "Next" at bounding box center [807, 445] width 18 height 18
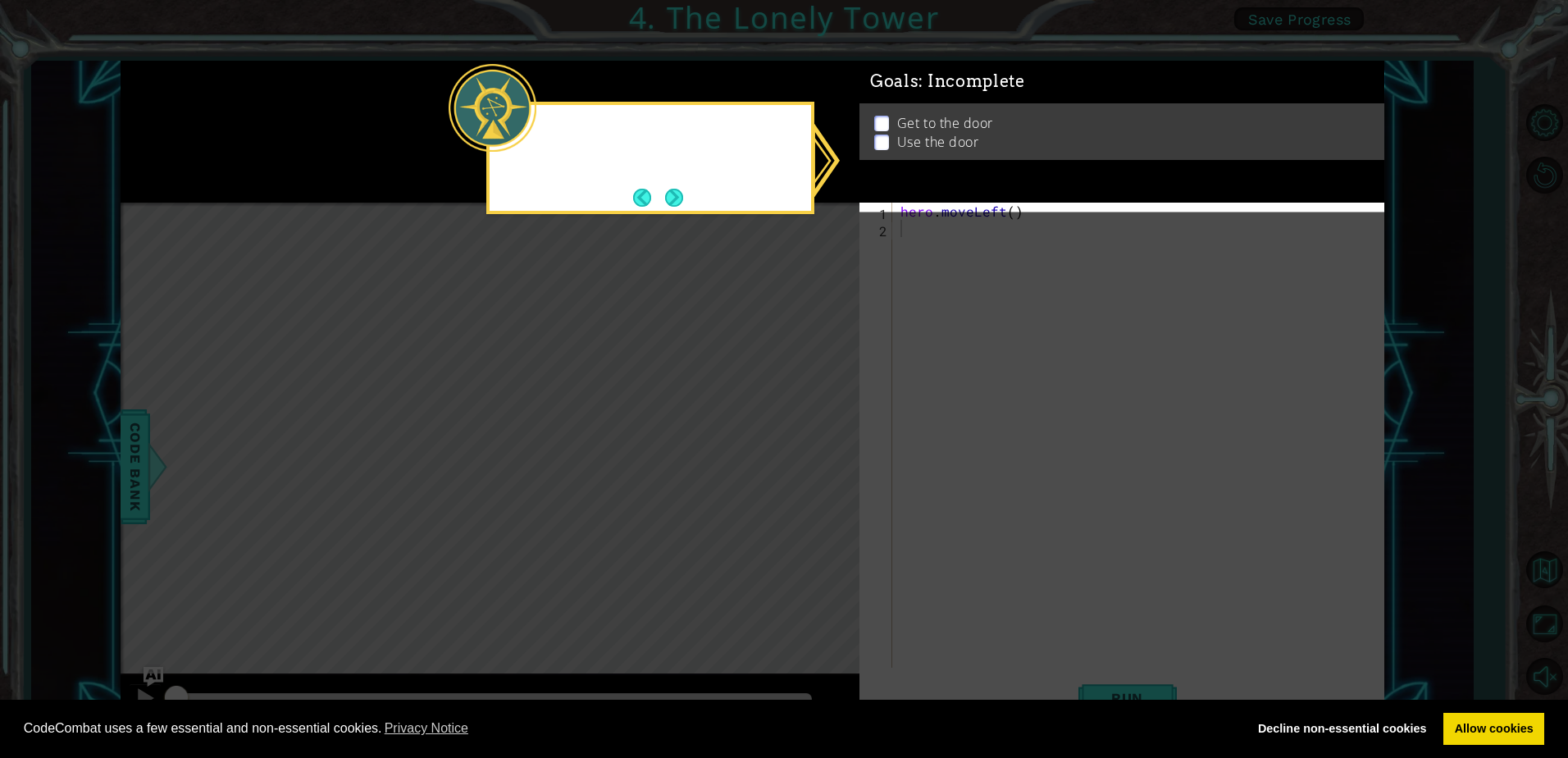
click at [802, 451] on icon at bounding box center [784, 379] width 1568 height 758
click at [871, 119] on div "Get to the door Use the door" at bounding box center [1122, 139] width 525 height 56
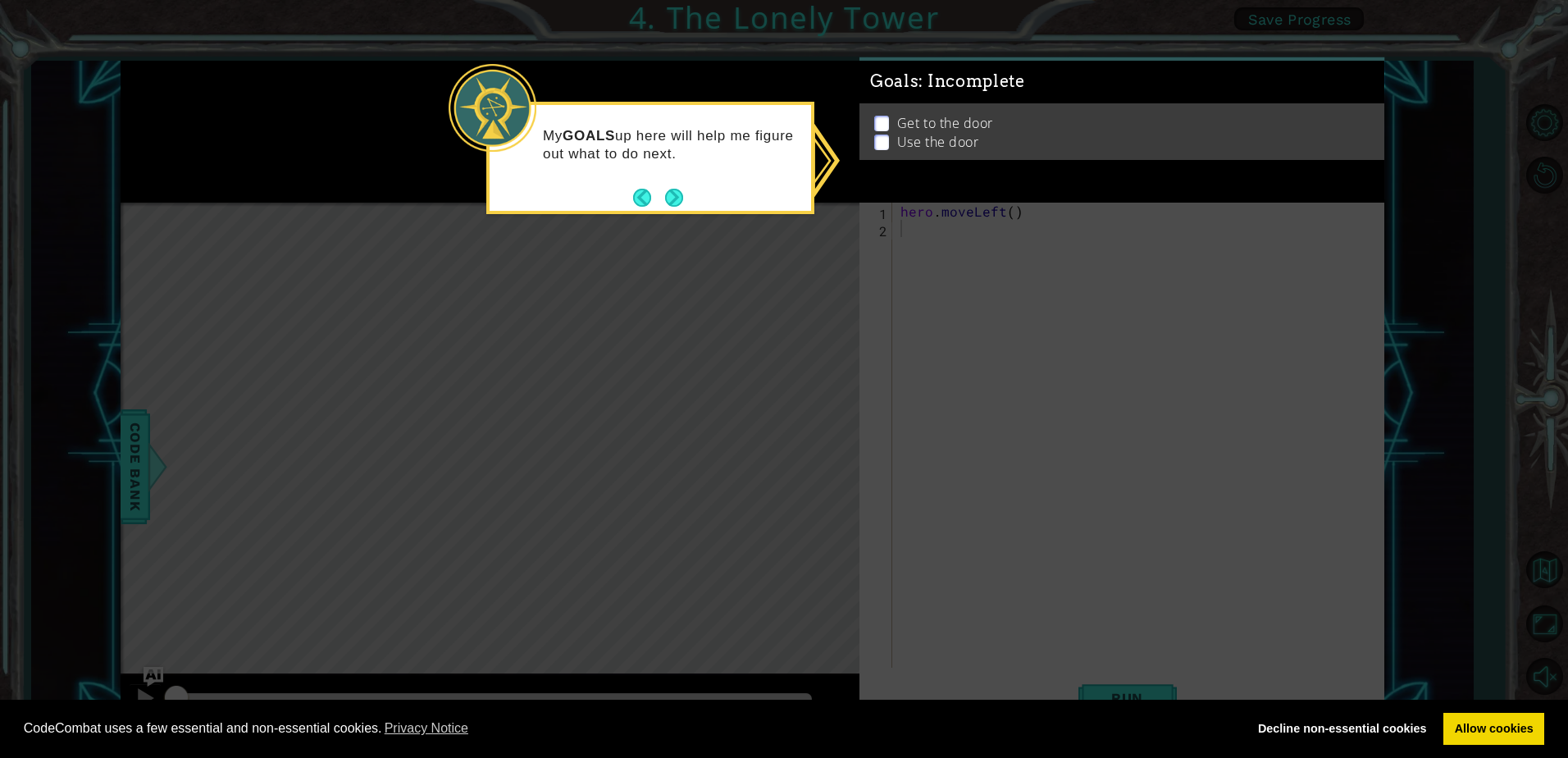
click at [871, 119] on ul "Get to the door Use the door" at bounding box center [1122, 135] width 504 height 38
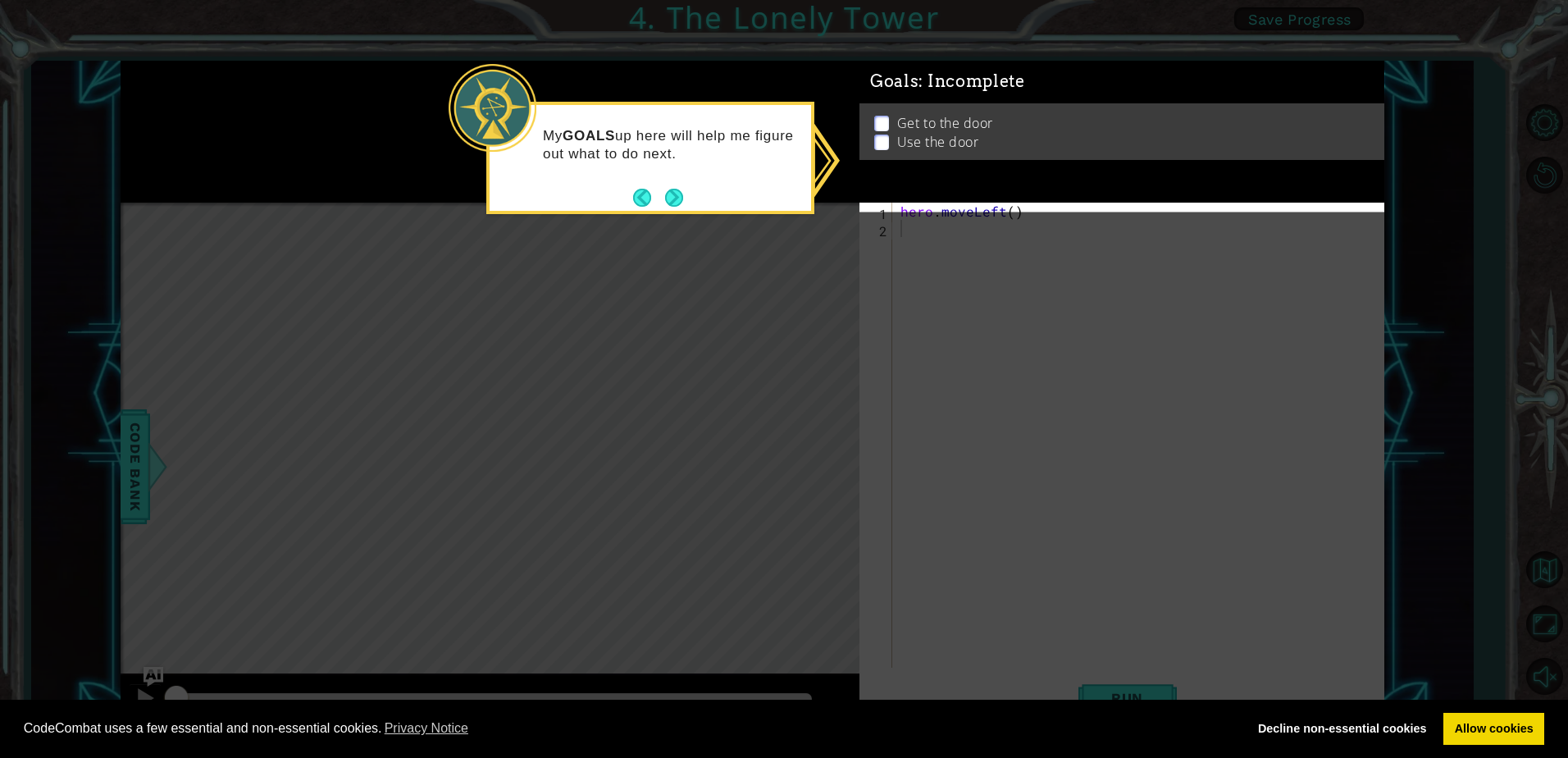
click at [672, 211] on div "My GOALS up here will help me figure out what to do next." at bounding box center [650, 158] width 328 height 113
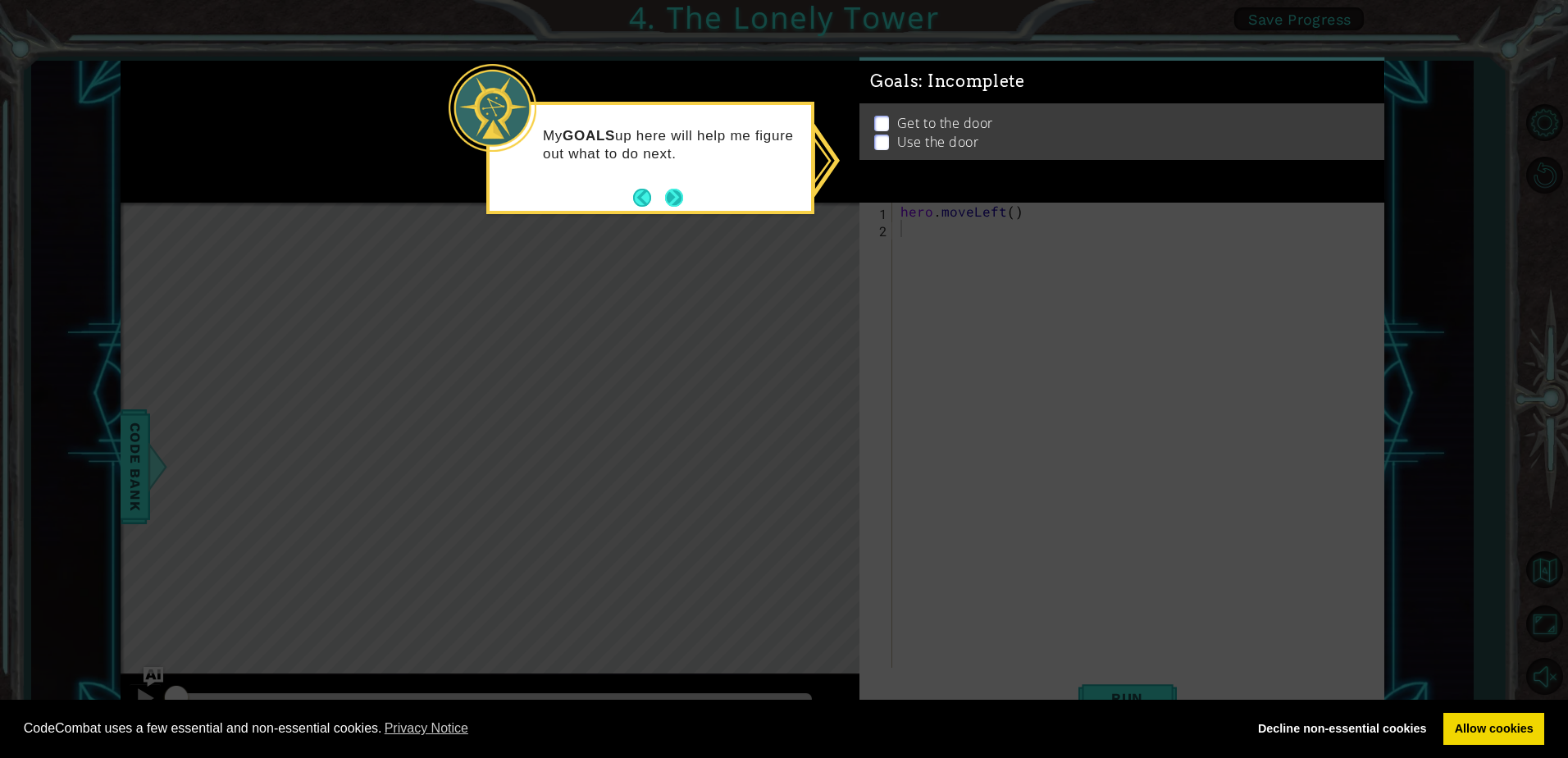
click at [675, 201] on button "Next" at bounding box center [674, 197] width 18 height 18
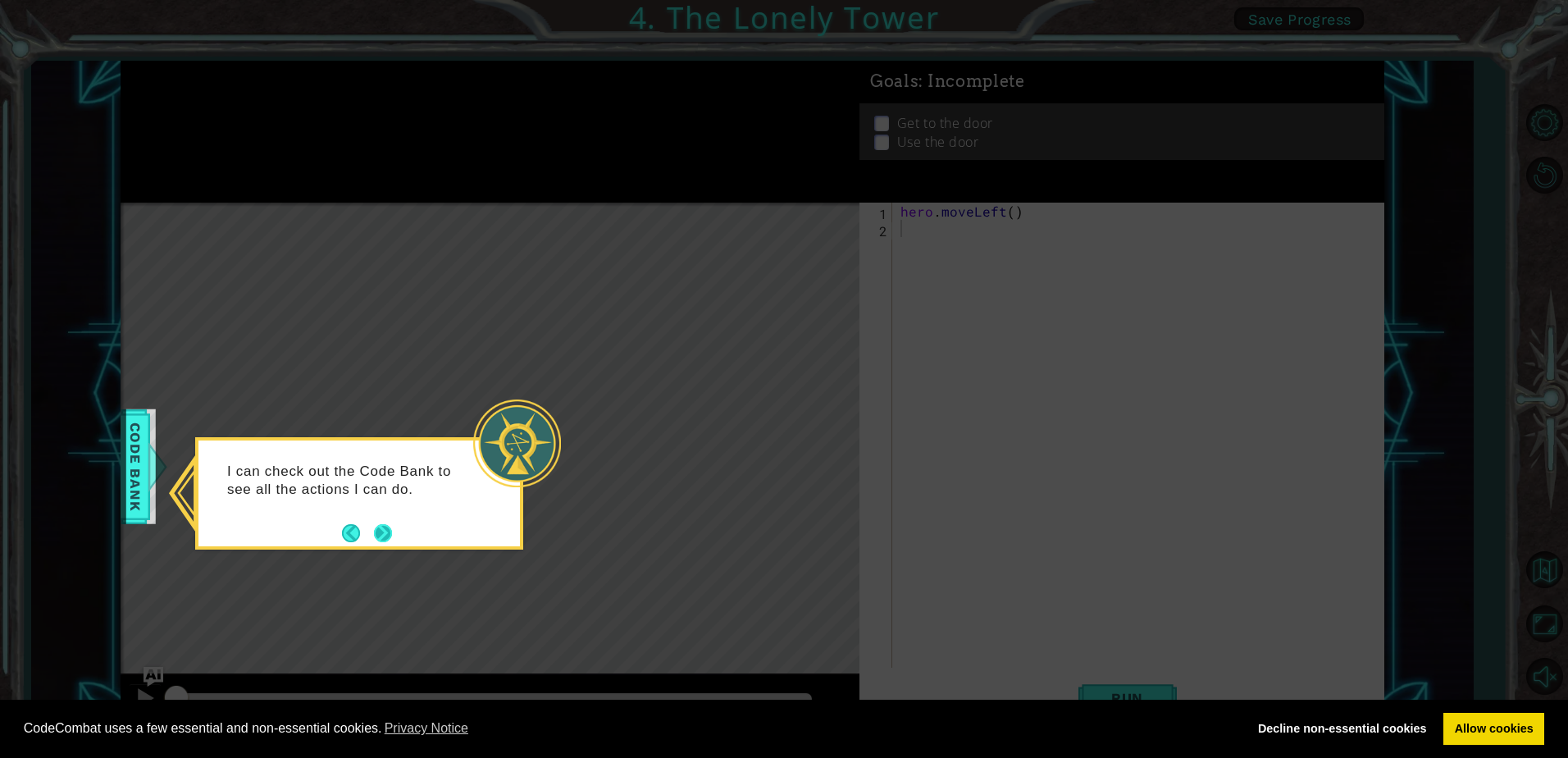
click at [386, 533] on button "Next" at bounding box center [383, 533] width 19 height 19
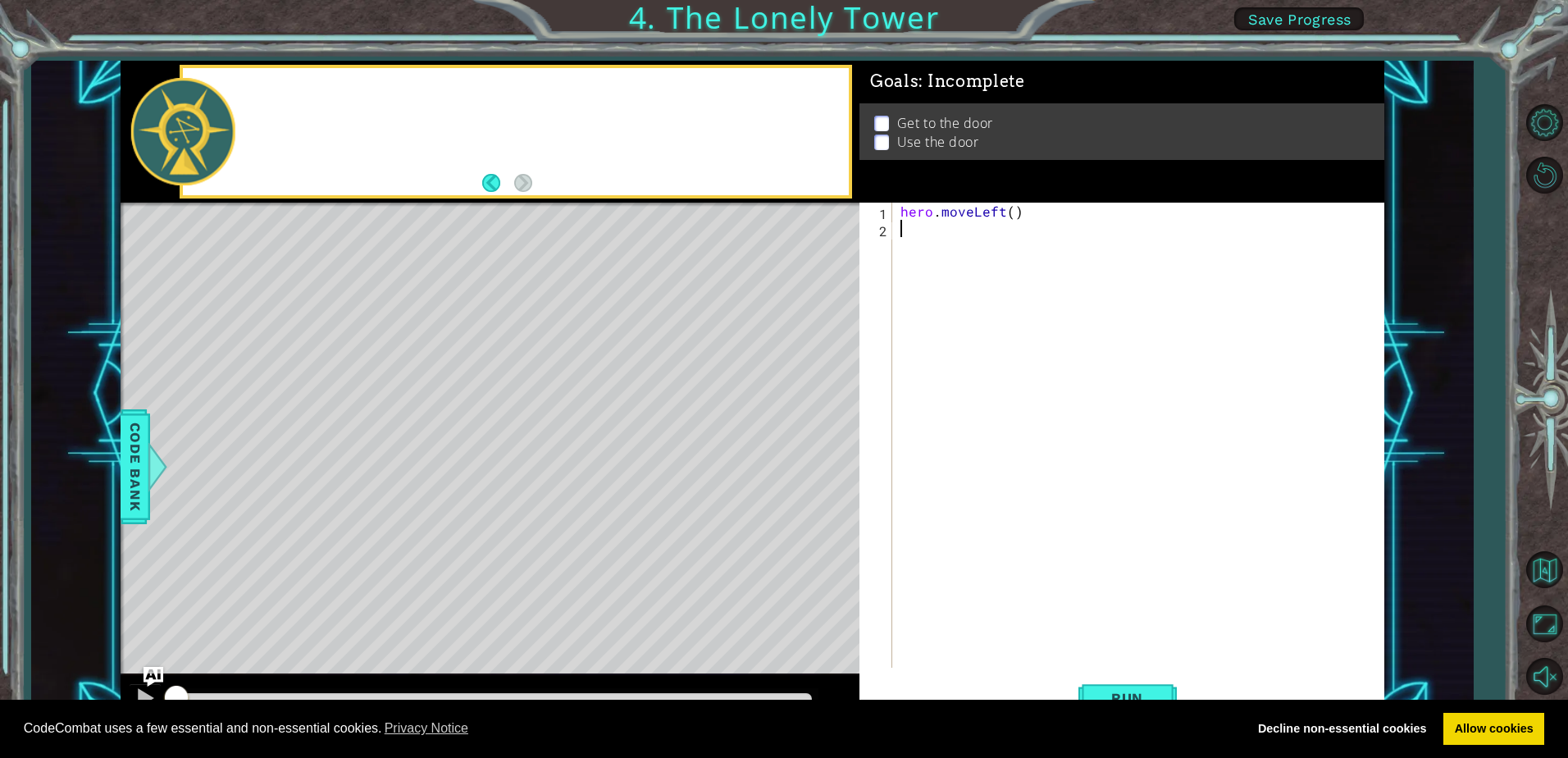
click at [386, 533] on div "Level Map" at bounding box center [499, 444] width 758 height 484
click at [136, 691] on div at bounding box center [145, 698] width 22 height 22
click at [148, 694] on div at bounding box center [145, 698] width 22 height 22
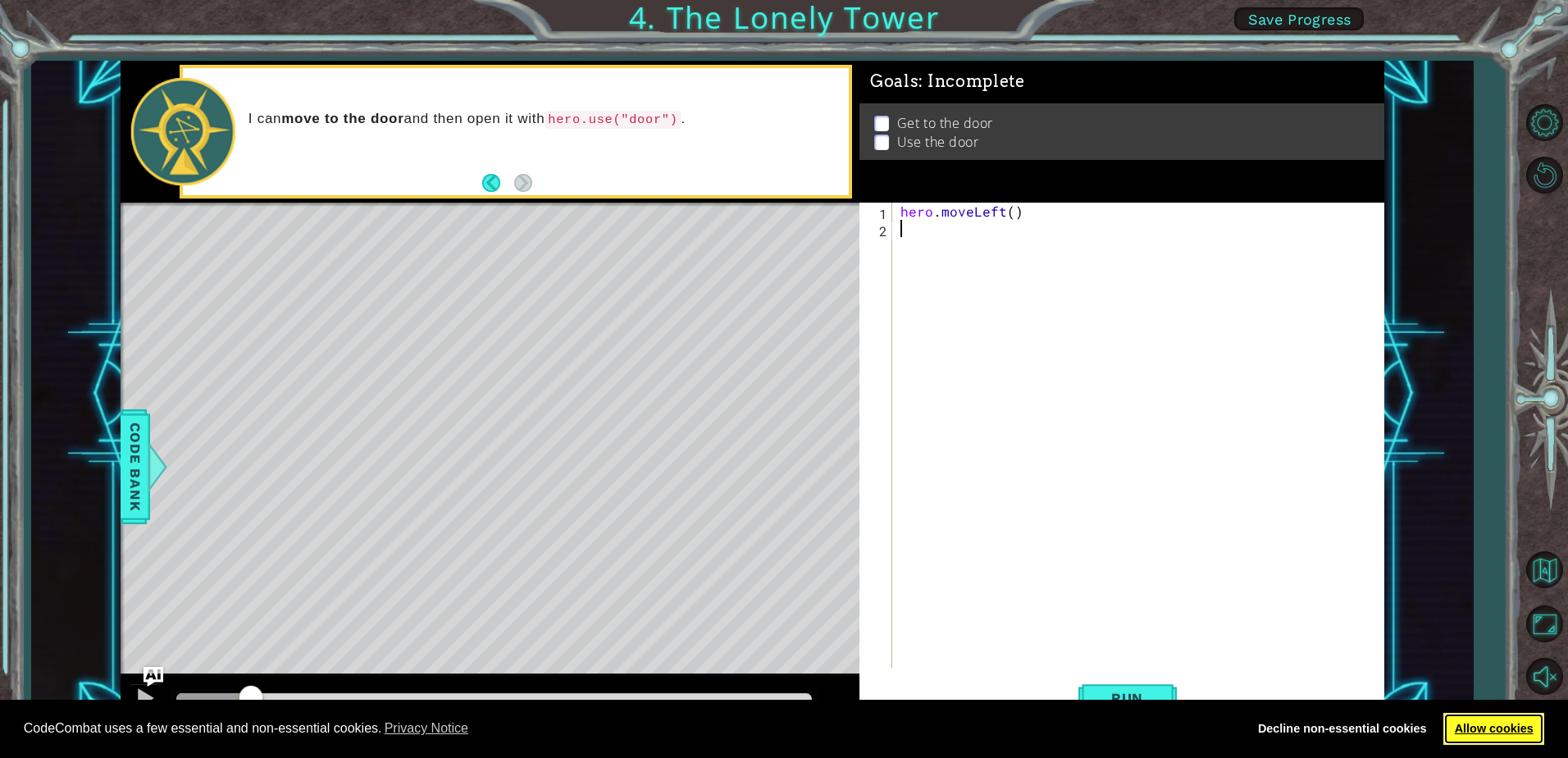
click at [1505, 742] on link "Allow cookies" at bounding box center [1494, 729] width 100 height 33
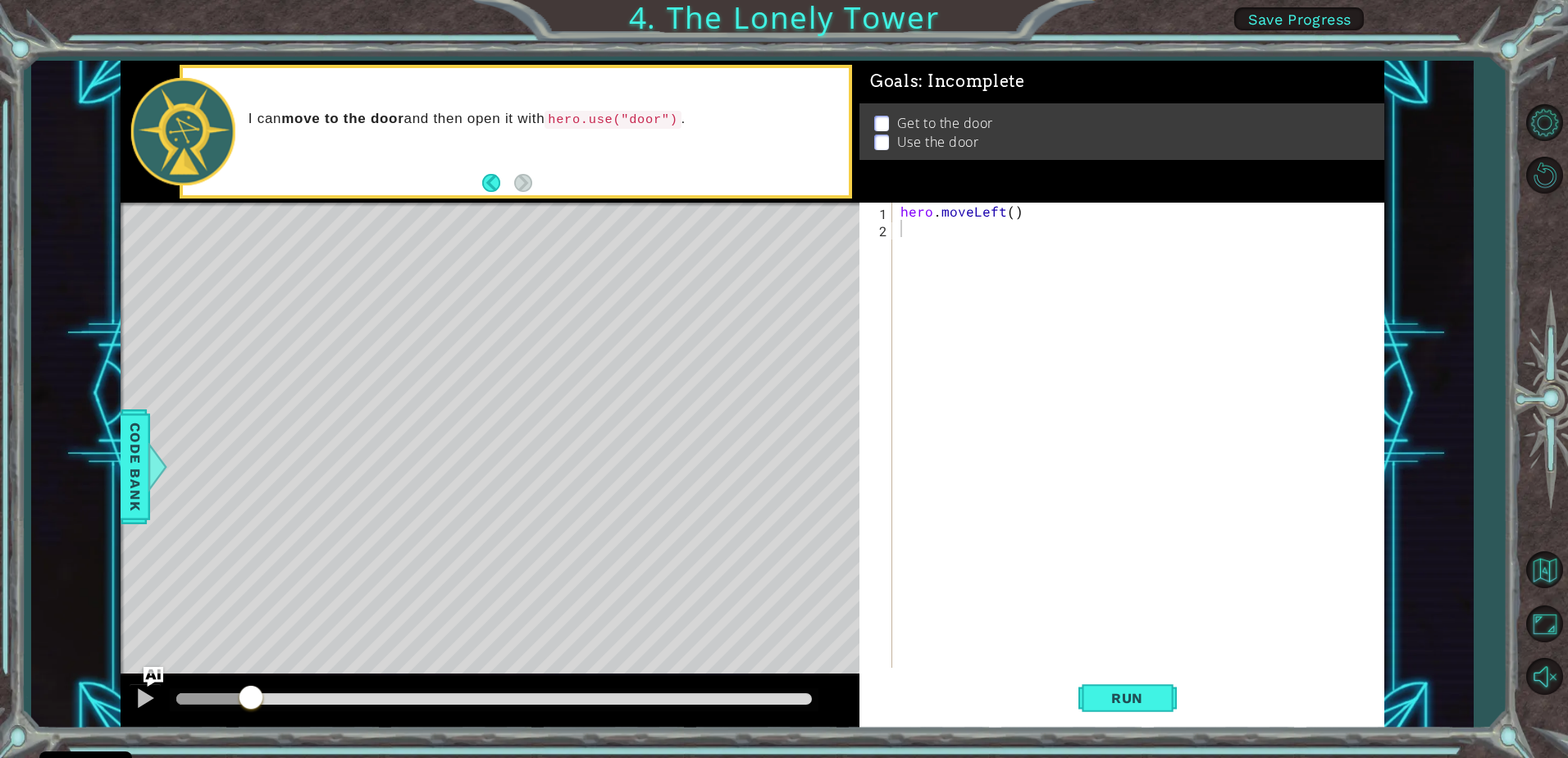
type textarea "hero.moveLeft()"
drag, startPoint x: 1026, startPoint y: 209, endPoint x: 636, endPoint y: 209, distance: 390.0
click at [636, 209] on div "1 ההההההההההההההההההההההההההההההההההההההההההההההההההההההההההההההההההההההההההההה…" at bounding box center [752, 394] width 1264 height 667
type textarea "he"
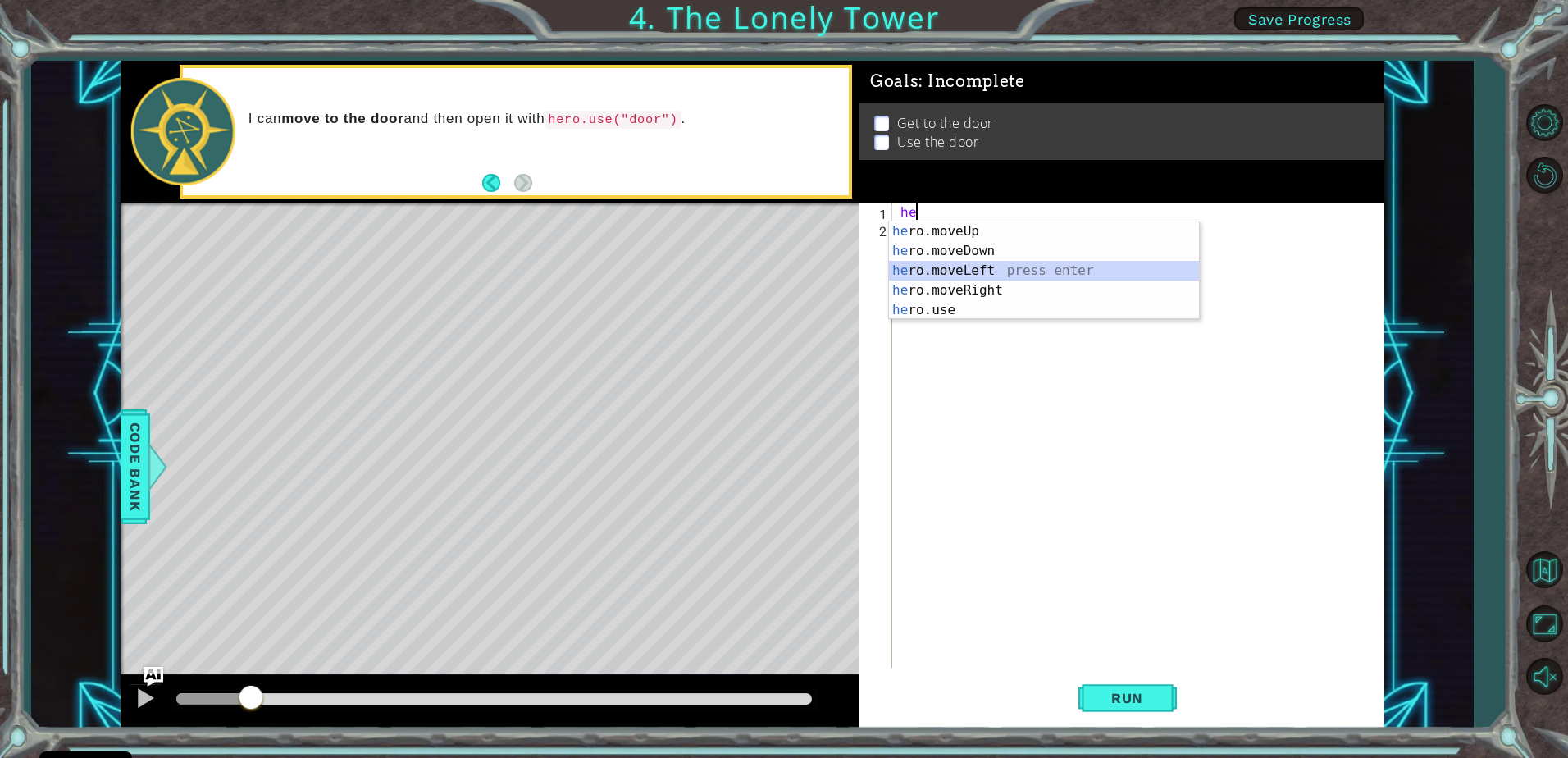
click at [951, 263] on div "he ro.moveUp press enter he ro.moveDown press enter he ro.moveLeft press enter …" at bounding box center [1044, 290] width 310 height 138
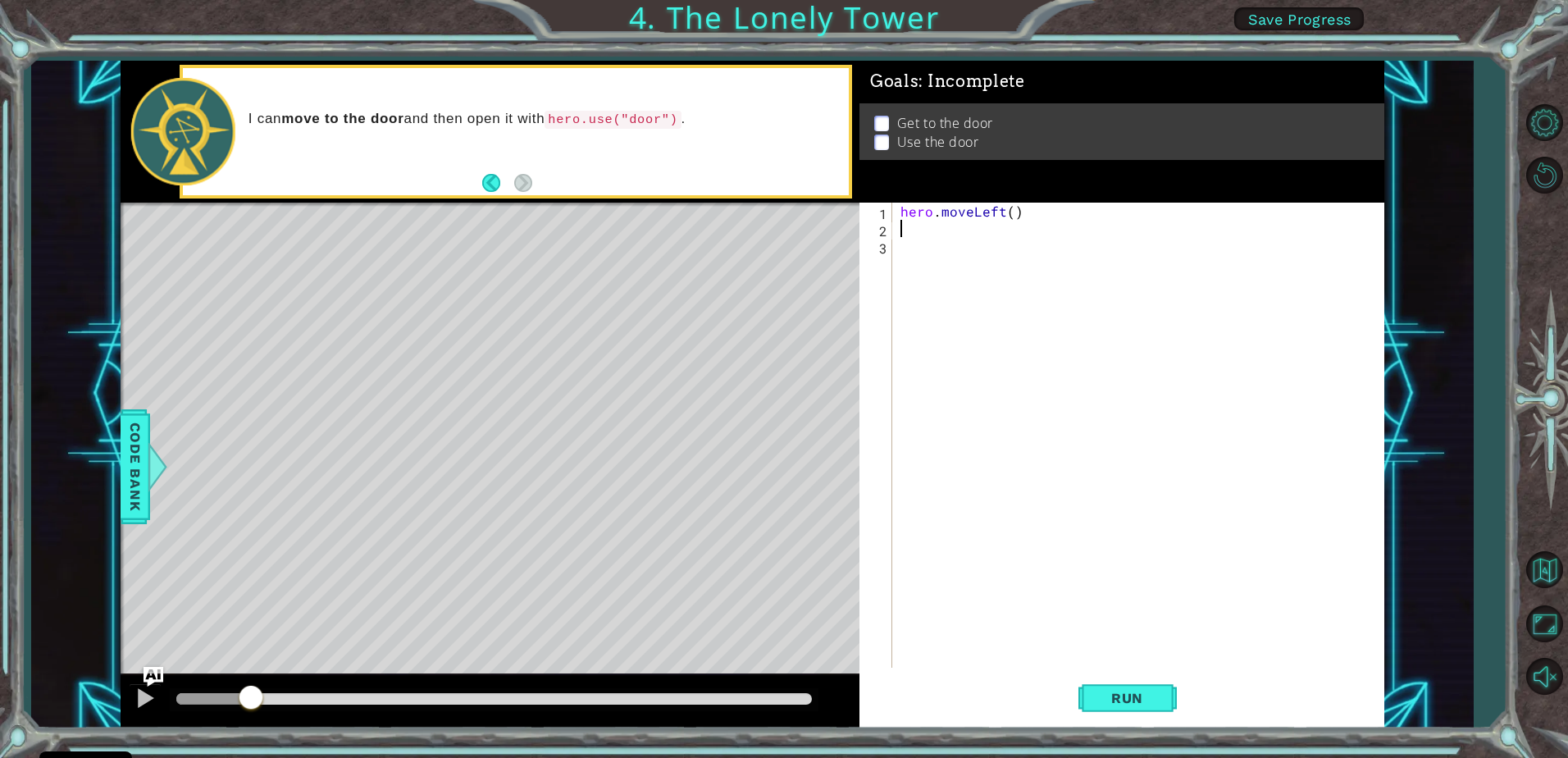
type textarea "h"
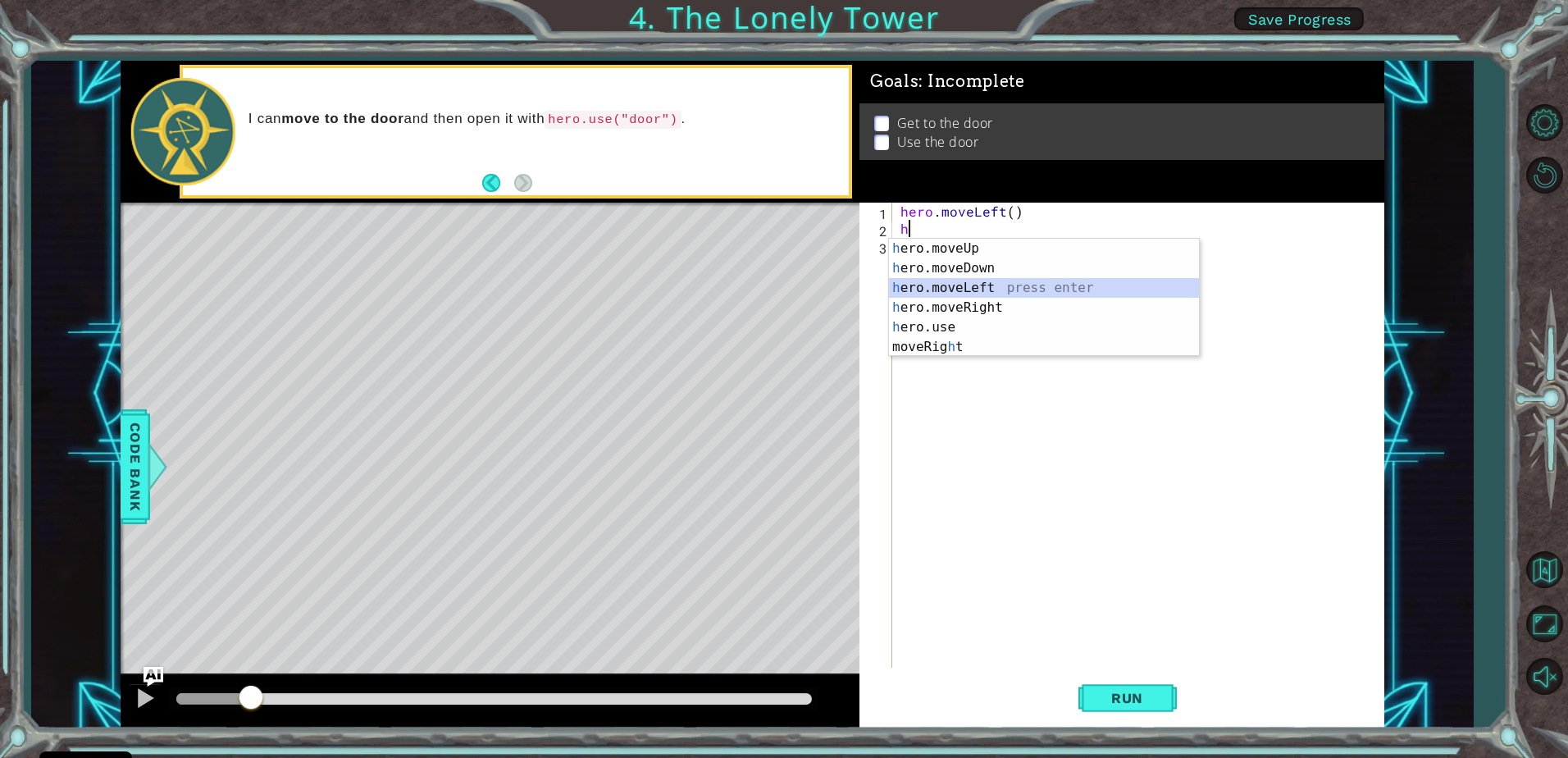
click at [971, 296] on div "h ero.moveUp press enter h ero.moveDown press enter h ero.moveLeft press enter …" at bounding box center [1044, 317] width 310 height 158
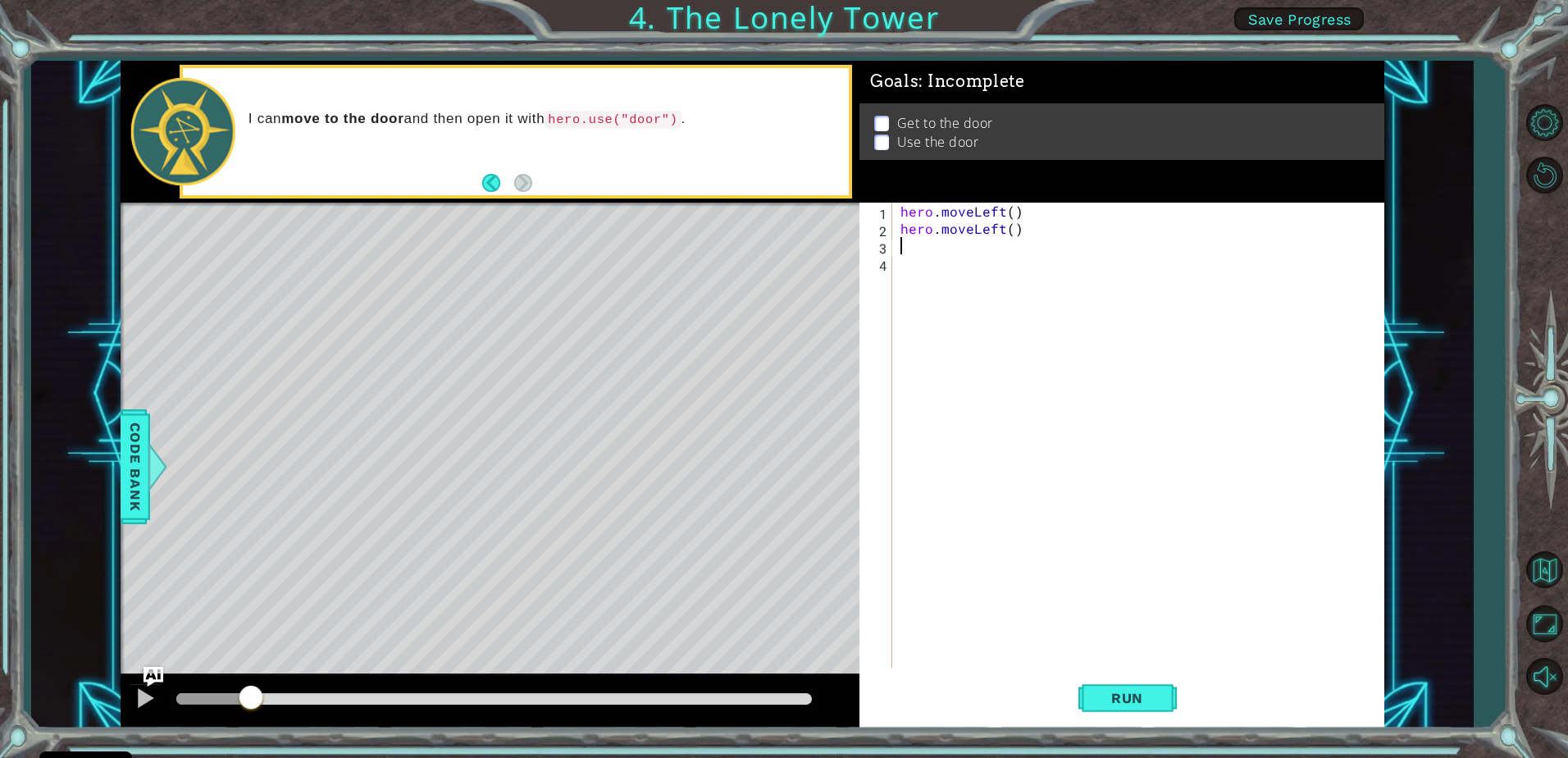
click at [904, 260] on div "hero . moveLeft ( ) hero . moveLeft ( )" at bounding box center [1143, 453] width 490 height 500
click at [907, 248] on div "hero . moveLeft ( ) hero . moveLeft ( )" at bounding box center [1143, 453] width 490 height 500
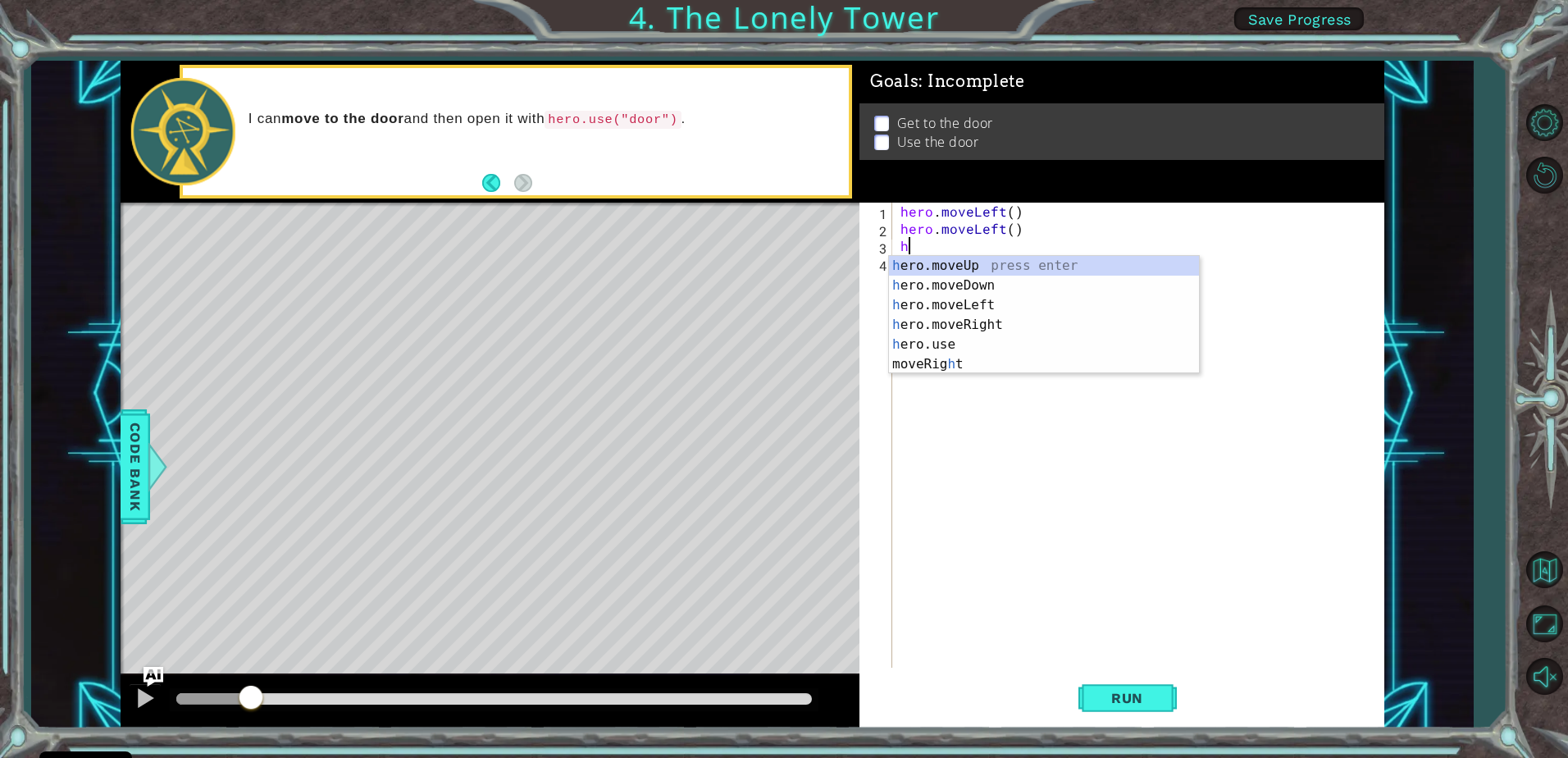
type textarea "he"
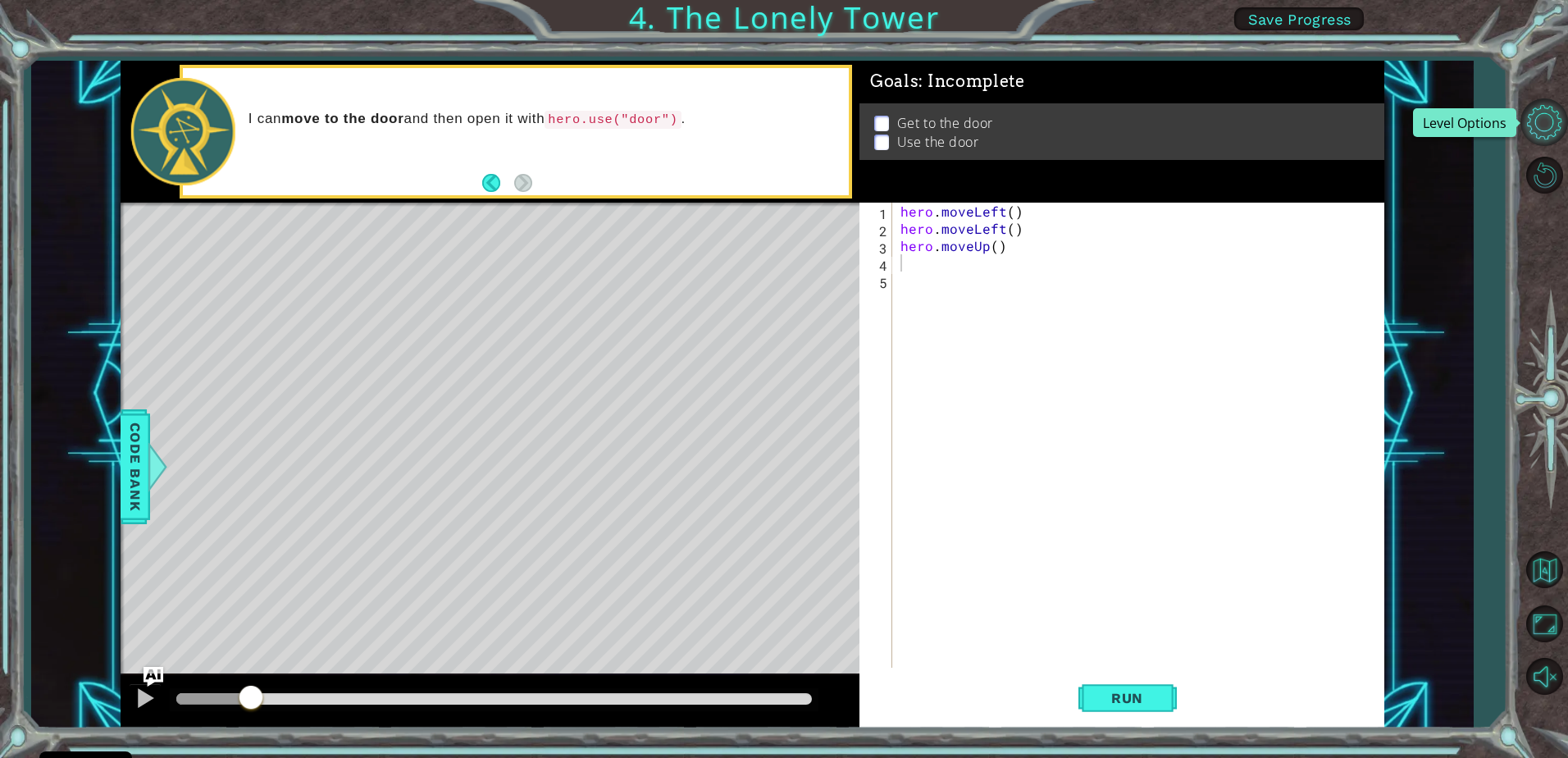
click at [1555, 113] on button "Level Options" at bounding box center [1545, 122] width 48 height 48
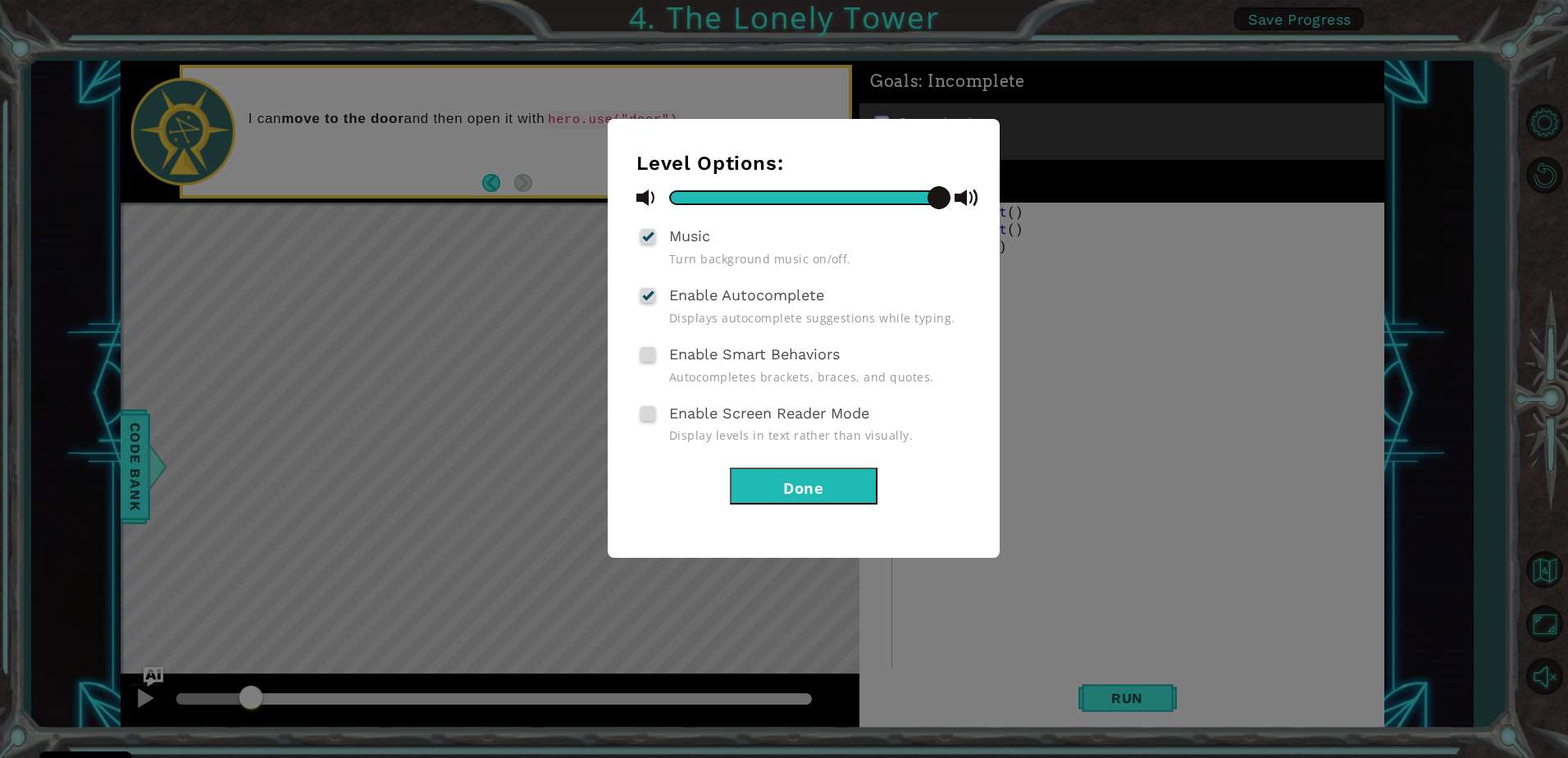
click at [775, 483] on button "Done" at bounding box center [804, 486] width 147 height 37
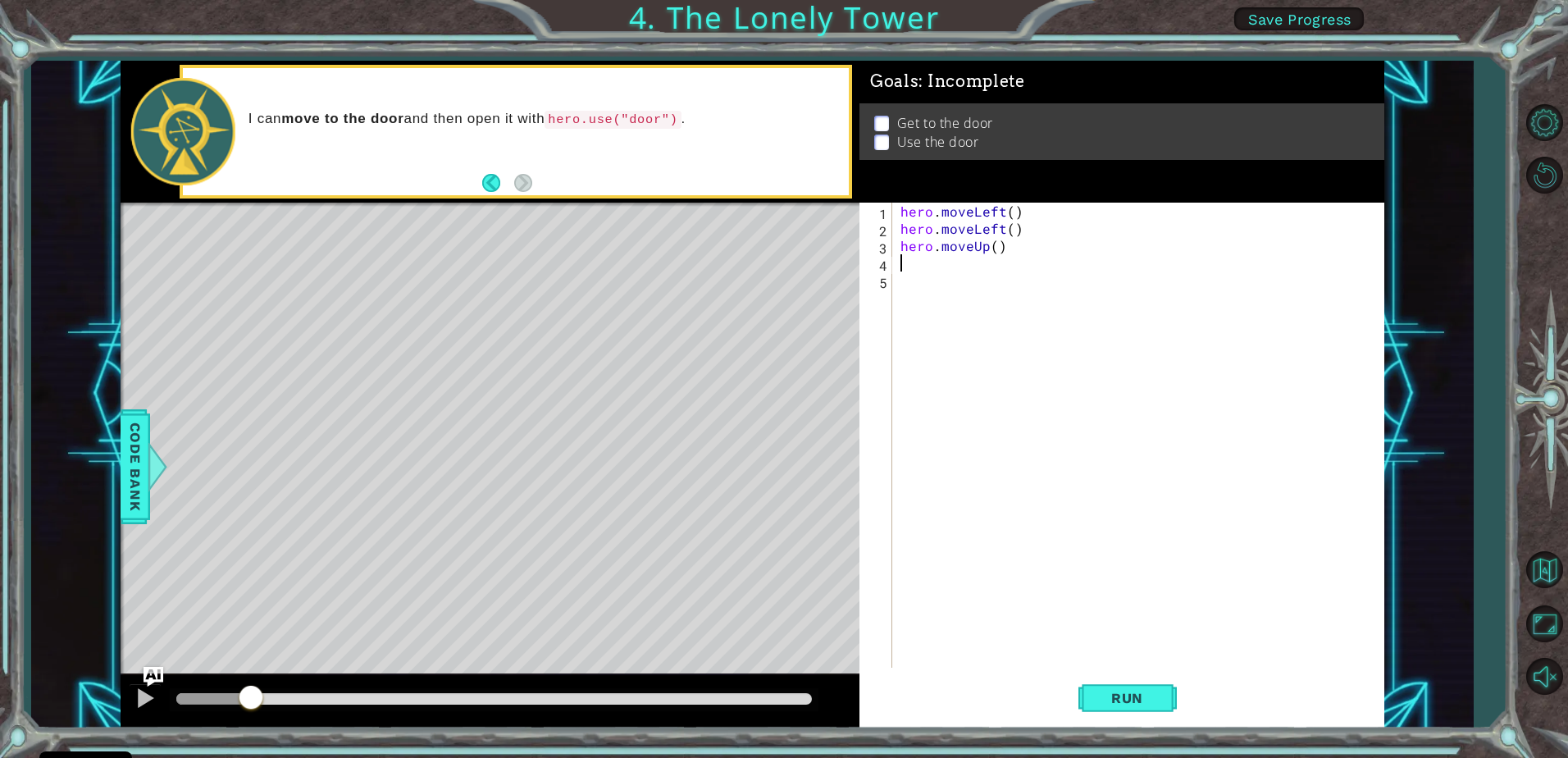
click at [1335, 12] on span "Save Progress" at bounding box center [1300, 19] width 103 height 17
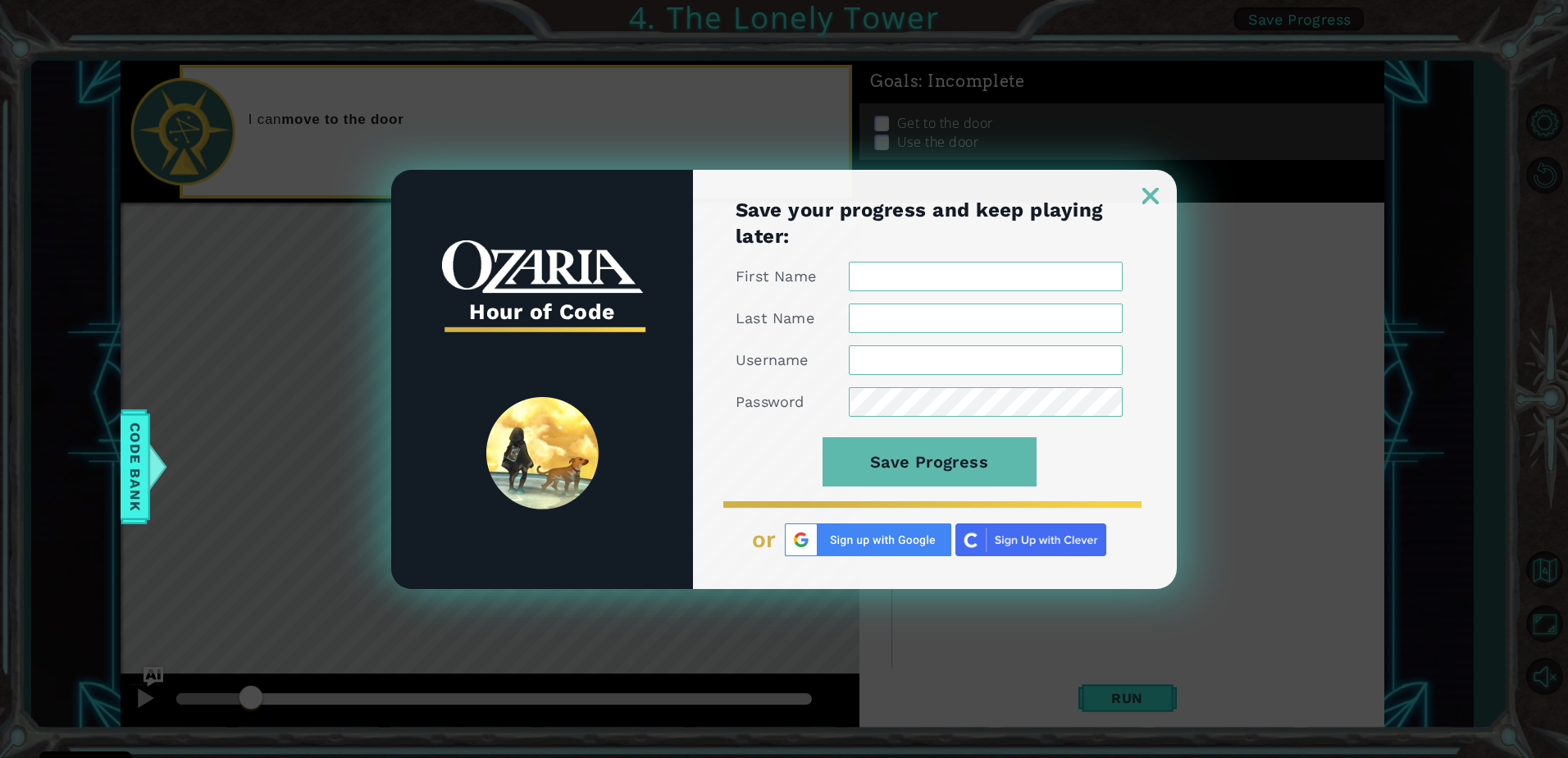
click at [1144, 188] on img at bounding box center [1150, 195] width 16 height 16
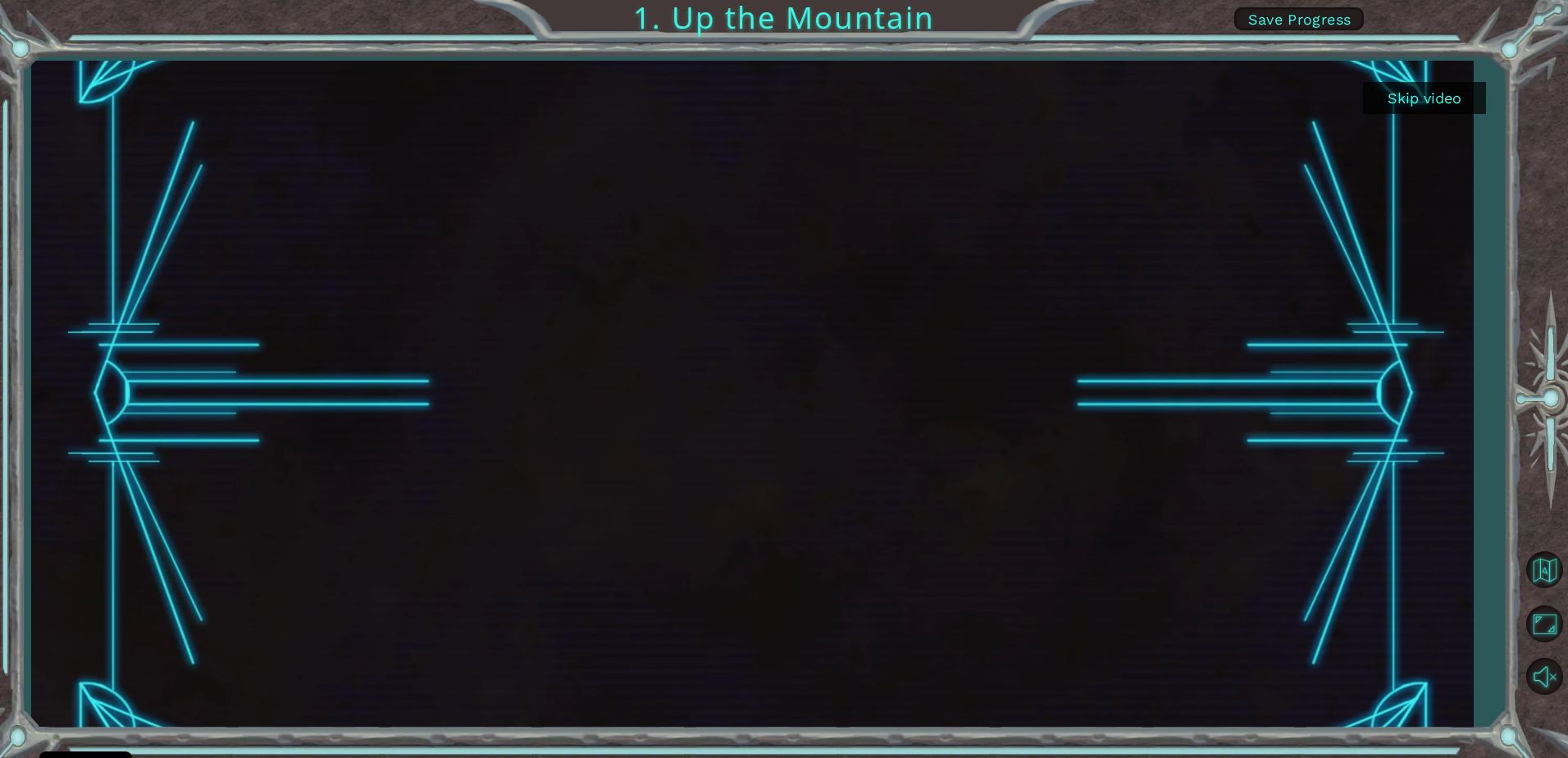
click at [1406, 89] on button "Skip video" at bounding box center [1424, 98] width 123 height 32
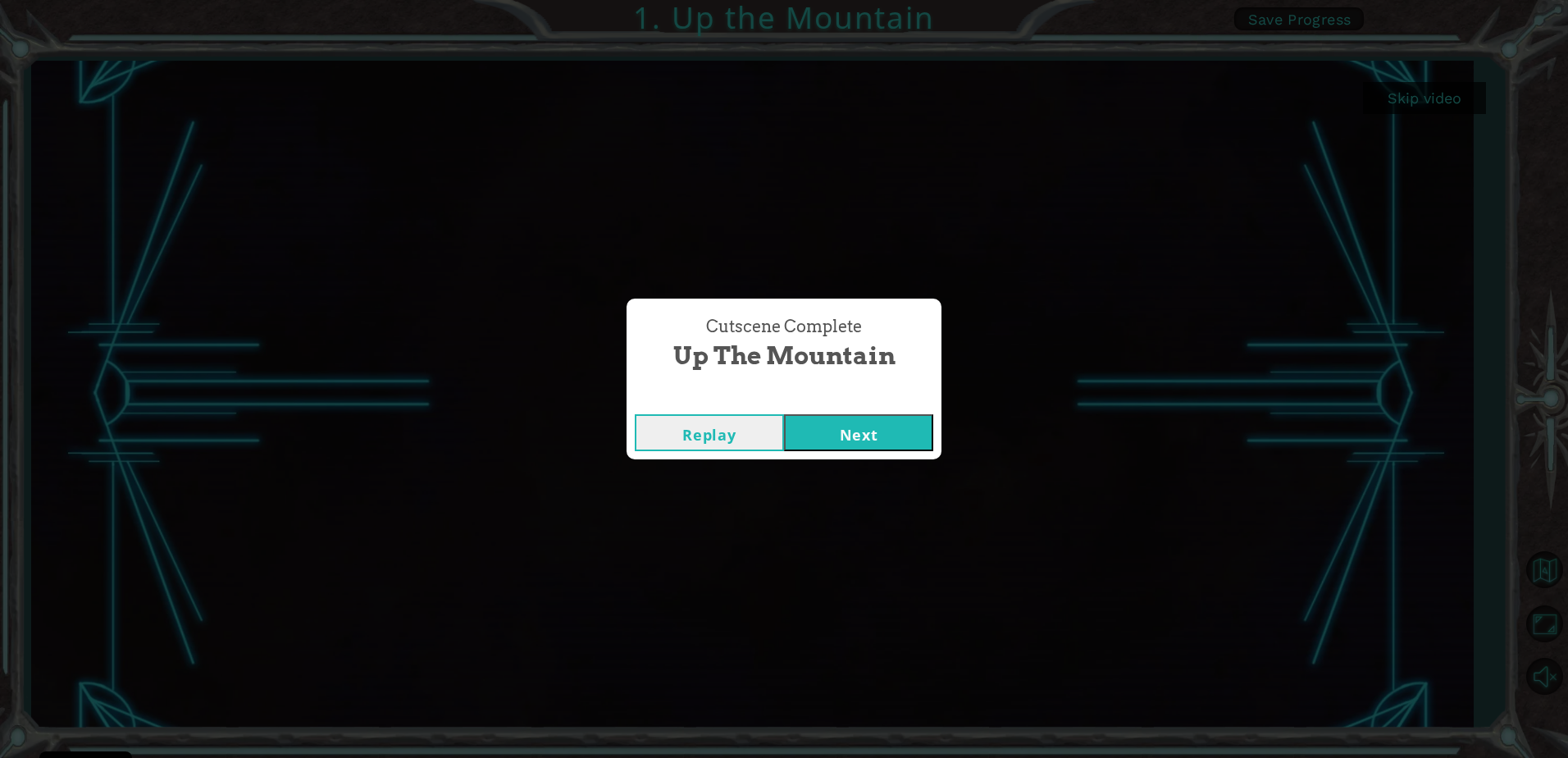
click at [820, 432] on button "Next" at bounding box center [858, 432] width 149 height 37
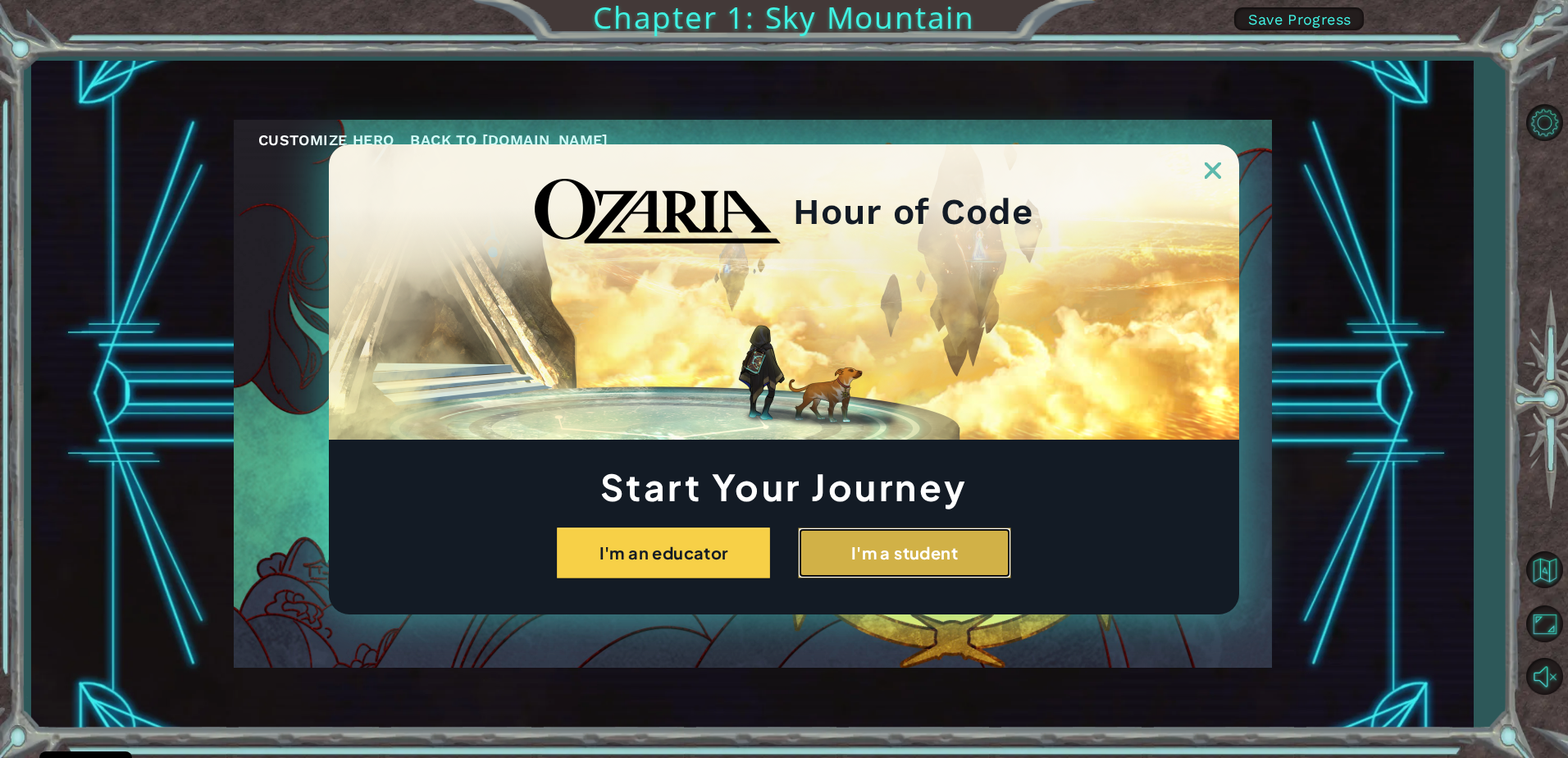
click at [945, 572] on button "I'm a student" at bounding box center [904, 553] width 213 height 51
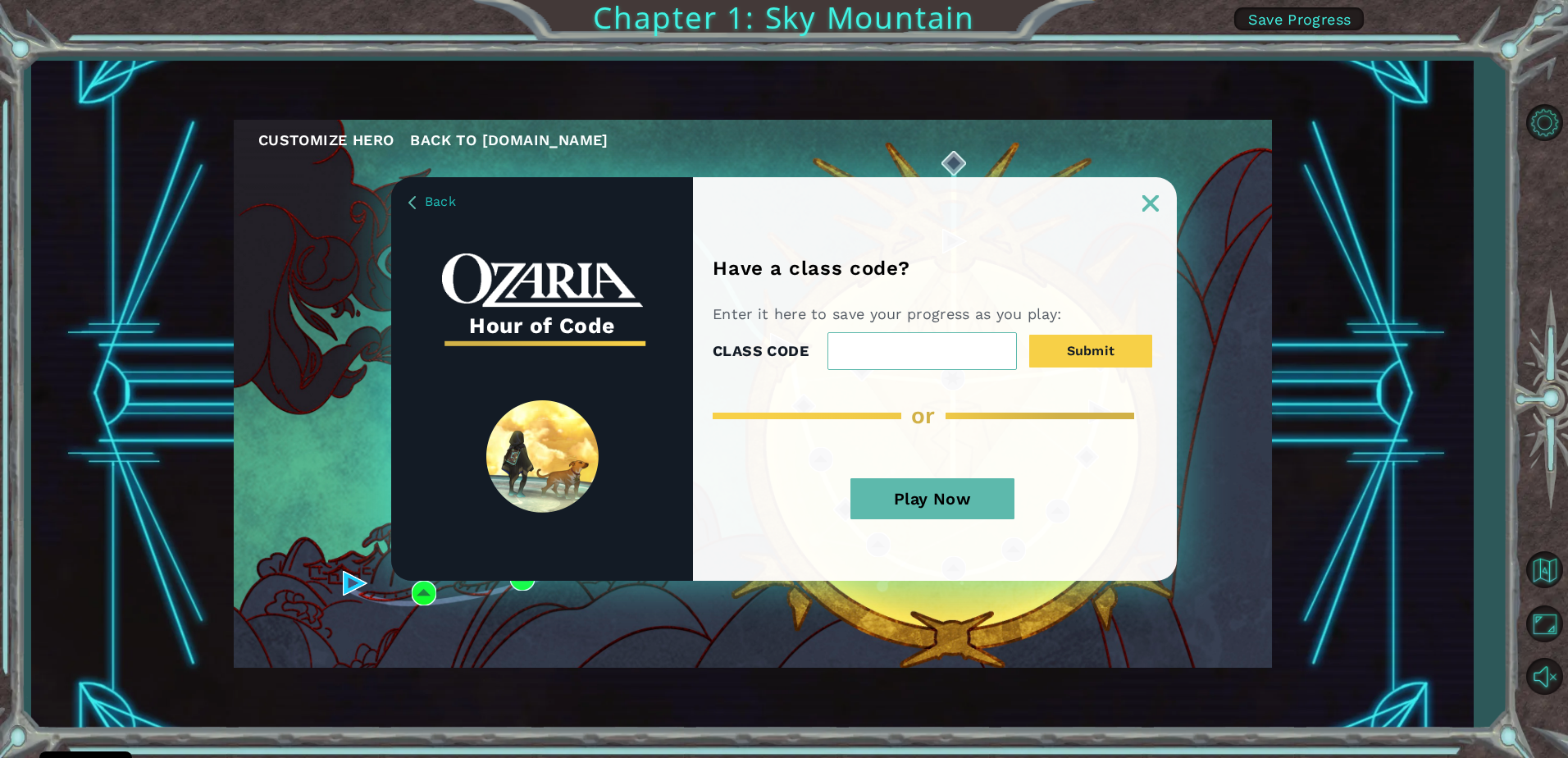
click at [1152, 220] on div "Have a class code? Enter it here to save your progress as you play: CLASS CODE …" at bounding box center [934, 379] width 484 height 404
click at [1150, 210] on img at bounding box center [1150, 203] width 16 height 16
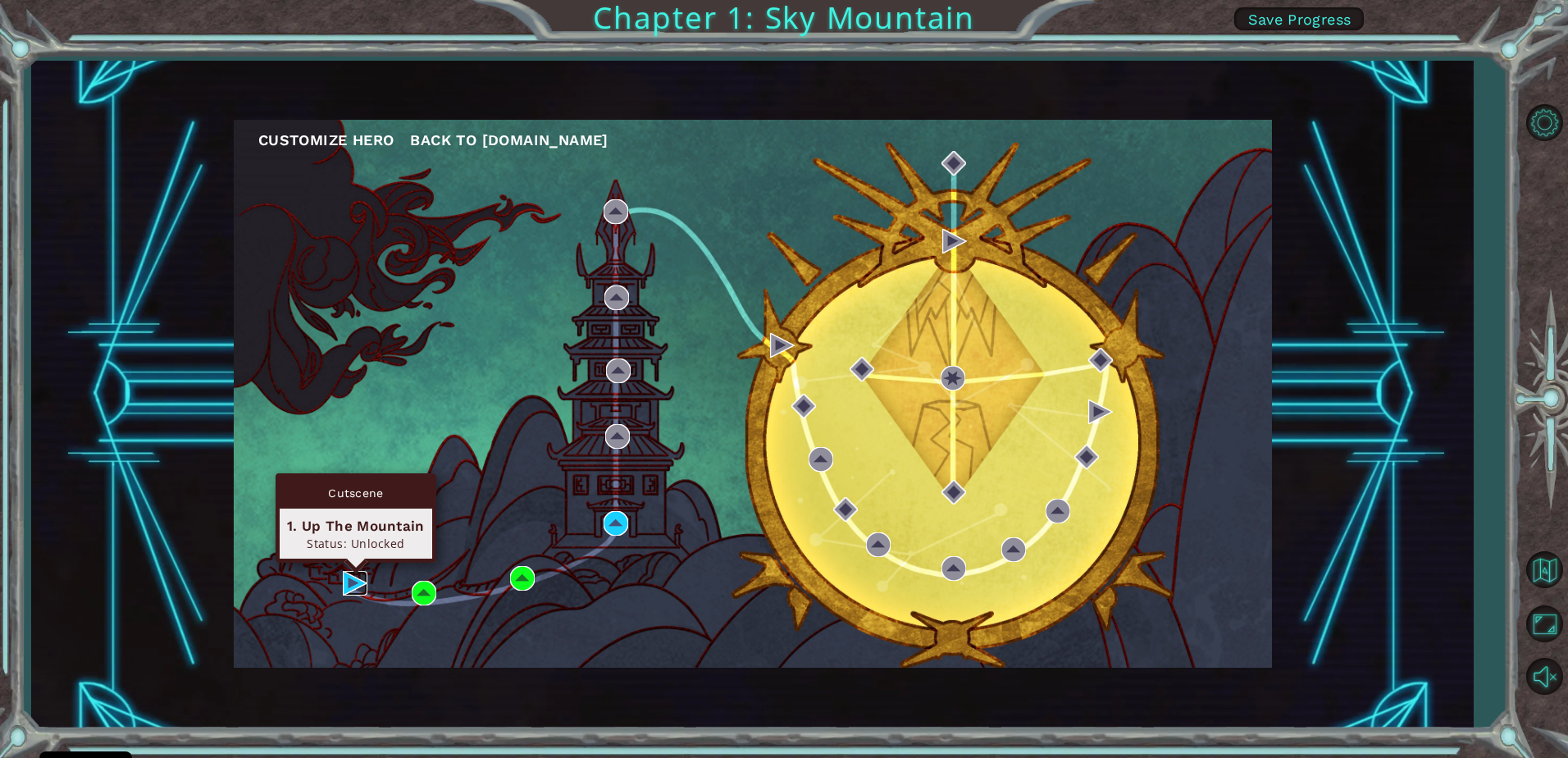
click at [345, 588] on img at bounding box center [355, 583] width 24 height 24
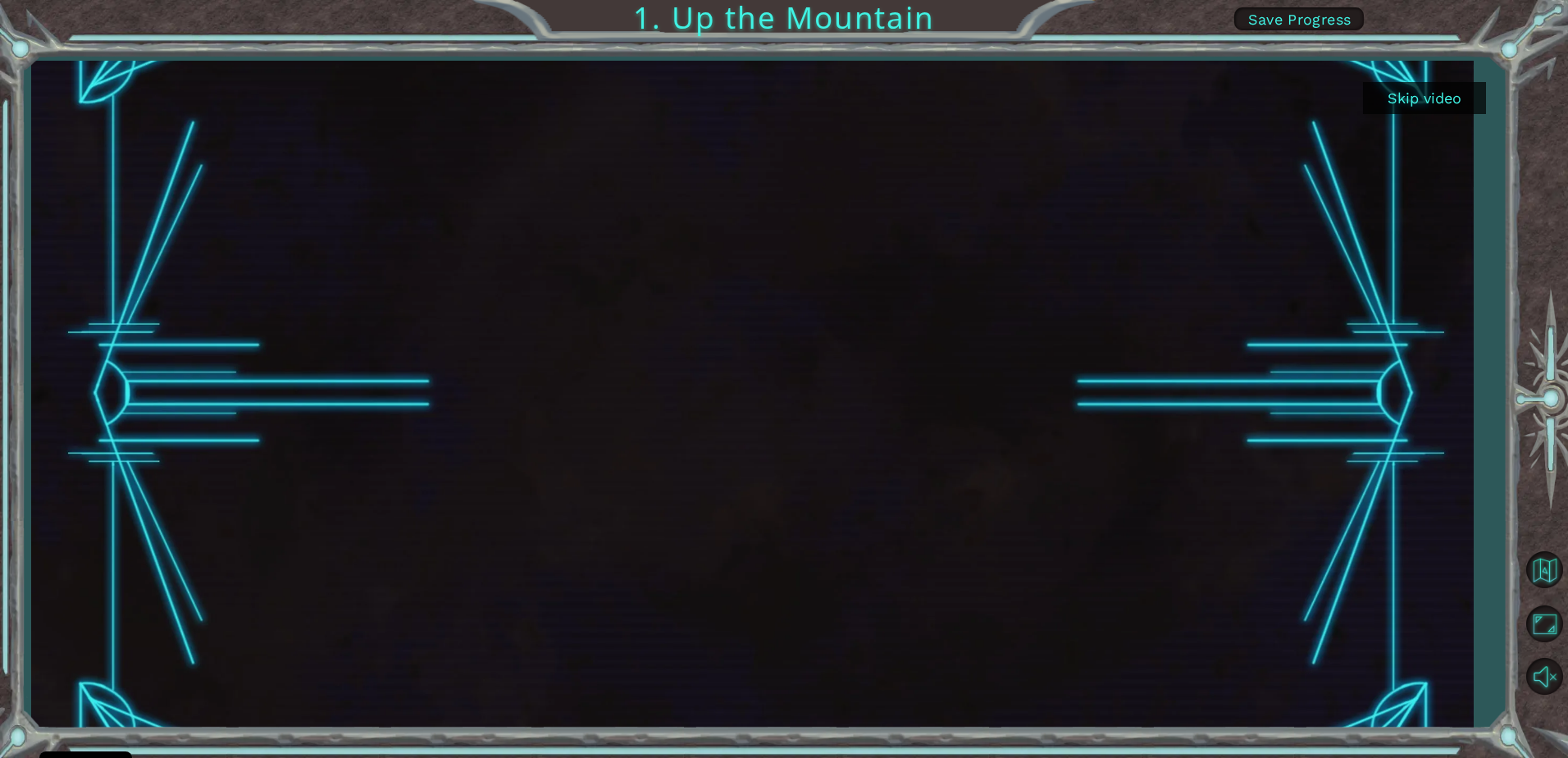
click at [1456, 98] on button "Skip video" at bounding box center [1424, 98] width 123 height 32
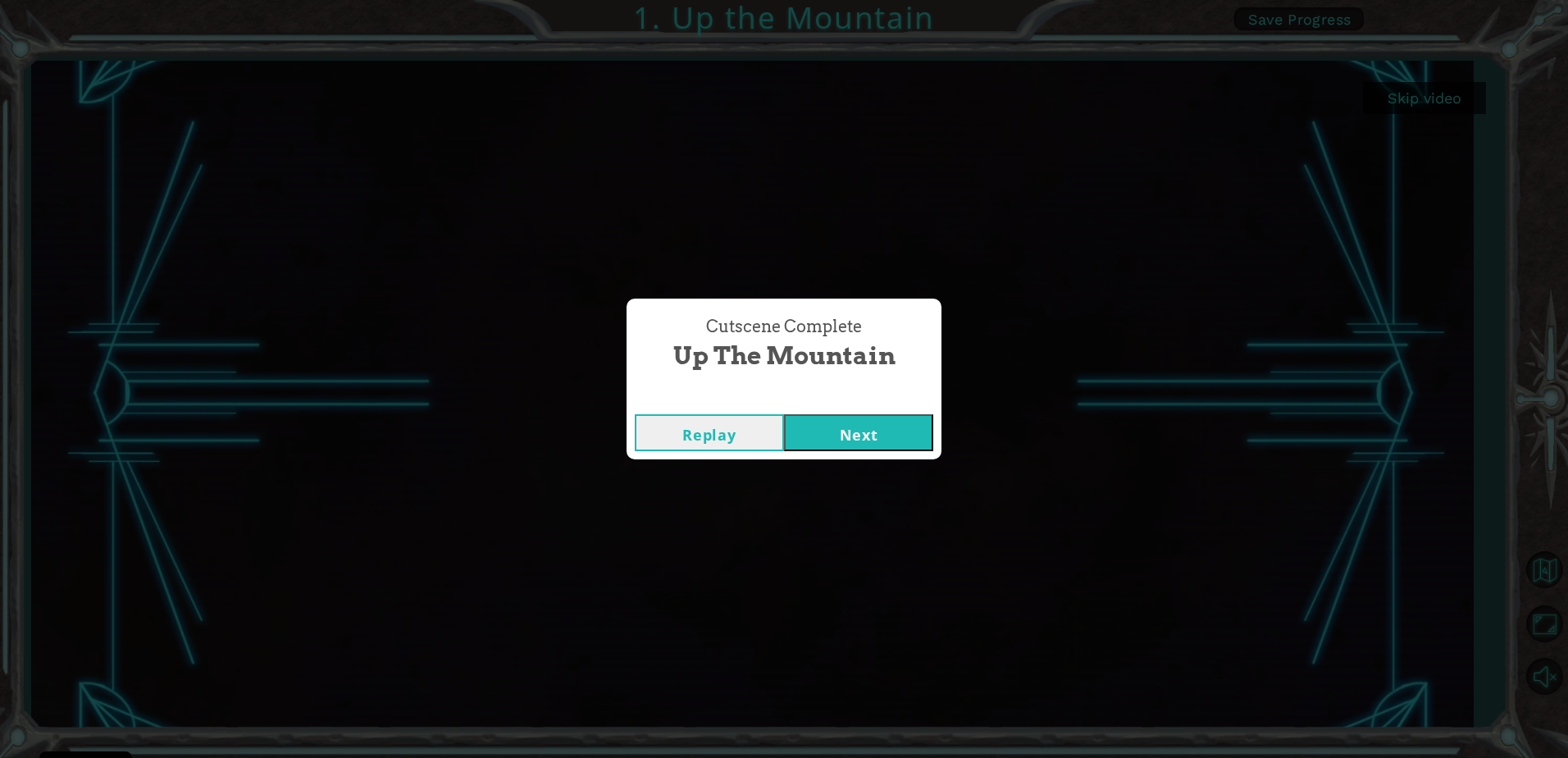
click at [873, 425] on button "Next" at bounding box center [858, 432] width 149 height 37
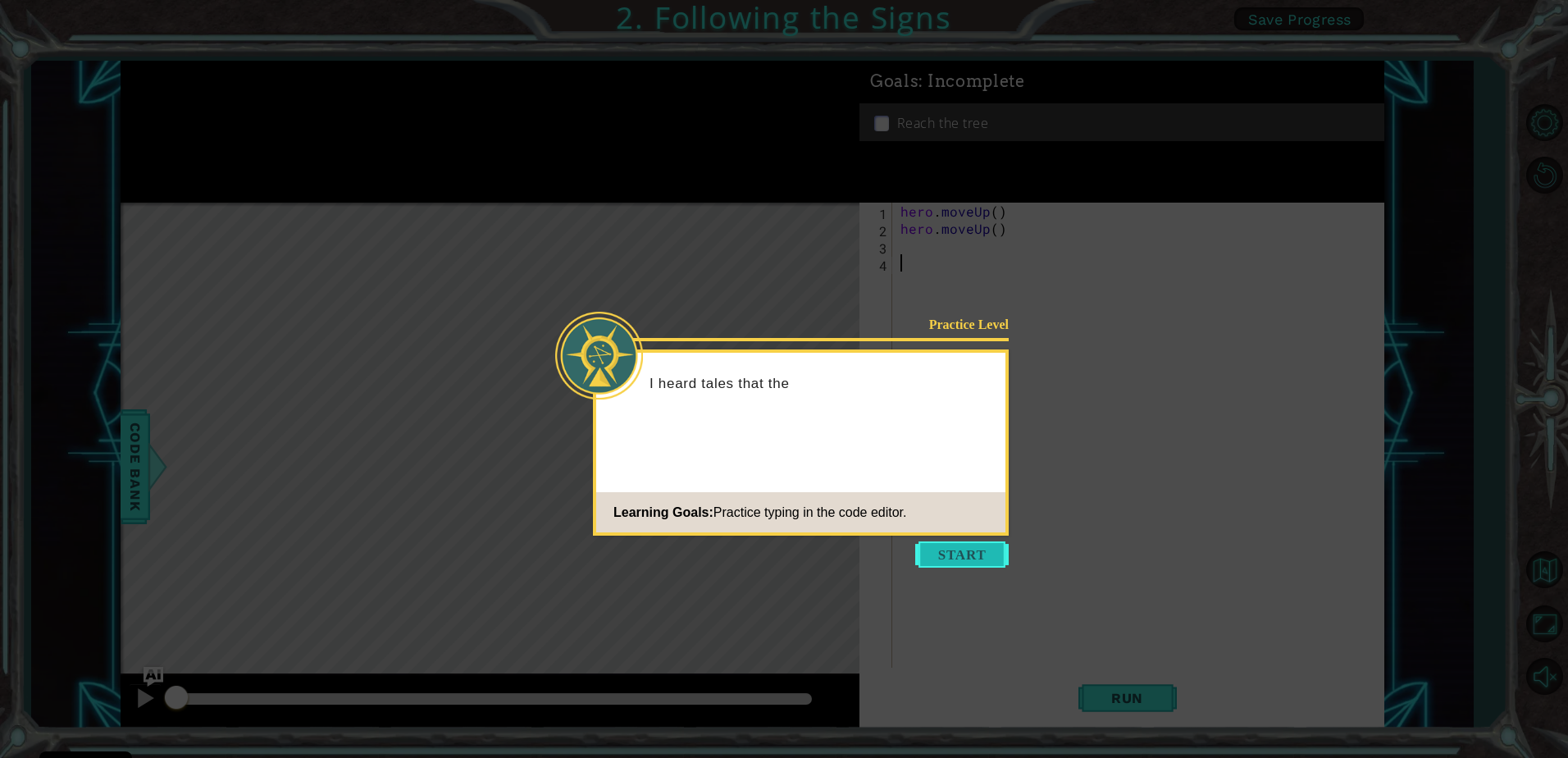
click at [951, 551] on button "Start" at bounding box center [962, 555] width 94 height 26
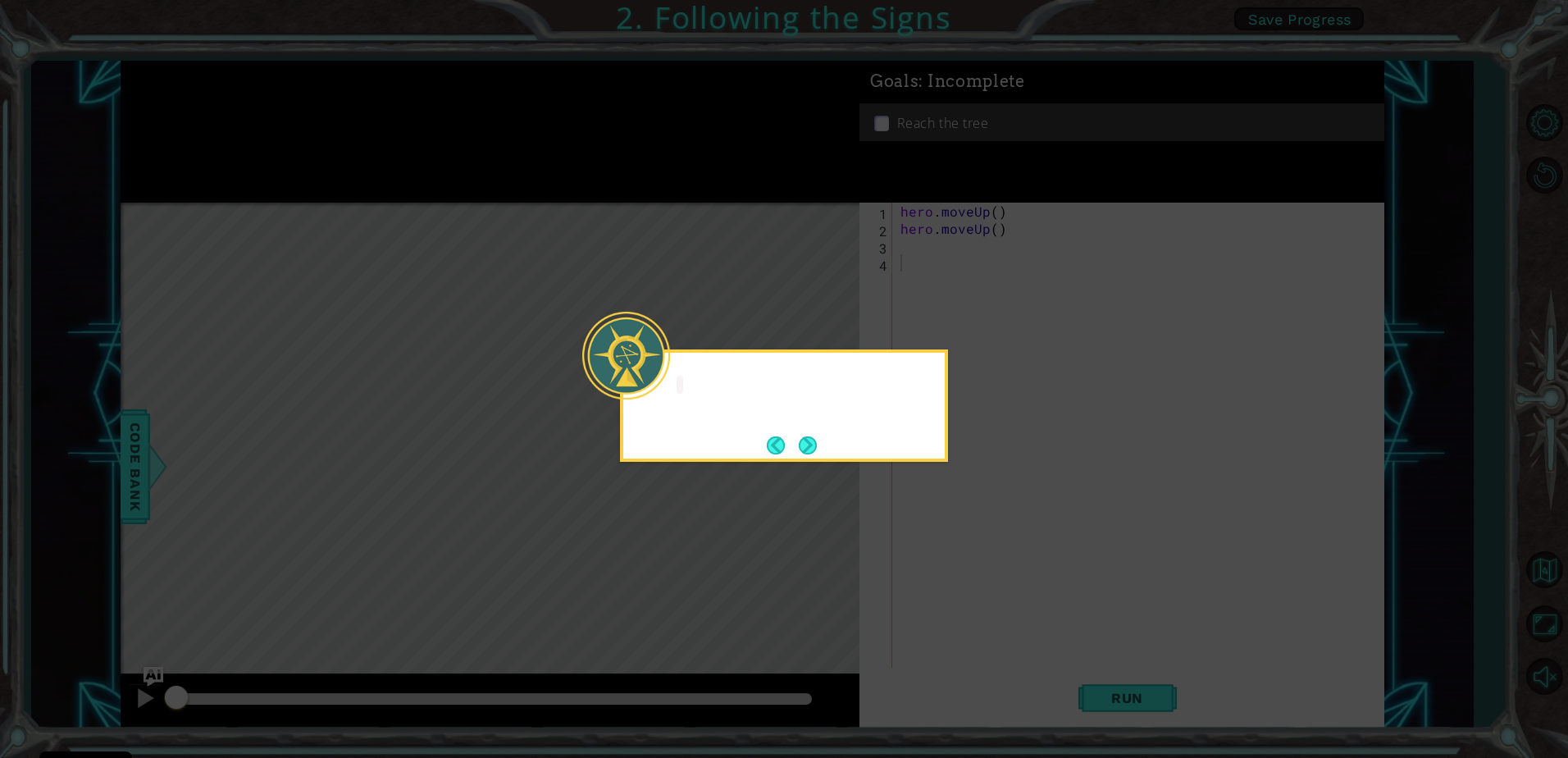
click at [956, 550] on icon at bounding box center [784, 379] width 1568 height 758
click at [0, 28] on html "Cookie Policy CodeCombat uses a few essential and non-essential cookies. Privac…" at bounding box center [784, 379] width 1568 height 758
